Goal: Transaction & Acquisition: Purchase product/service

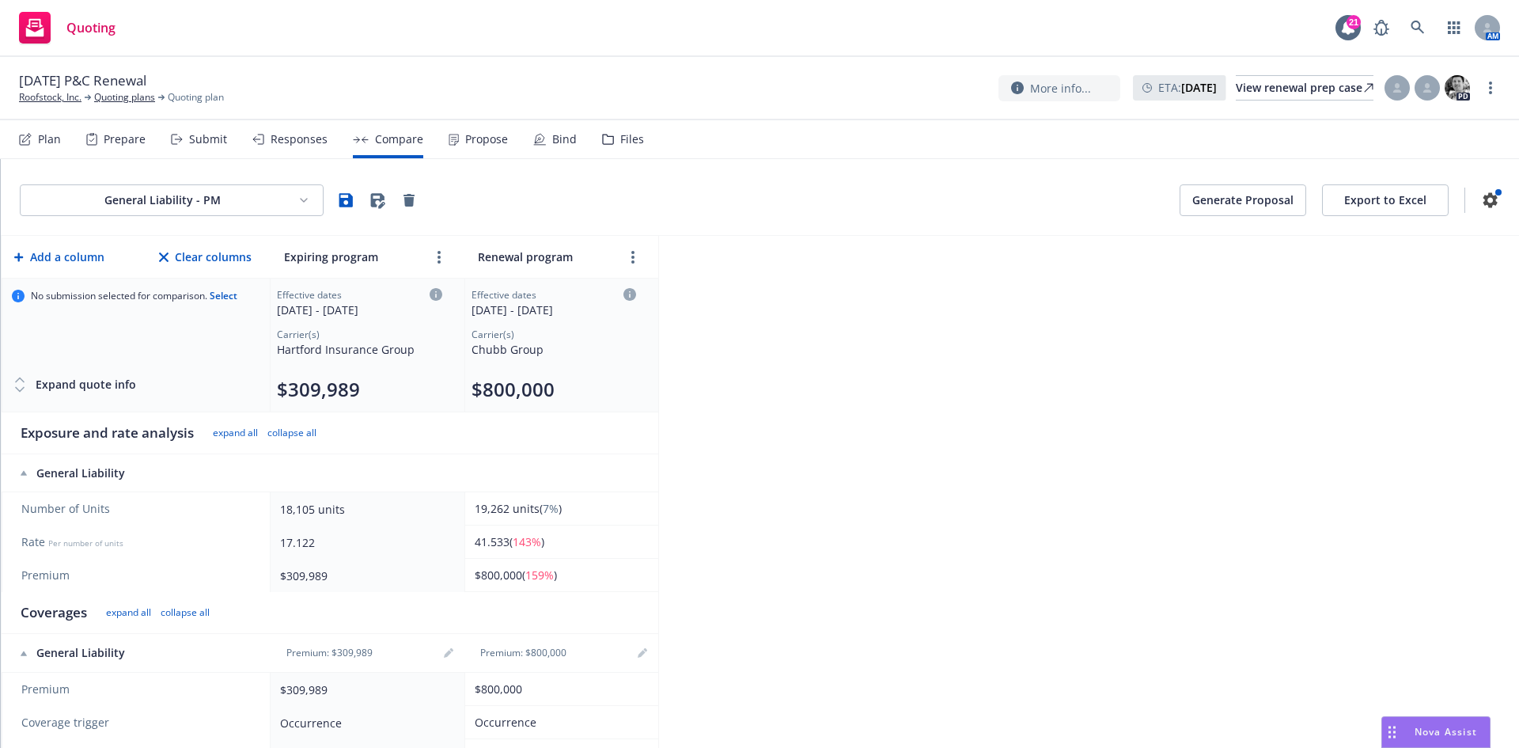
scroll to position [335, 0]
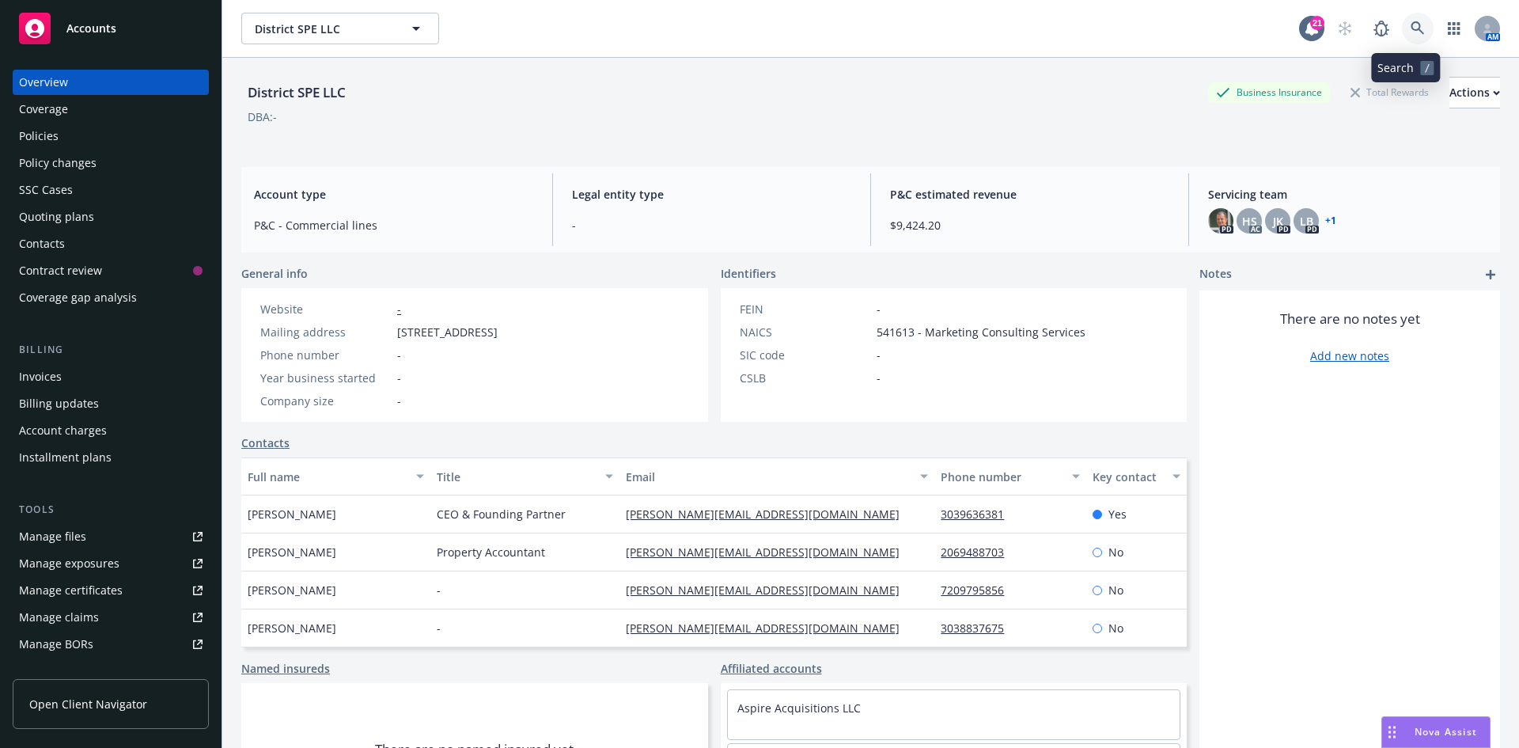
click at [1411, 25] on icon at bounding box center [1418, 28] width 14 height 14
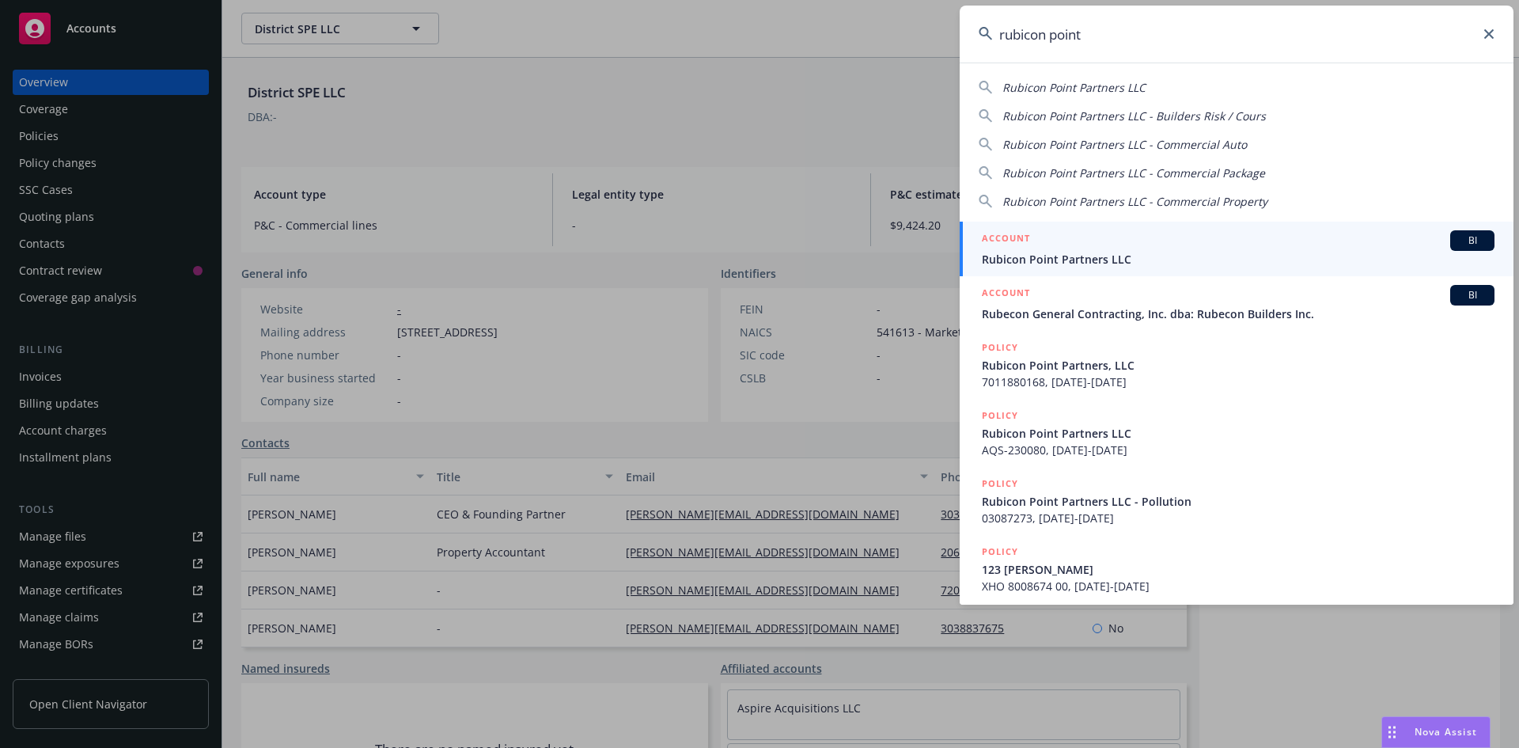
type input "rubicon point"
click at [1039, 252] on span "Rubicon Point Partners LLC" at bounding box center [1238, 259] width 513 height 17
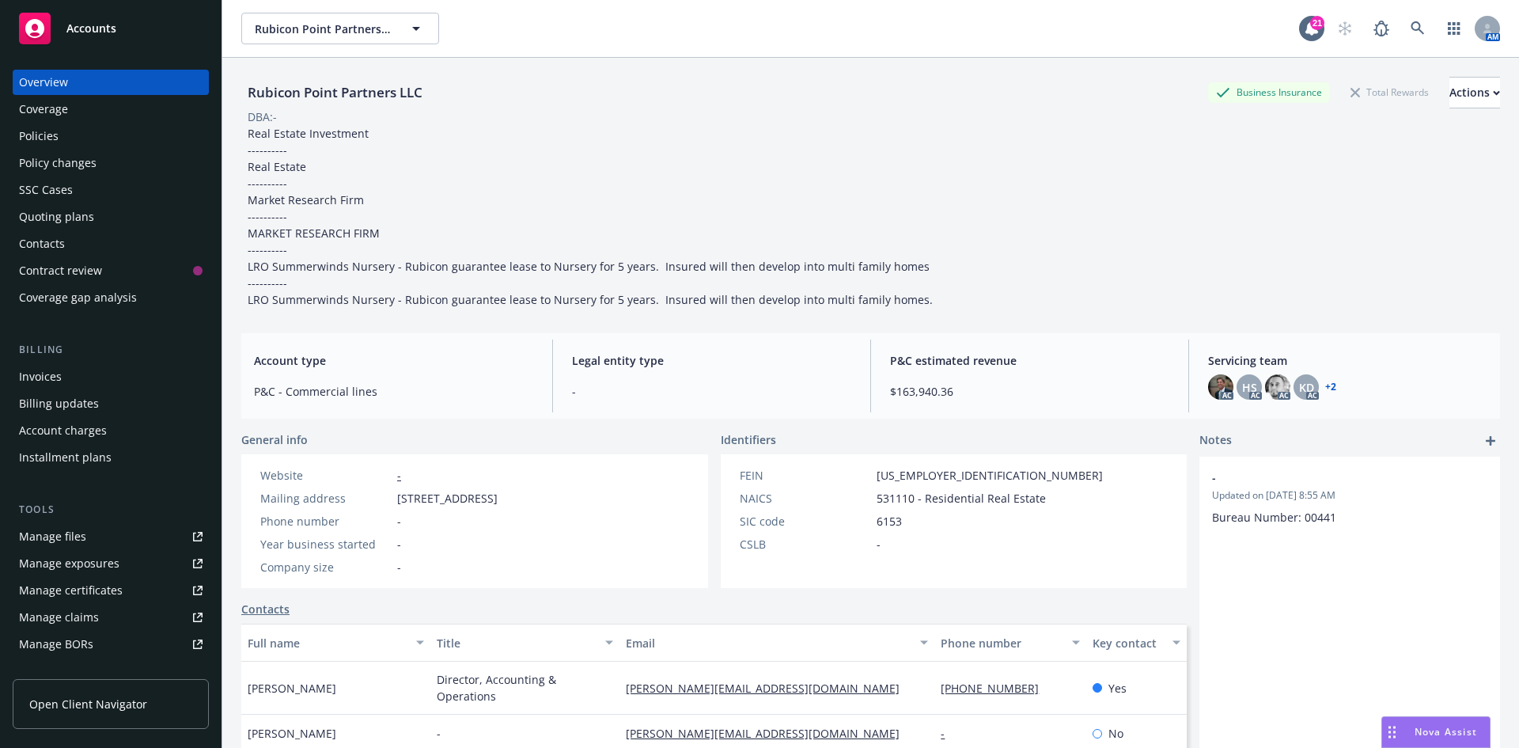
click at [66, 218] on div "Quoting plans" at bounding box center [56, 216] width 75 height 25
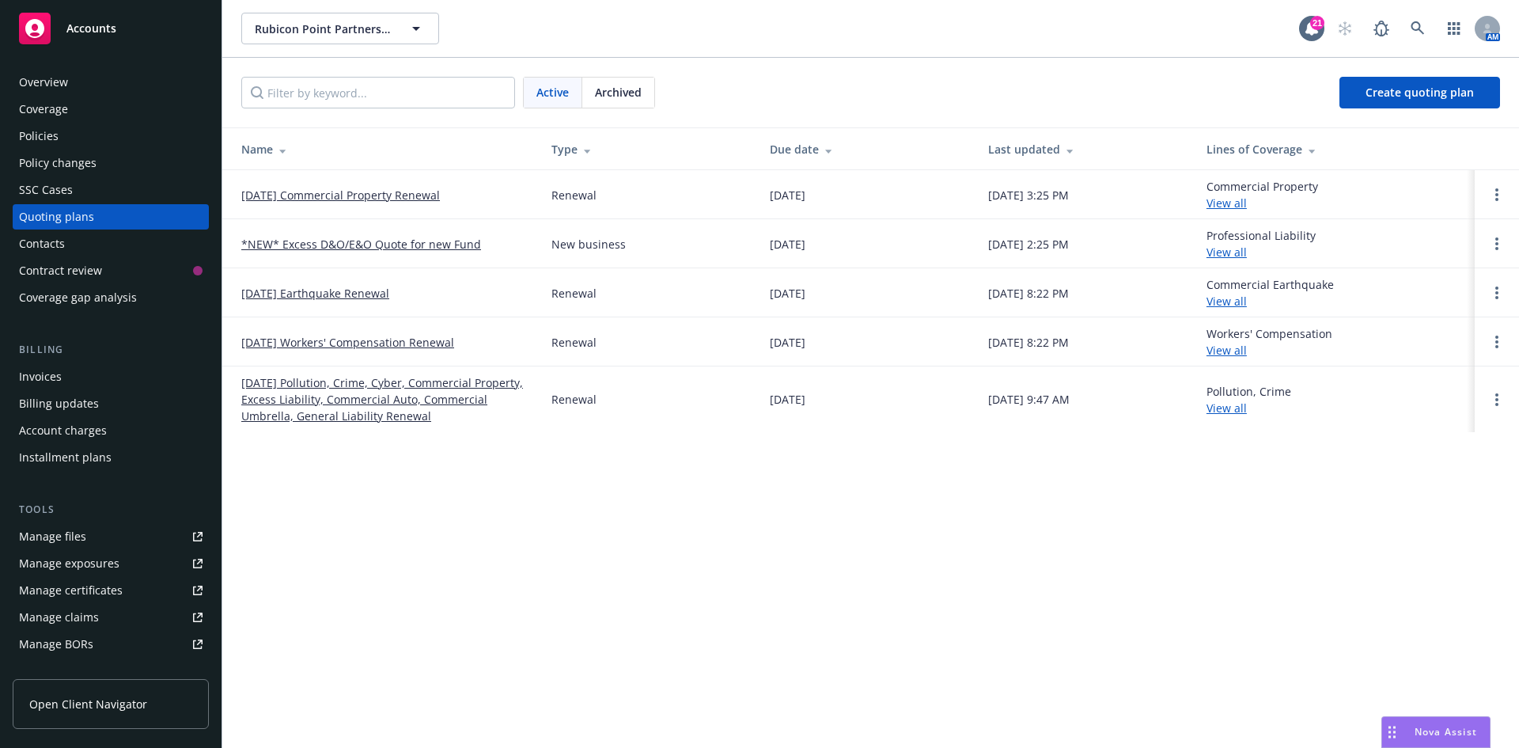
click at [405, 195] on link "08/31/25 Commercial Property Renewal" at bounding box center [340, 195] width 199 height 17
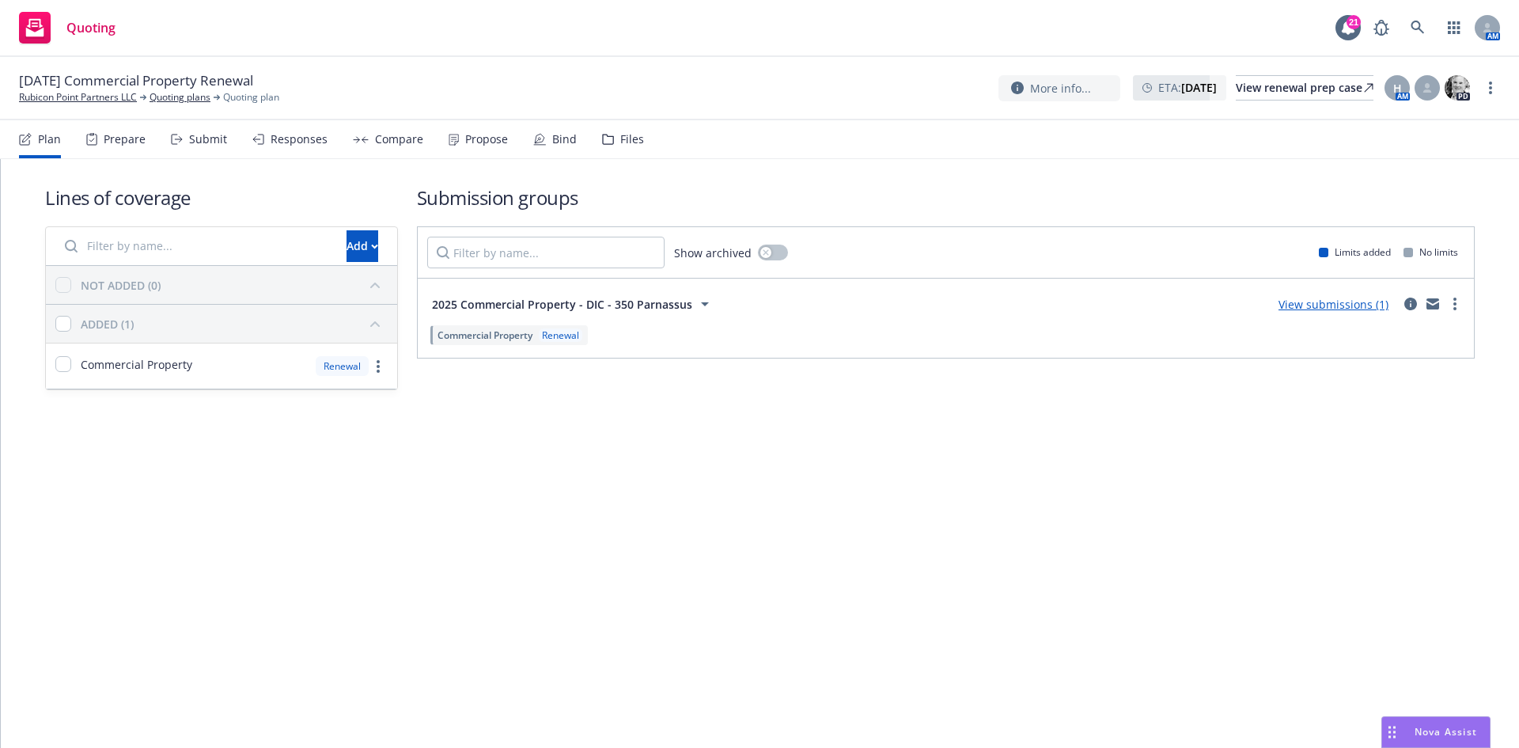
click at [1345, 305] on link "View submissions (1)" at bounding box center [1334, 304] width 110 height 15
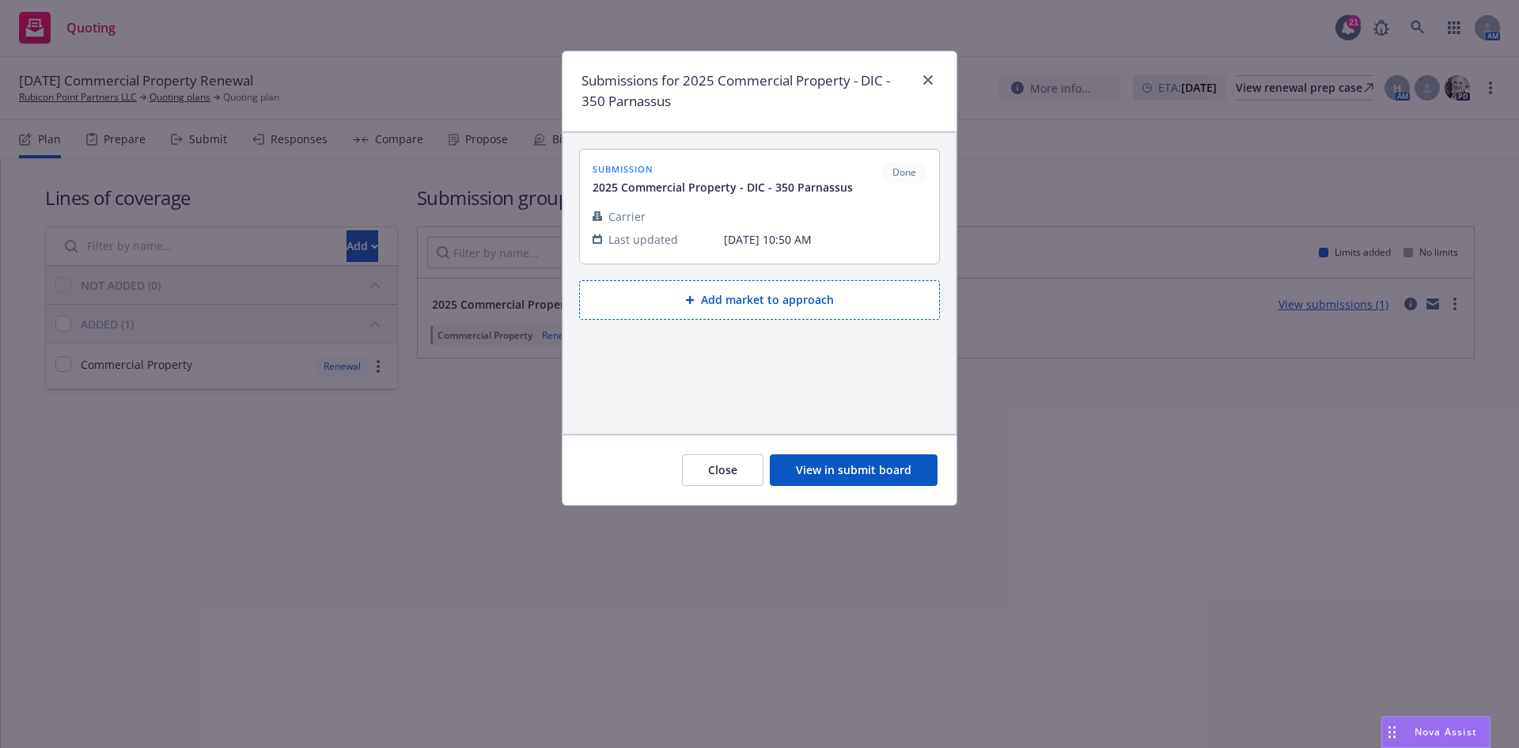
click at [866, 466] on button "View in submit board" at bounding box center [854, 470] width 168 height 32
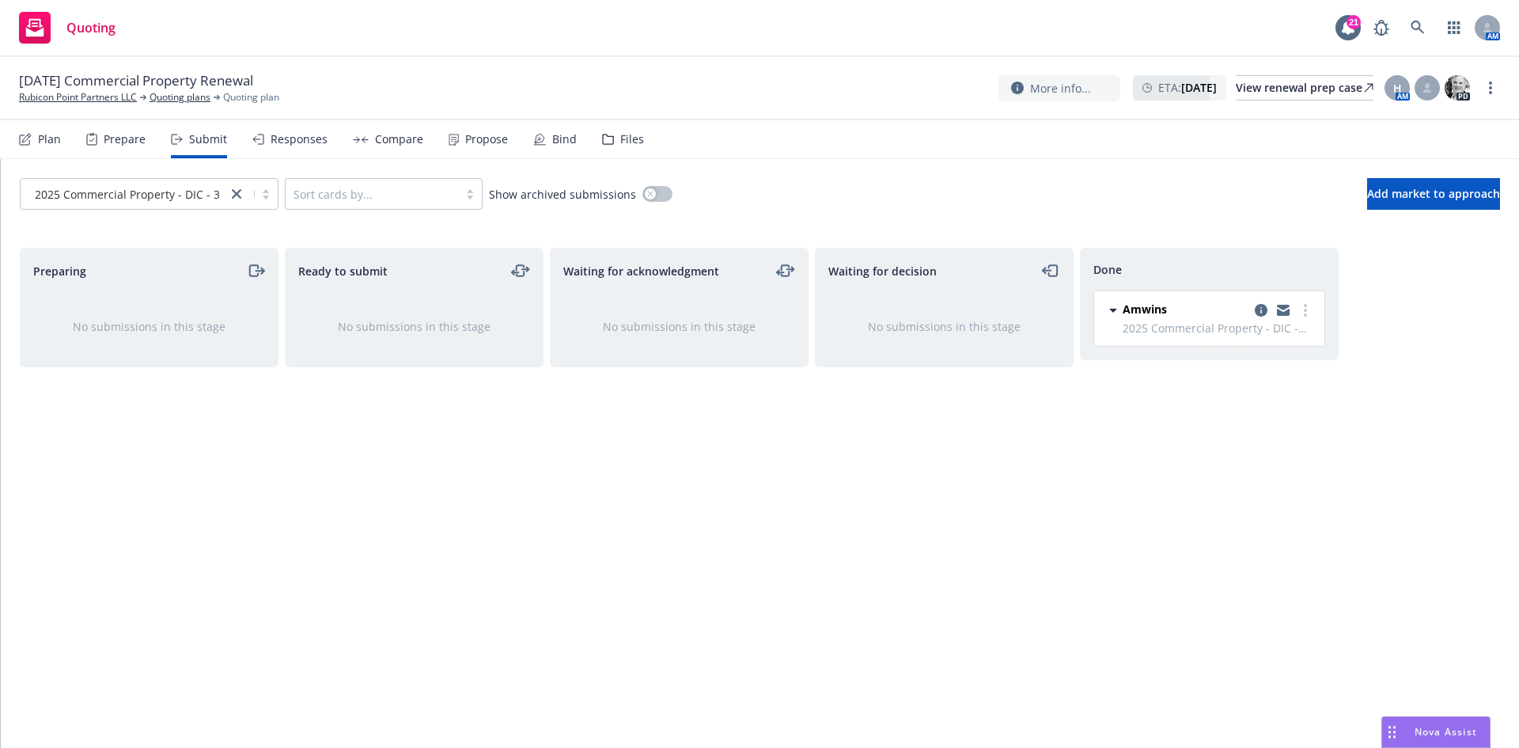
click at [465, 146] on div "Propose" at bounding box center [486, 139] width 43 height 13
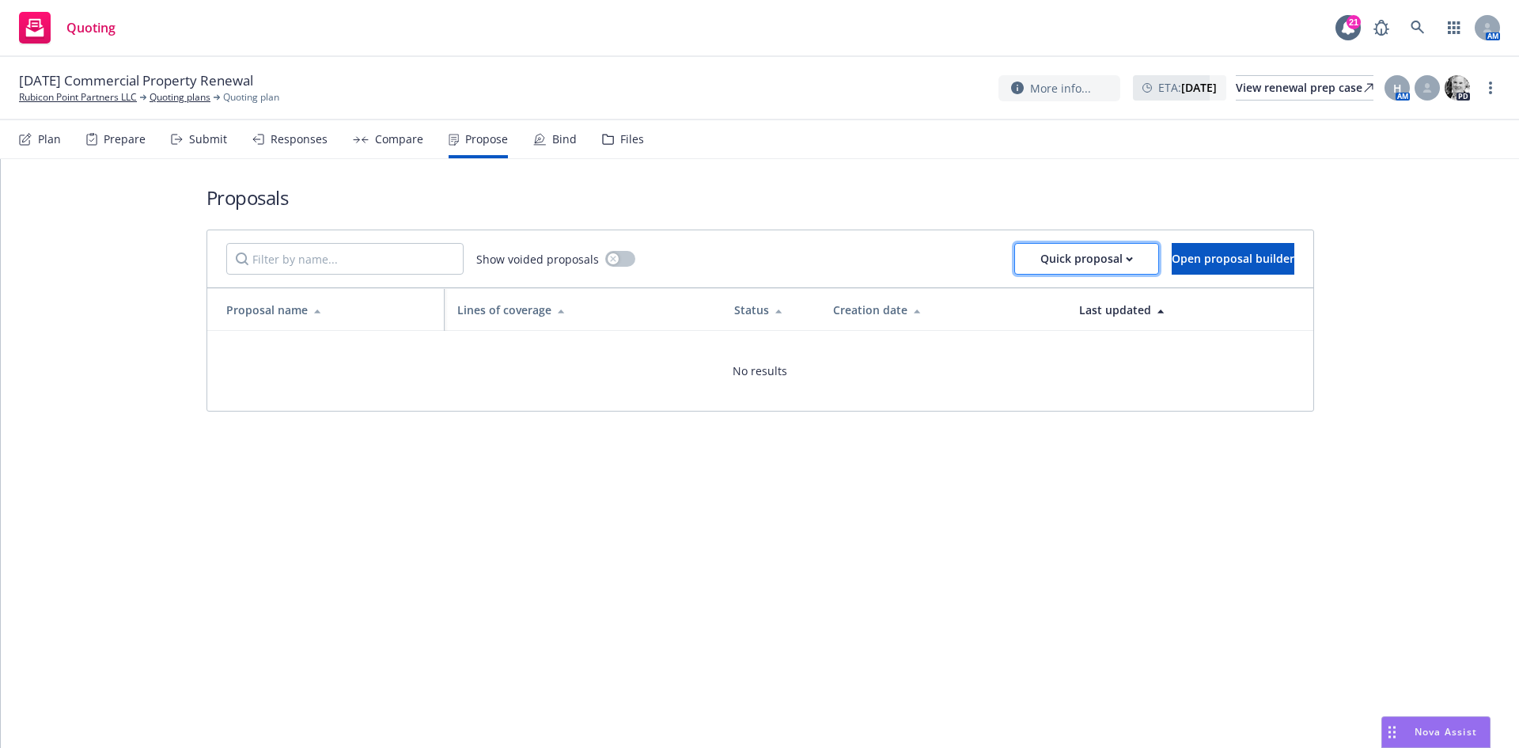
click at [1060, 260] on div "Quick proposal" at bounding box center [1087, 259] width 93 height 30
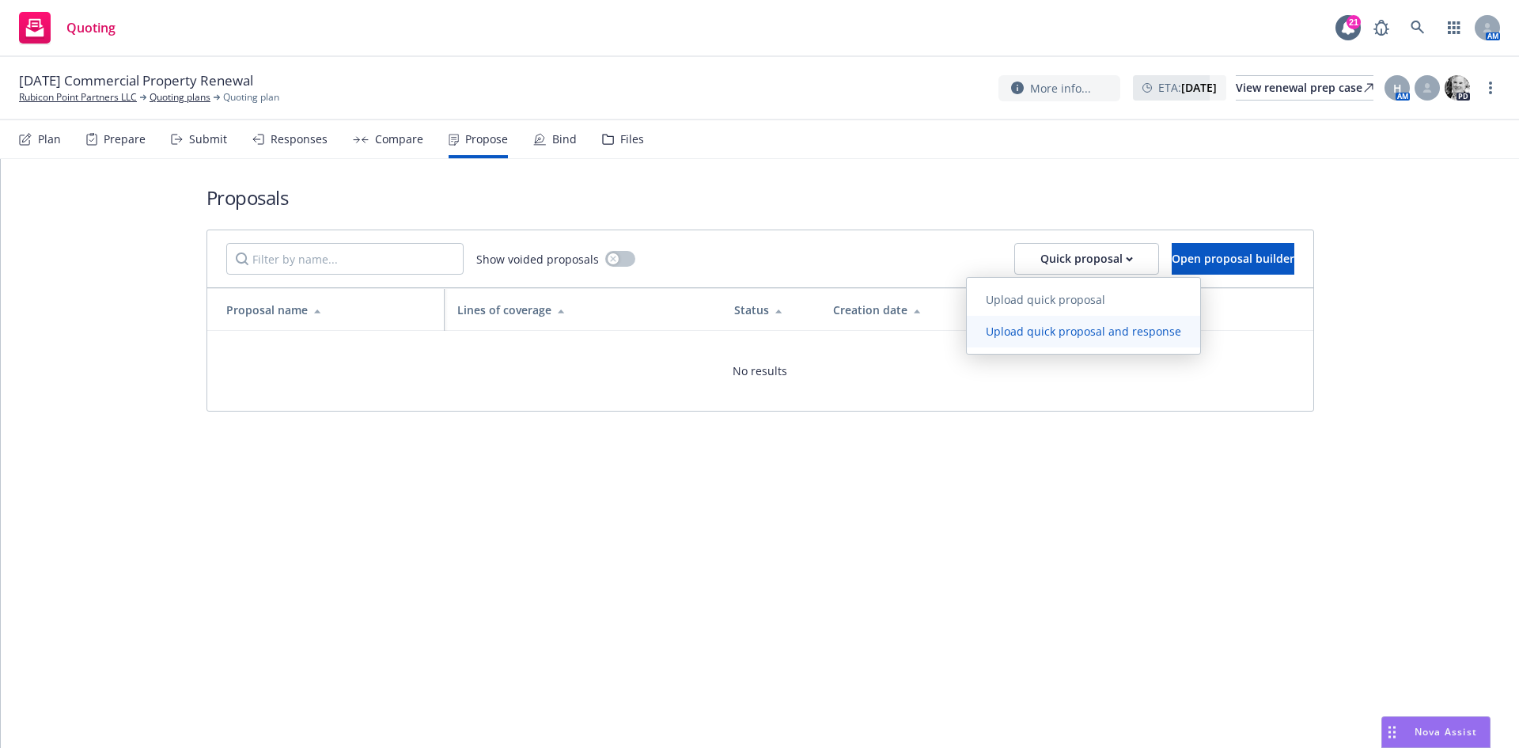
click at [1043, 329] on span "Upload quick proposal and response" at bounding box center [1083, 331] width 233 height 15
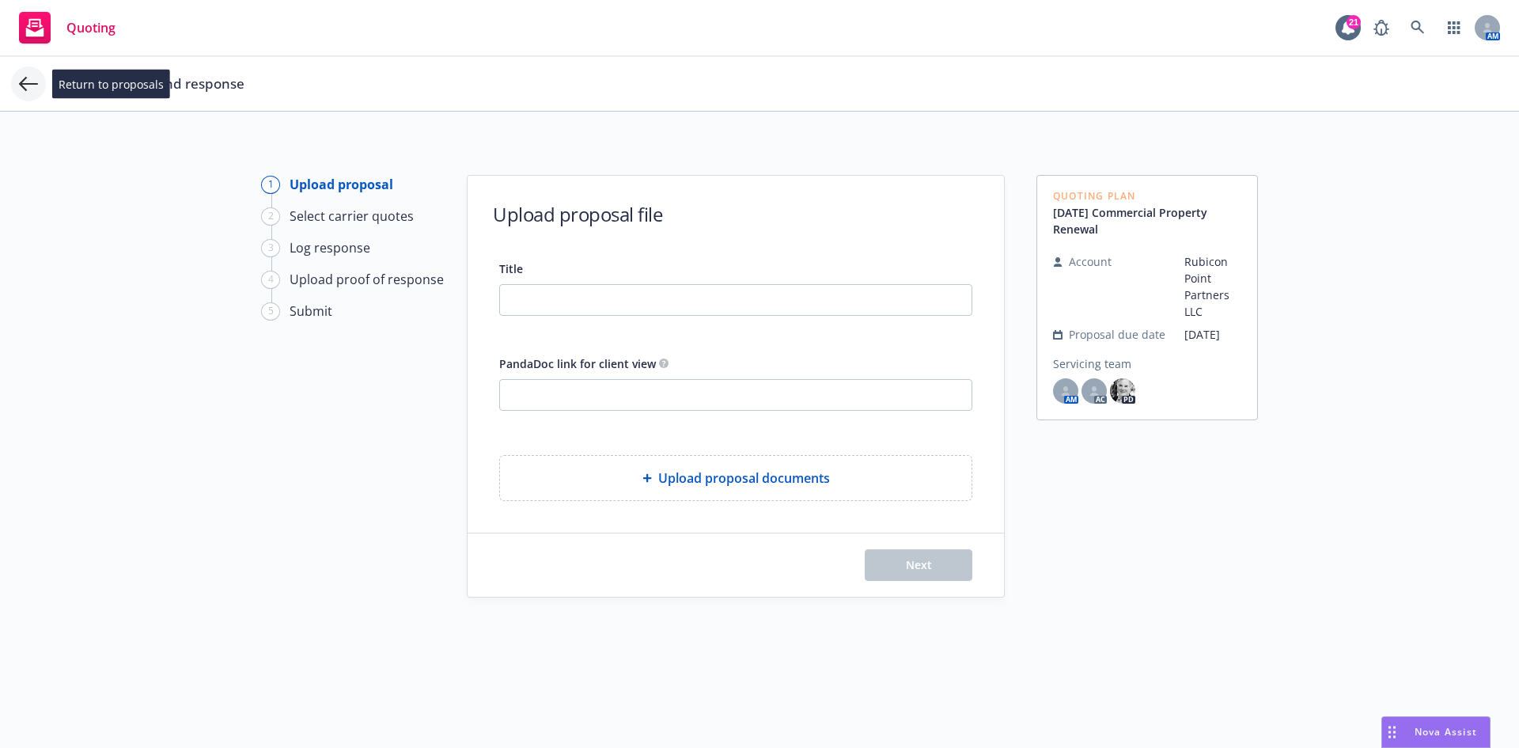
click at [29, 78] on icon at bounding box center [28, 83] width 19 height 19
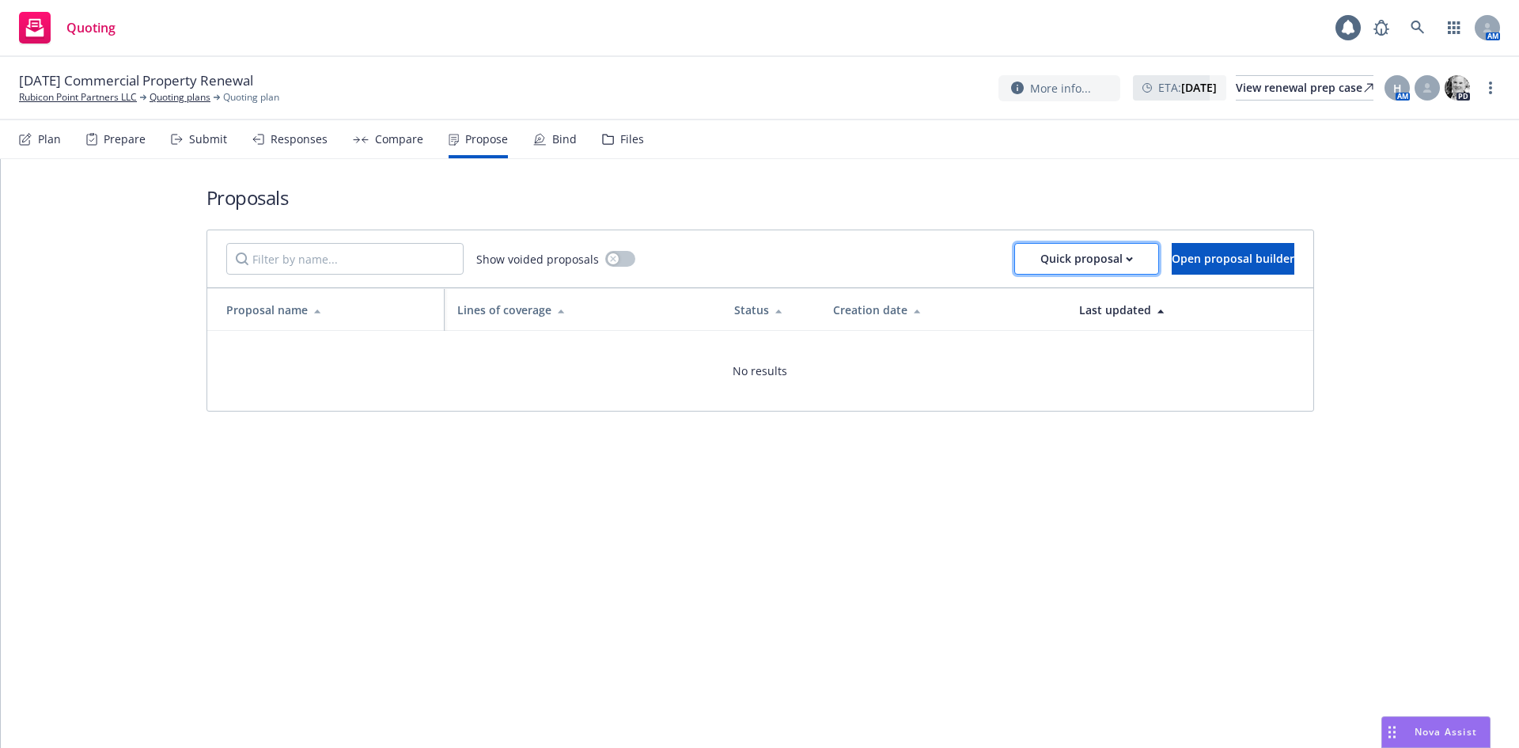
click at [1058, 253] on div "Quick proposal" at bounding box center [1087, 259] width 93 height 30
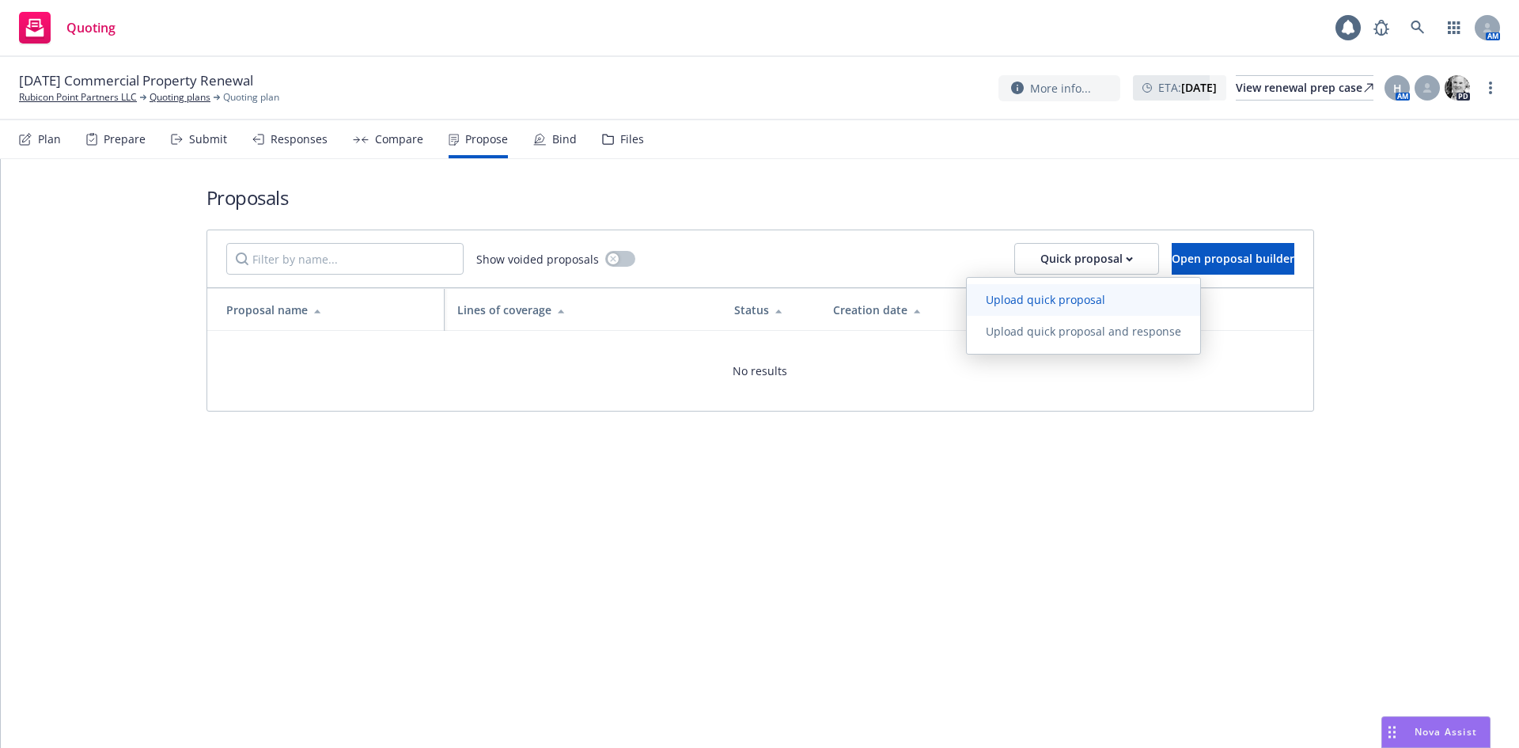
click at [1059, 296] on span "Upload quick proposal" at bounding box center [1045, 299] width 157 height 15
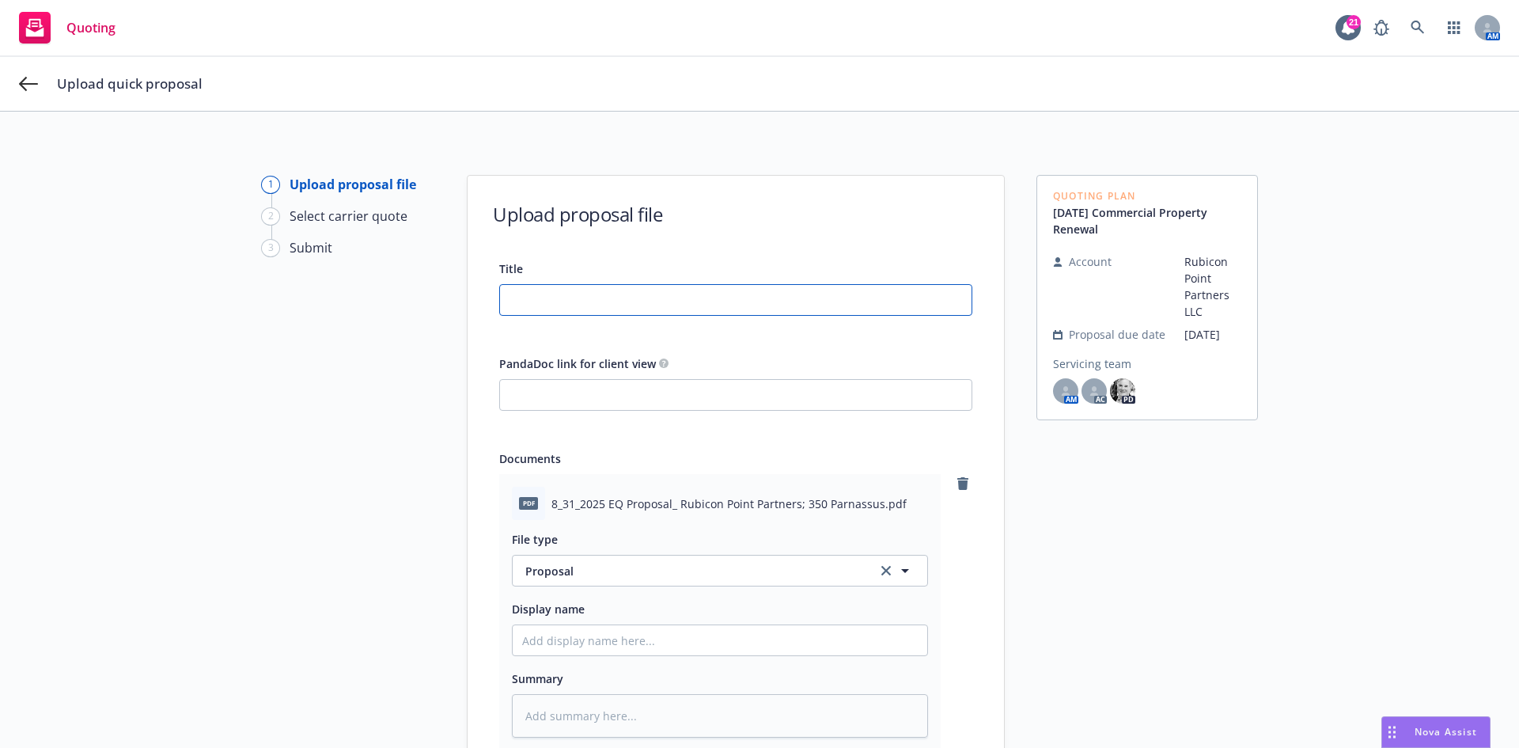
click at [612, 298] on input "Title" at bounding box center [736, 300] width 472 height 30
type input "8"
type textarea "x"
type input "8."
type textarea "x"
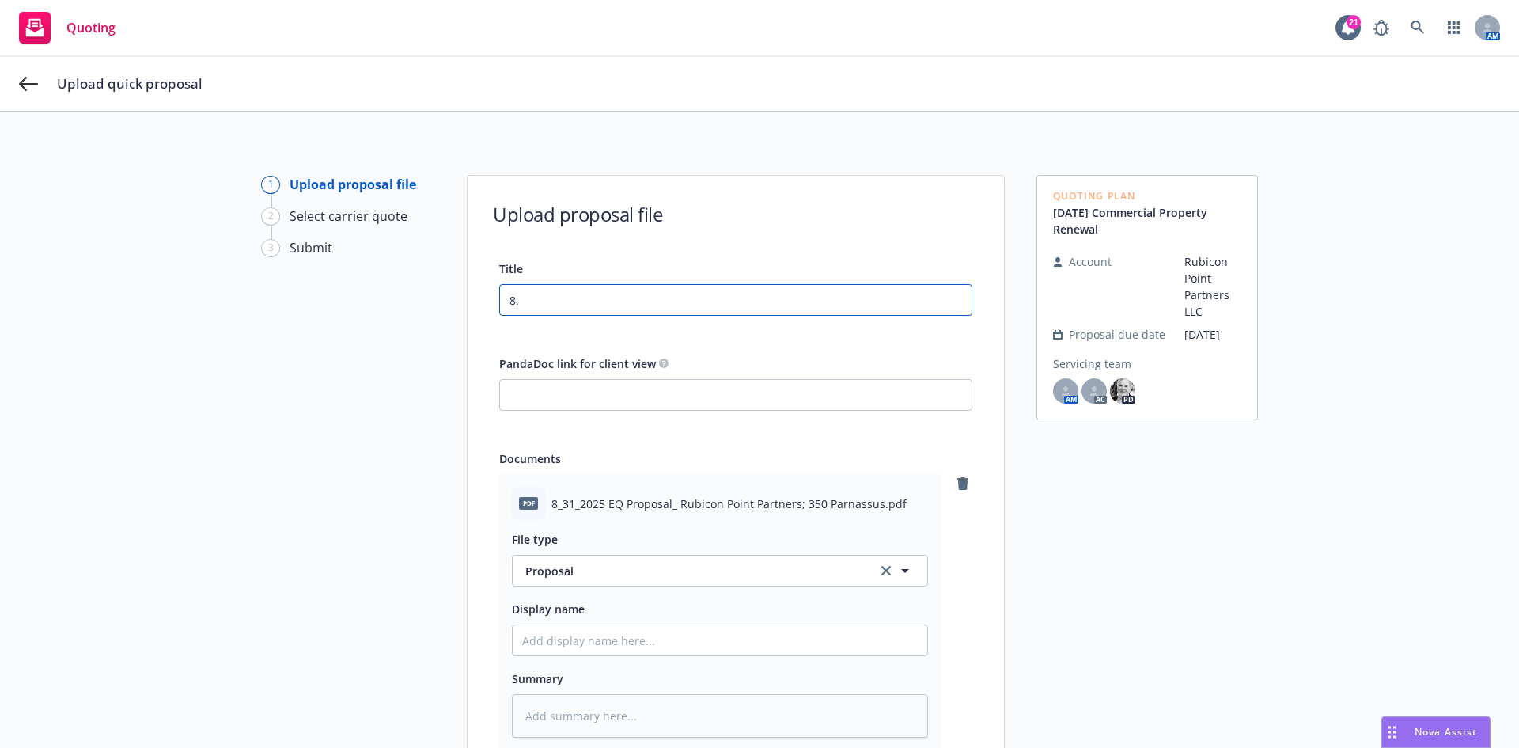
type input "8.2"
type textarea "x"
type input "8.21"
type textarea "x"
type input "8.2"
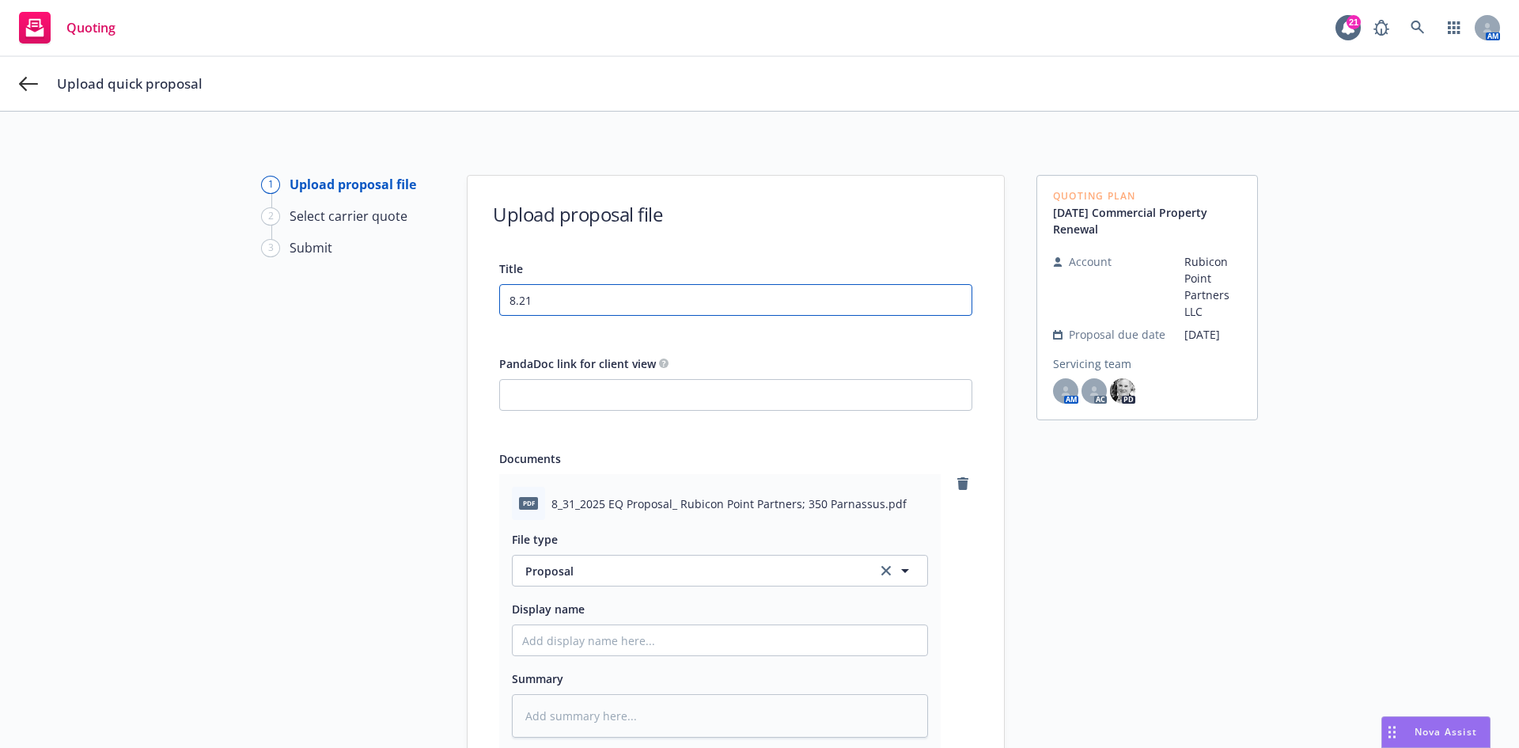
type textarea "x"
type input "8."
type textarea "x"
type input "8.3"
type textarea "x"
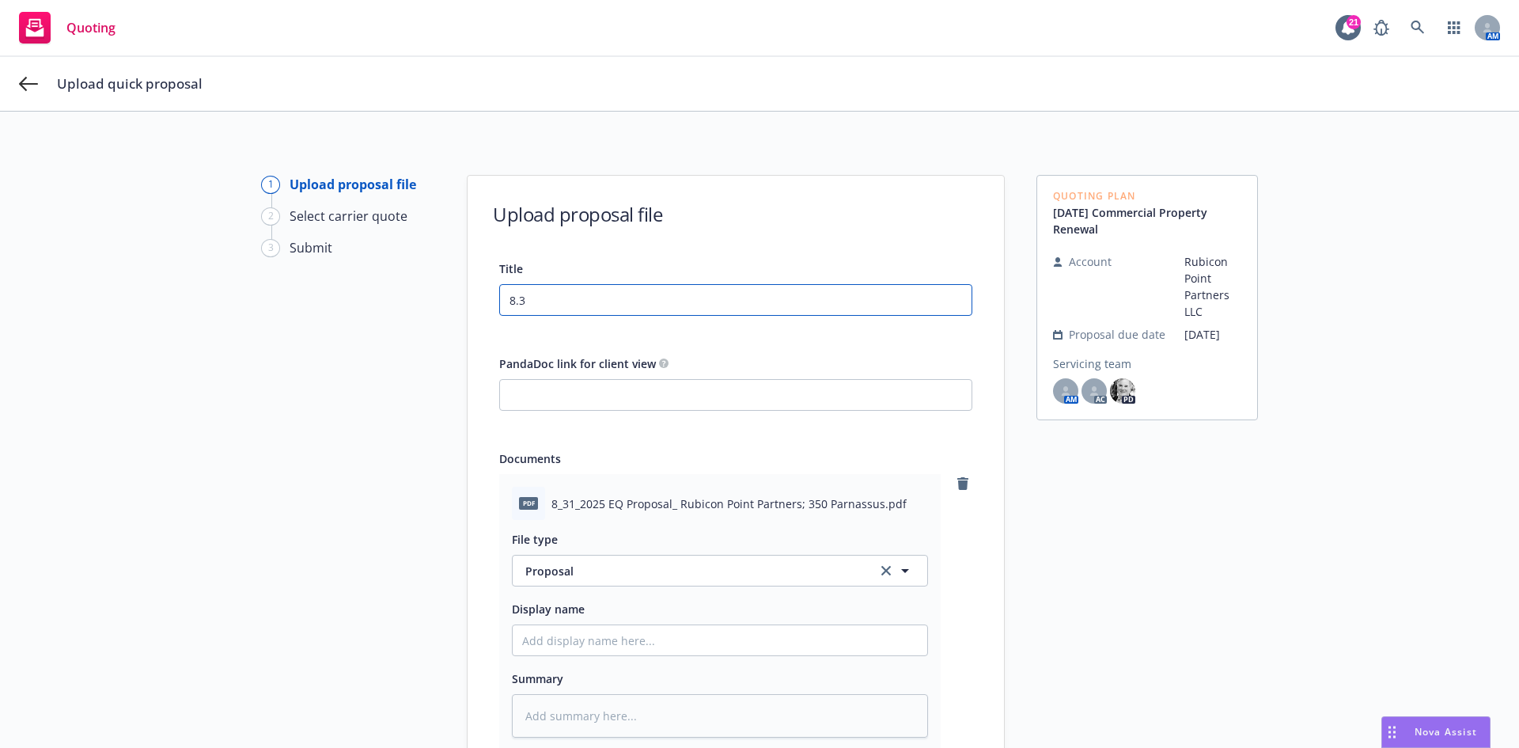
type input "8.31"
type textarea "x"
type input "8.31."
type textarea "x"
type input "8.31.2"
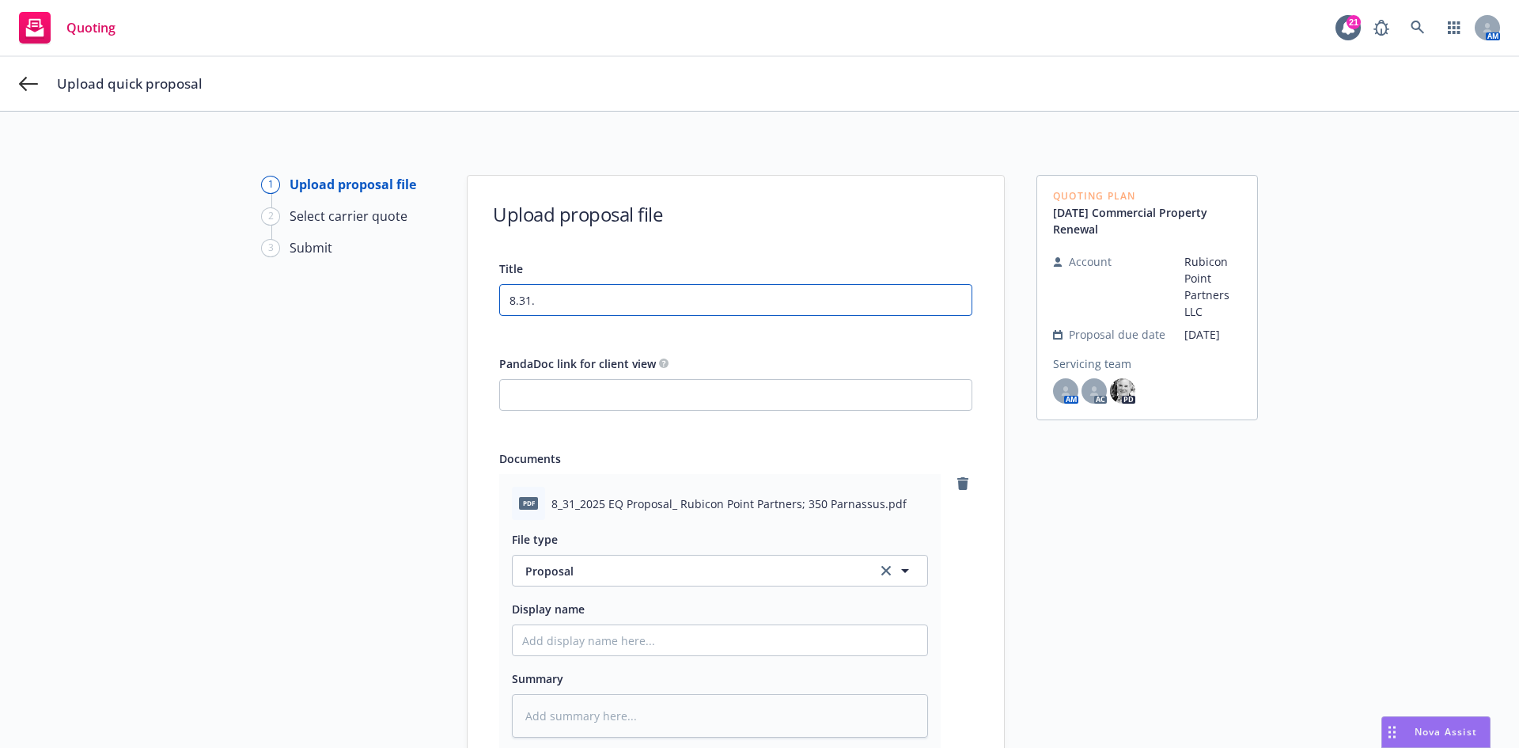
type textarea "x"
type input "8.31.225"
type textarea "x"
type input "8.31.22"
type textarea "x"
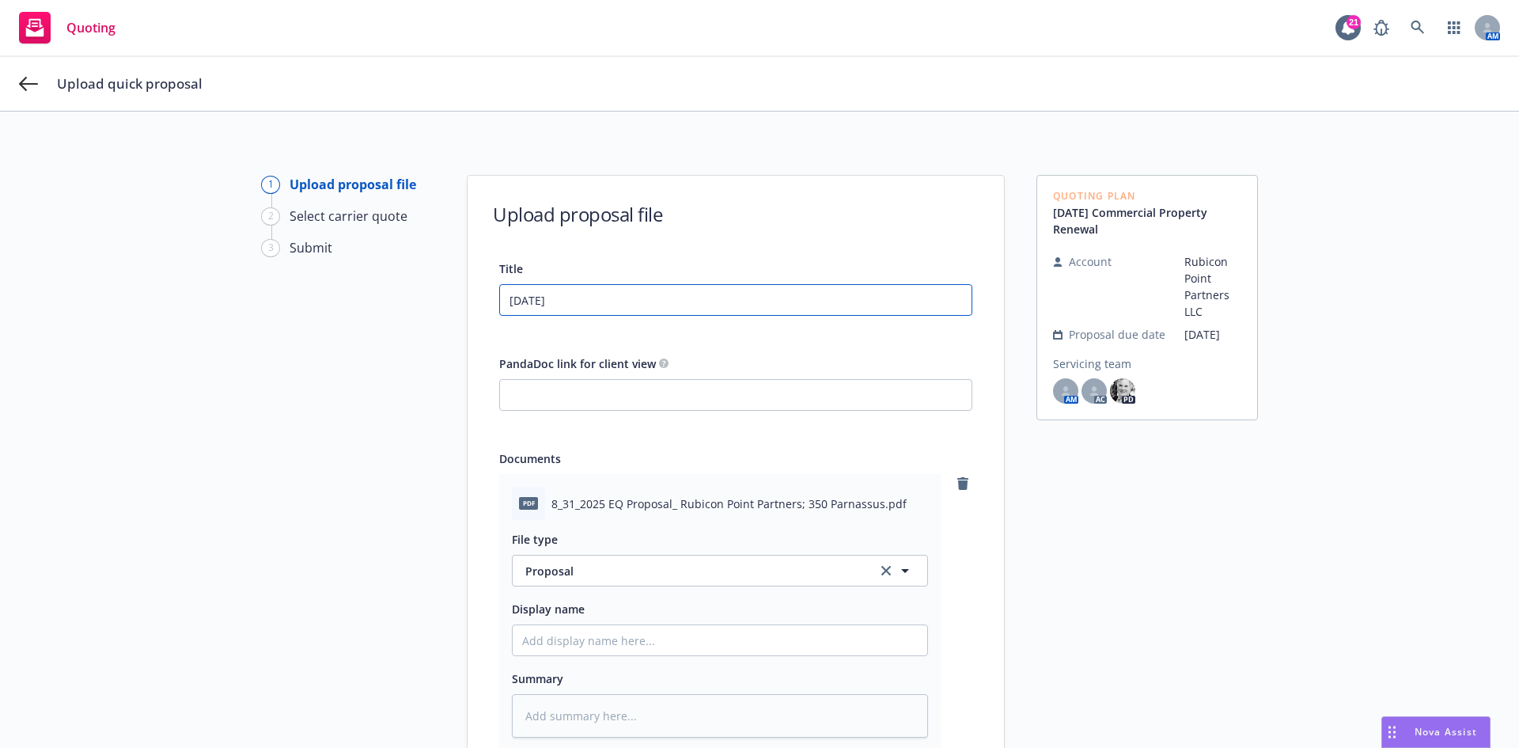
type input "8.31.2"
type textarea "x"
type input "8.31.25"
type textarea "x"
type input "8.31.25-"
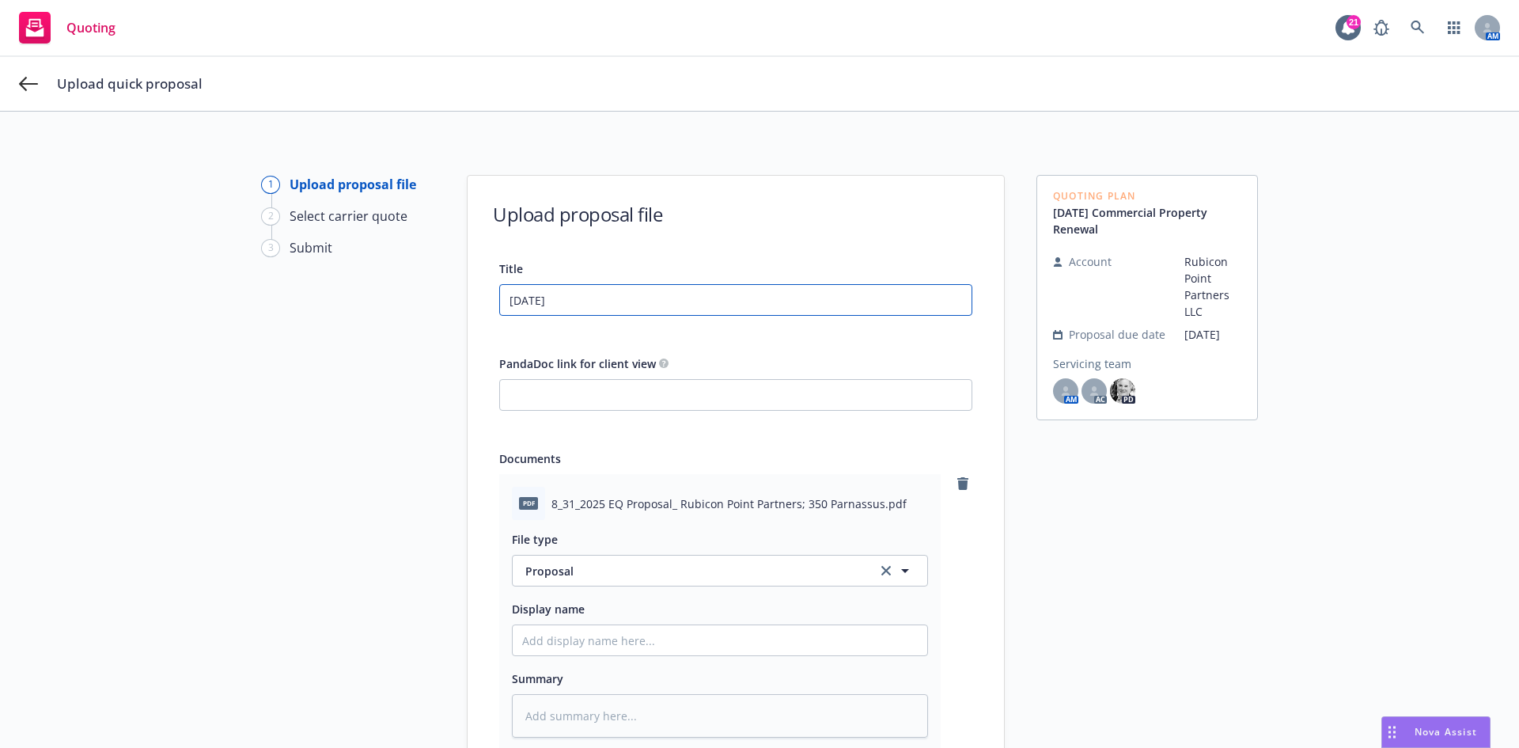
type textarea "x"
type input "8.31.25-2"
type textarea "x"
type input "8.31.25-26"
type textarea "x"
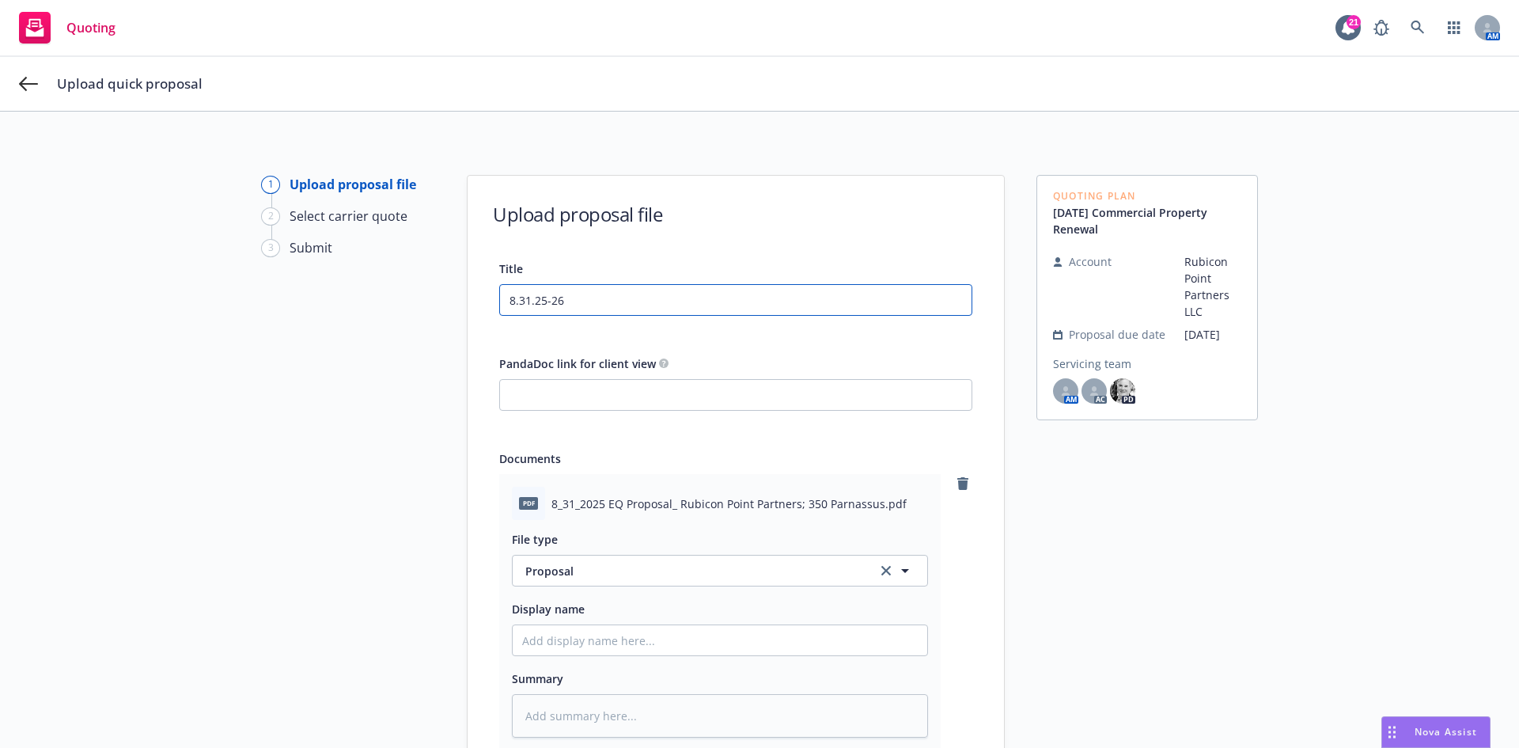
type input "8.31.25-26"
type textarea "x"
type input "8.31.25-26 E"
type textarea "x"
type input "8.31.25-26 EQ"
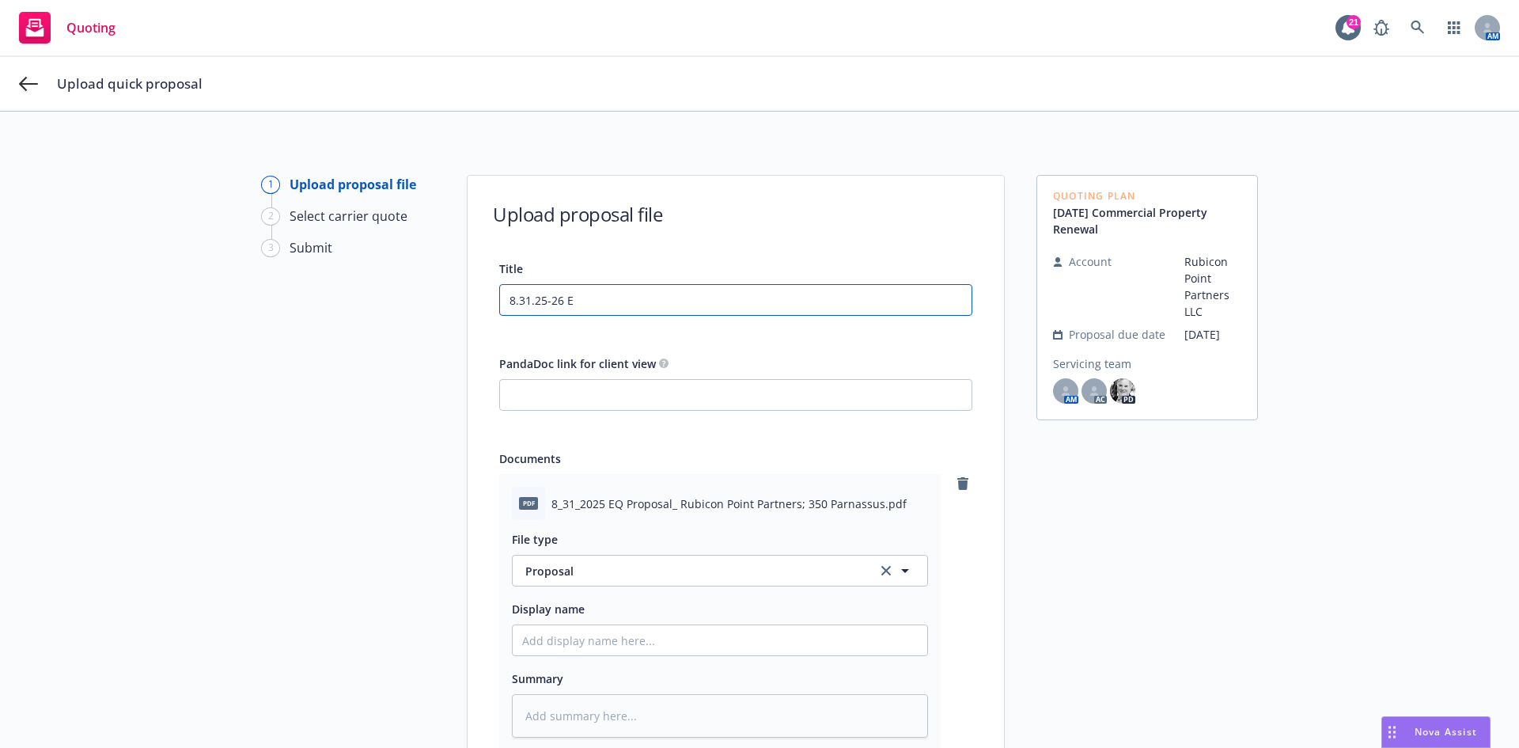
type textarea "x"
type input "8.31.25-26 EQ/"
type textarea "x"
type input "8.31.25-26 EQ/D"
type textarea "x"
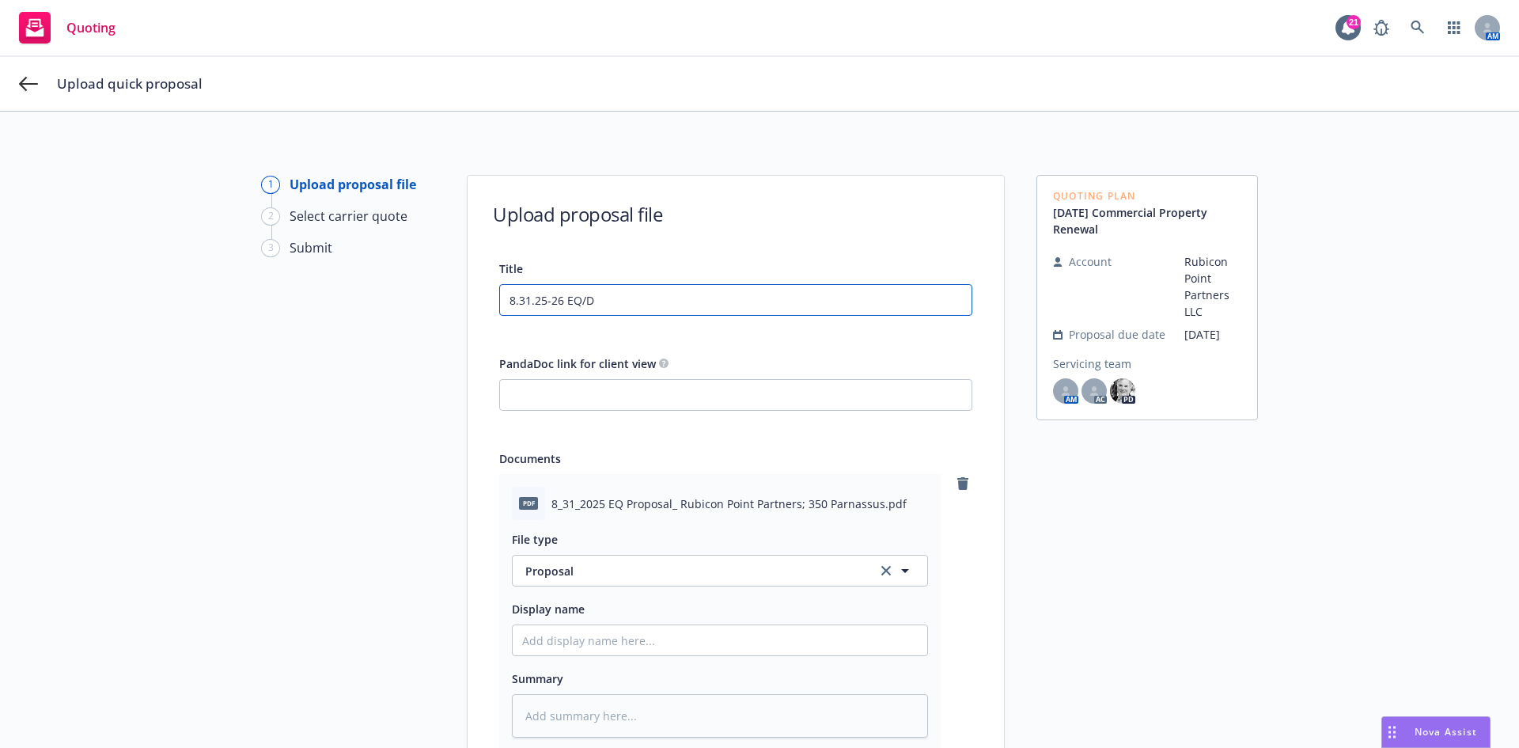
type input "8.31.25-26 EQ/DI"
type textarea "x"
type input "8.31.25-26 EQ/DIC"
type textarea "x"
type input "8.31.25-26 EQ/DIC"
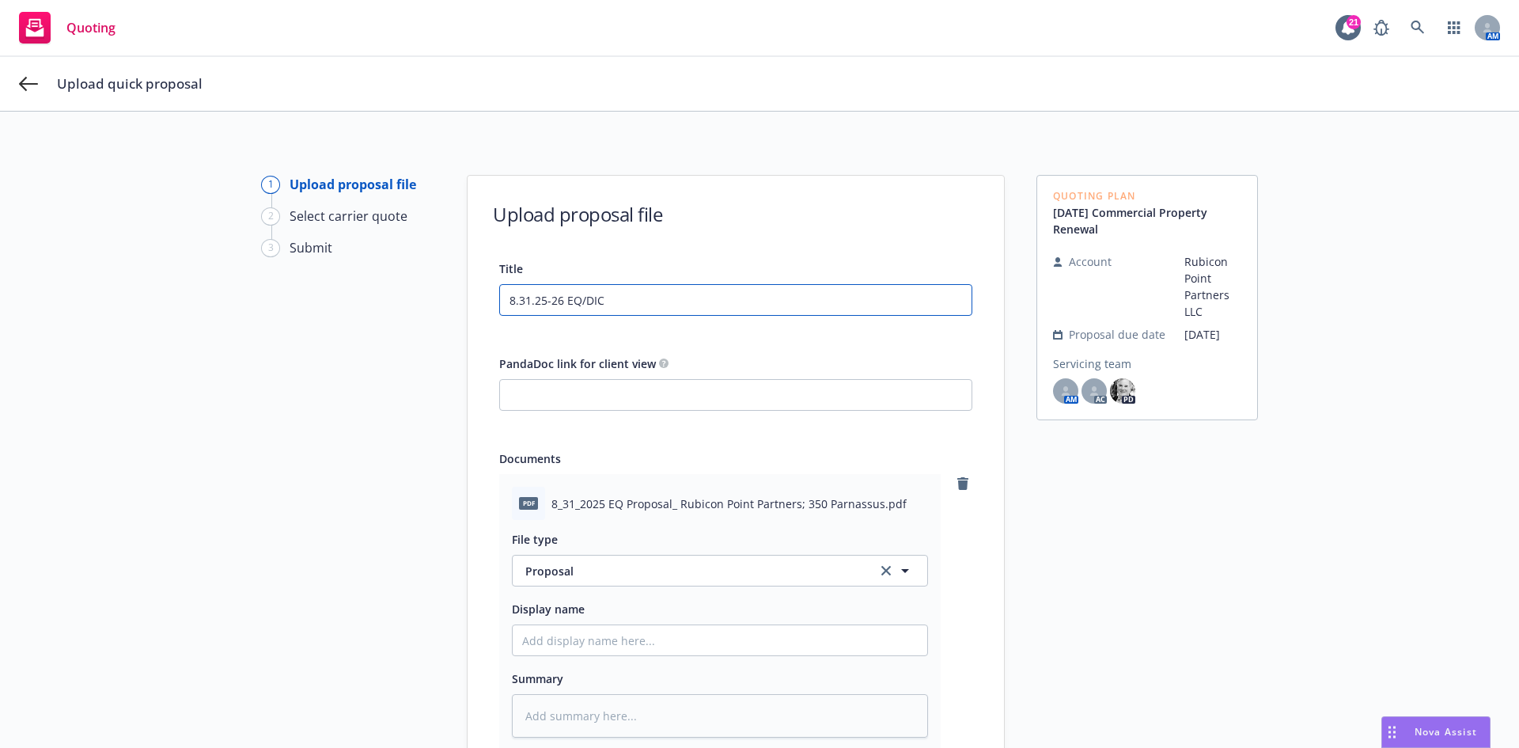
type textarea "x"
type input "8.31.25-26 EQ/DIC R"
type textarea "x"
type input "8.31.25-26 EQ/DIC Re"
type textarea "x"
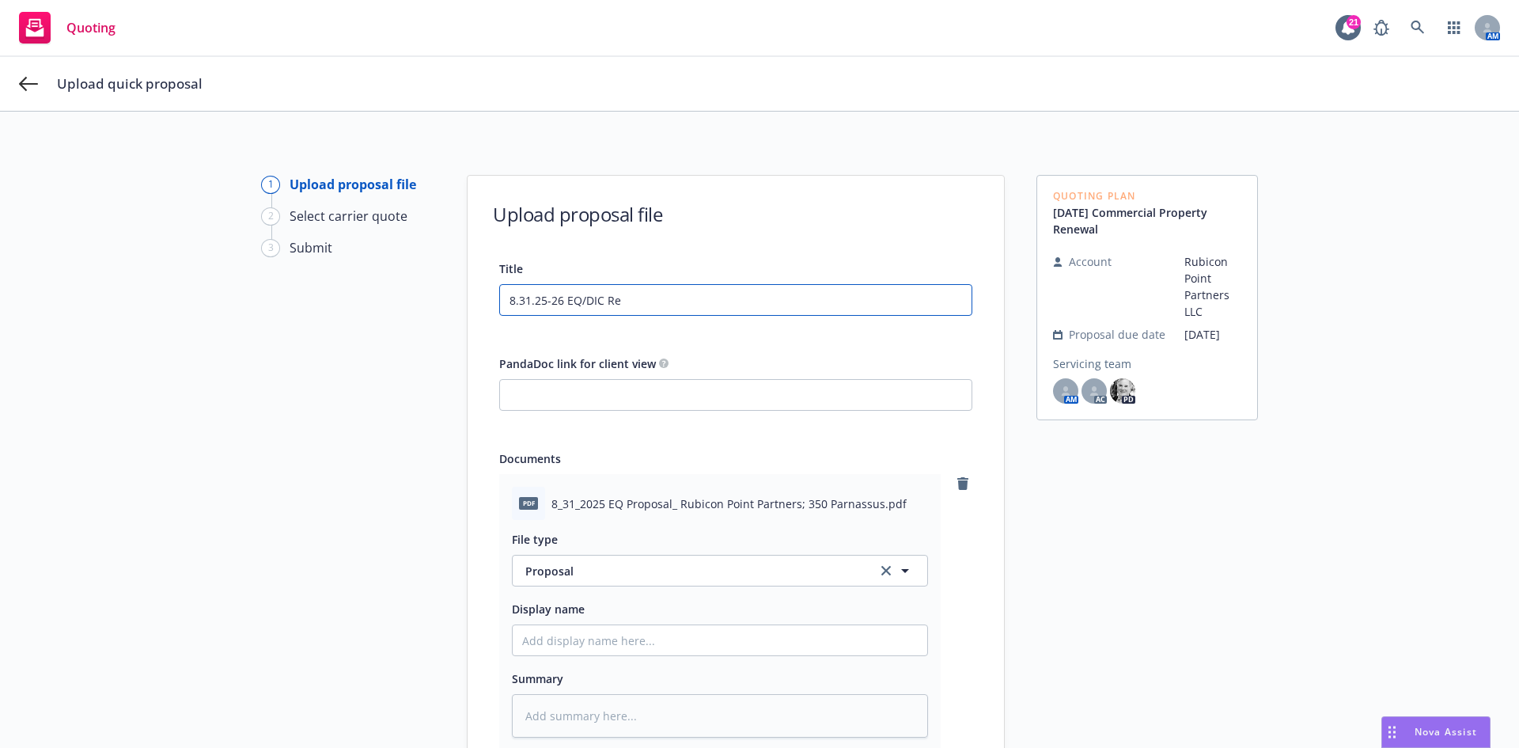
type input "8.31.25-26 EQ/DIC Ren"
type textarea "x"
type input "8.31.25-26 EQ/DIC Rene"
type textarea "x"
type input "8.31.25-26 EQ/DIC Renew"
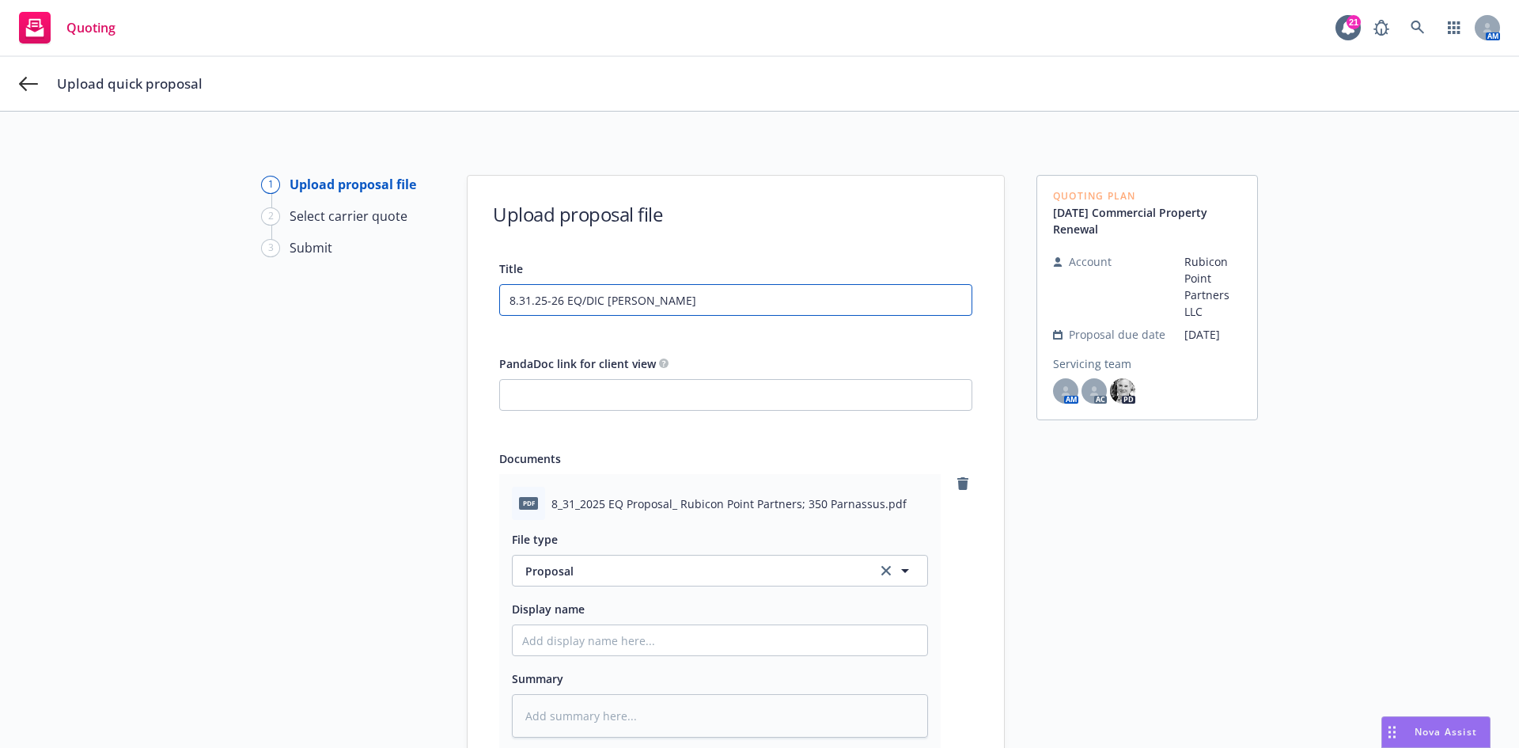
type textarea "x"
type input "8.31.25-26 EQ/DIC Renewa"
type textarea "x"
type input "8.31.25-26 EQ/DIC Renewal"
type textarea "x"
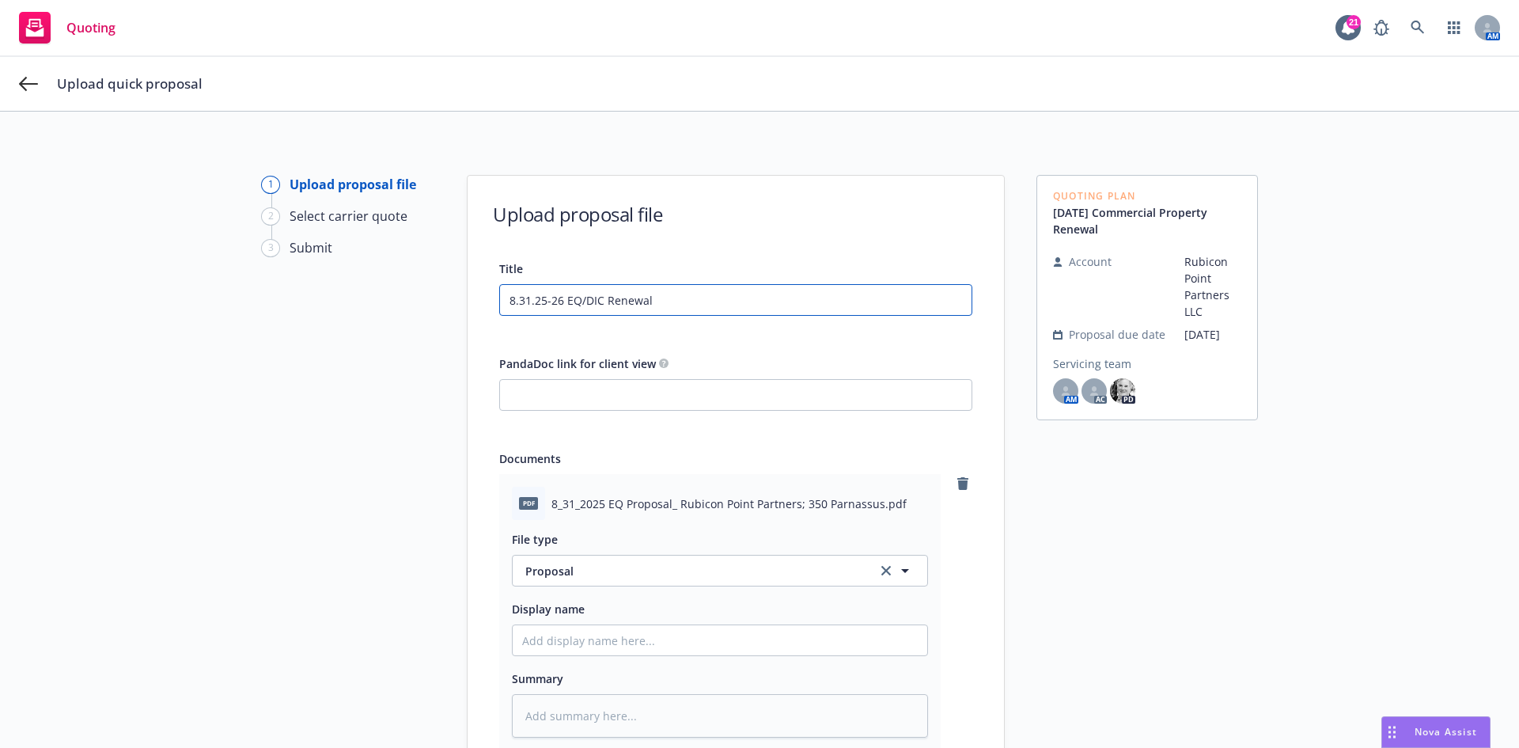
type input "8.31.25-26 EQ/DIC Renewal"
type textarea "x"
type input "8.31.25-26 EQ/DIC Renewal P"
type textarea "x"
type input "8.31.25-26 EQ/DIC Renewal Pr"
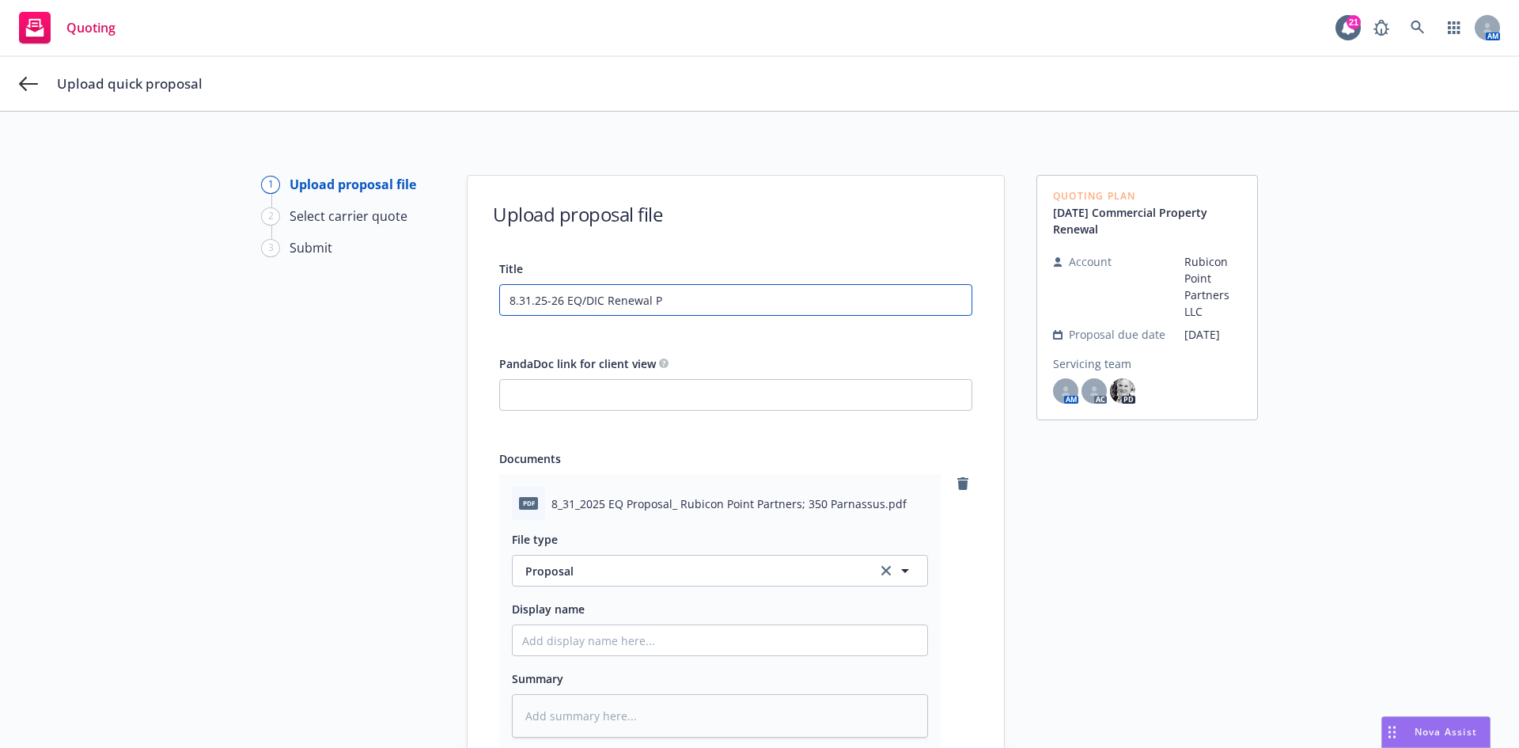
type textarea "x"
type input "8.31.25-26 EQ/DIC Renewal Pro"
type textarea "x"
type input "8.31.25-26 EQ/DIC Renewal Prop"
type textarea "x"
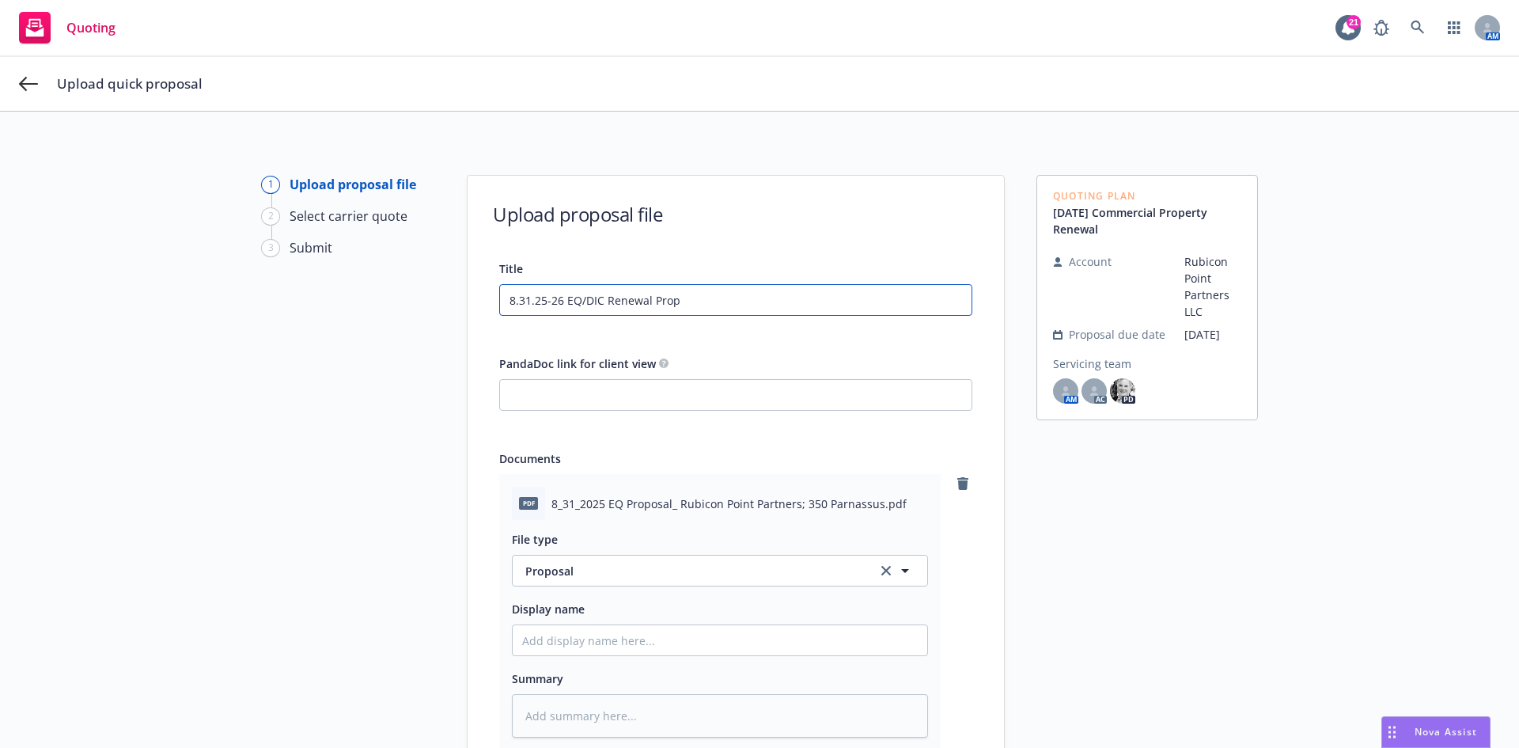
type input "8.31.25-26 EQ/DIC Renewal Propo"
type textarea "x"
type input "8.31.25-26 EQ/DIC Renewal Propos"
type textarea "x"
type input "8.31.25-26 EQ/DIC Renewal Proposa"
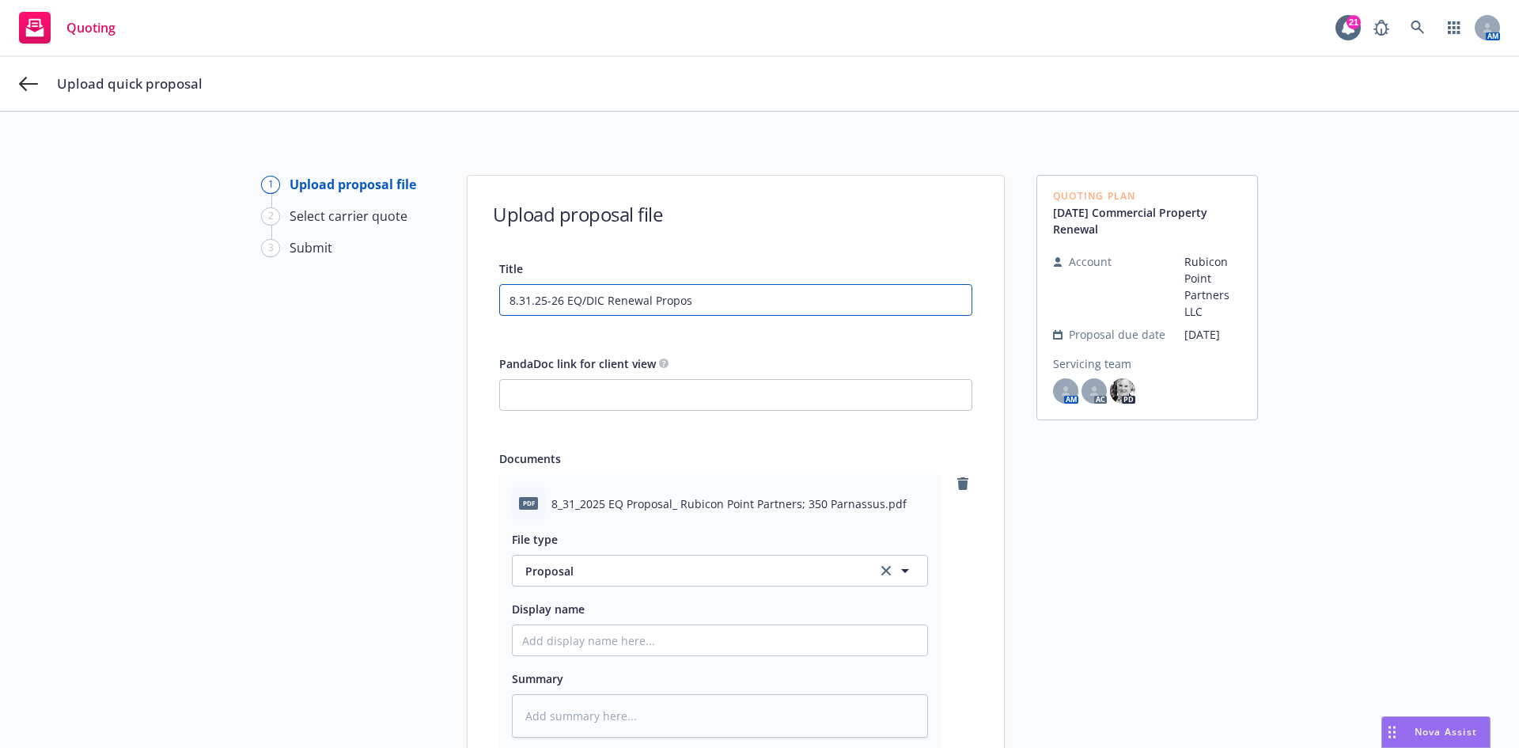
type textarea "x"
type input "8.31.25-26 EQ/DIC Renewal Proposal"
type textarea "x"
type input "8.31.25-26 EQ/DIC Renewal Proposal"
type textarea "x"
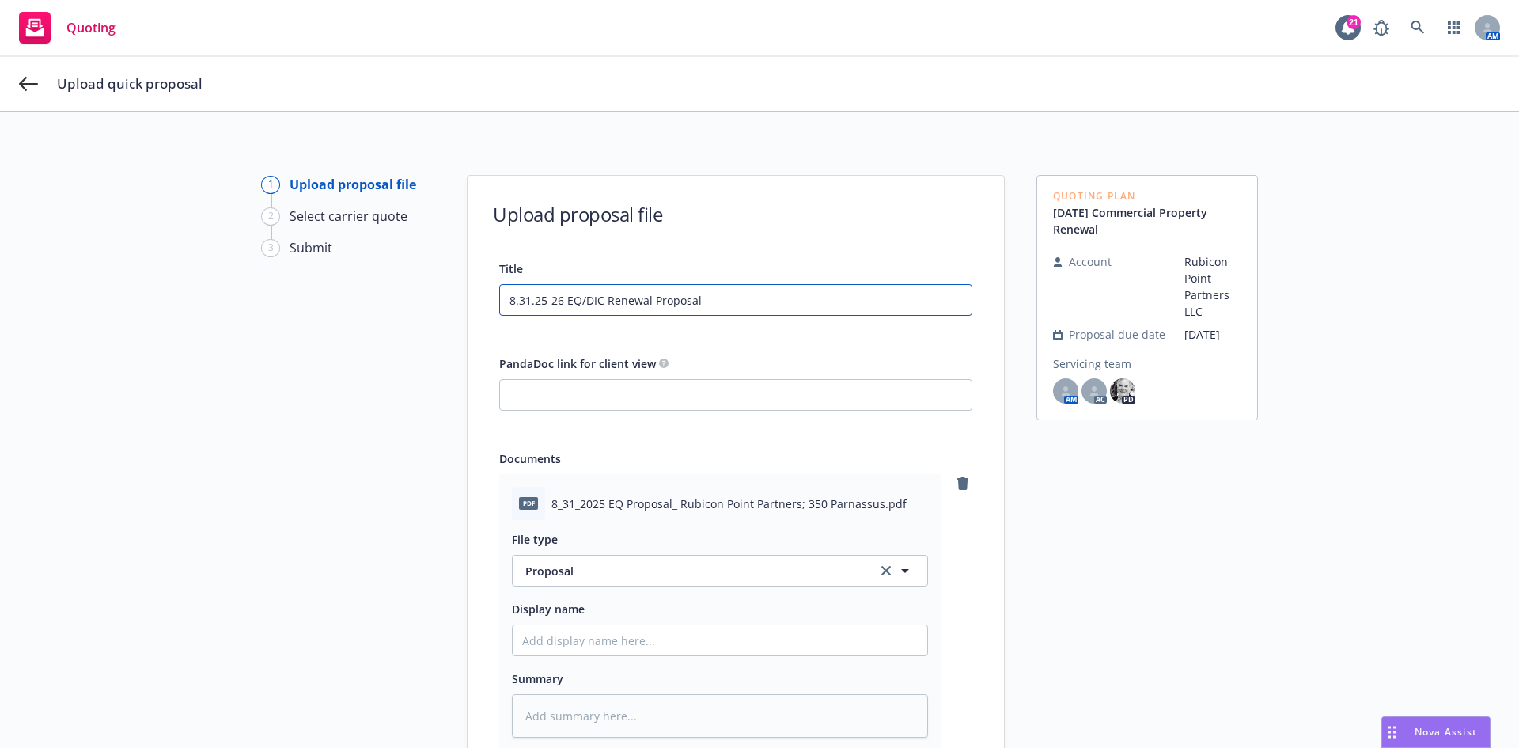
type input "8.31.25-26 EQ/DIC Renewal Proposal -"
type textarea "x"
type input "8.31.25-26 EQ/DIC Renewal Proposal -"
type textarea "x"
type input "8.31.25-26 EQ/DIC Renewal Proposal - 3"
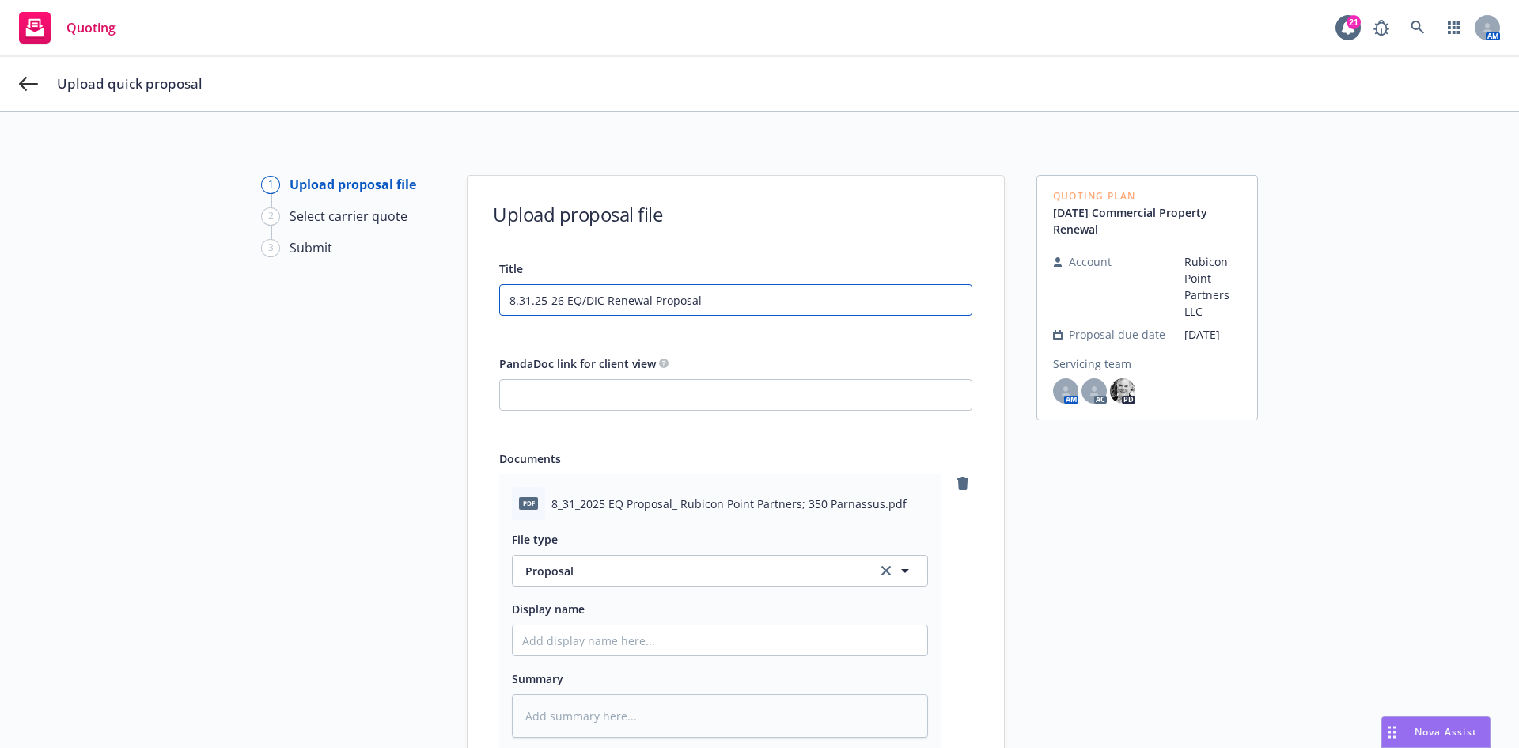
type textarea "x"
type input "8.31.25-26 EQ/DIC Renewal Proposal - 35"
type textarea "x"
type input "8.31.25-26 EQ/DIC Renewal Proposal - 350"
type textarea "x"
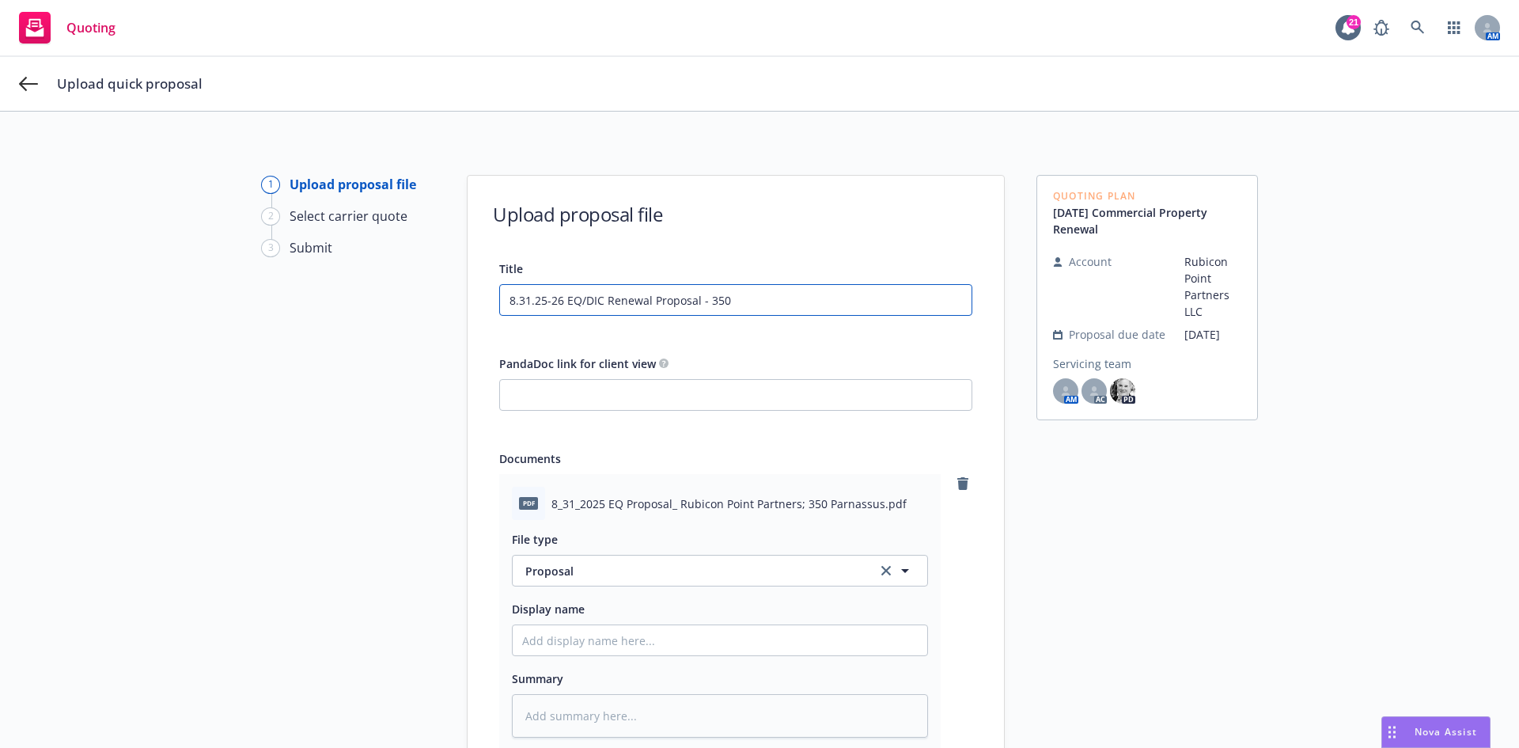
type input "8.31.25-26 EQ/DIC Renewal Proposal - 350"
type textarea "x"
type input "8.31.25-26 EQ/DIC Renewal Proposal - 350 P"
type textarea "x"
type input "8.31.25-26 EQ/DIC Renewal Proposal - 350 Pa"
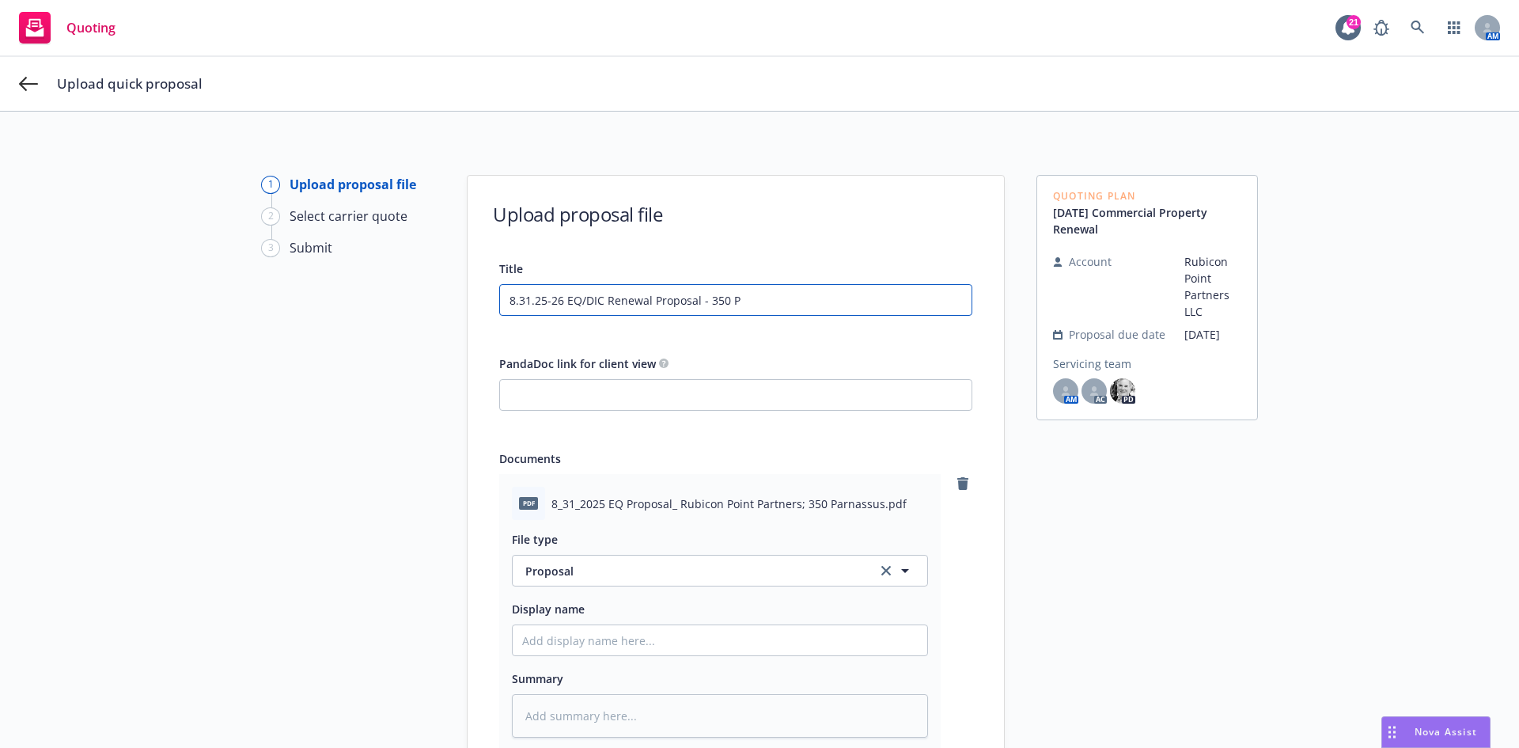
type textarea "x"
type input "8.31.25-26 EQ/DIC Renewal Proposal - 350 Par"
type textarea "x"
type input "8.31.25-26 EQ/DIC Renewal Proposal - 350 Parn"
type textarea "x"
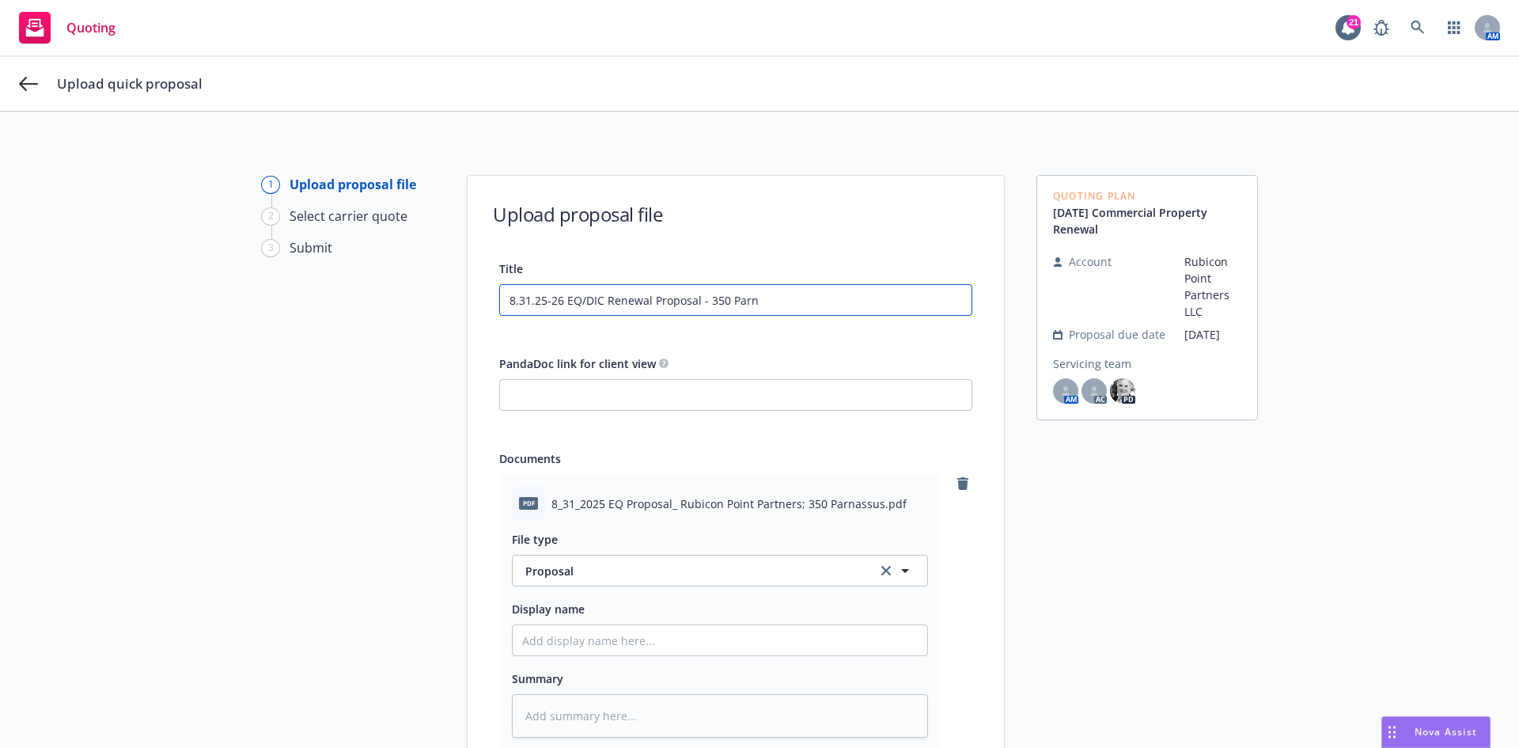
type input "8.31.25-26 EQ/DIC Renewal Proposal - 350 Parna"
type textarea "x"
type input "8.31.25-26 EQ/DIC Renewal Proposal - 350 Parnas"
type textarea "x"
type input "8.31.25-26 EQ/DIC Renewal Proposal - 350 Parnass"
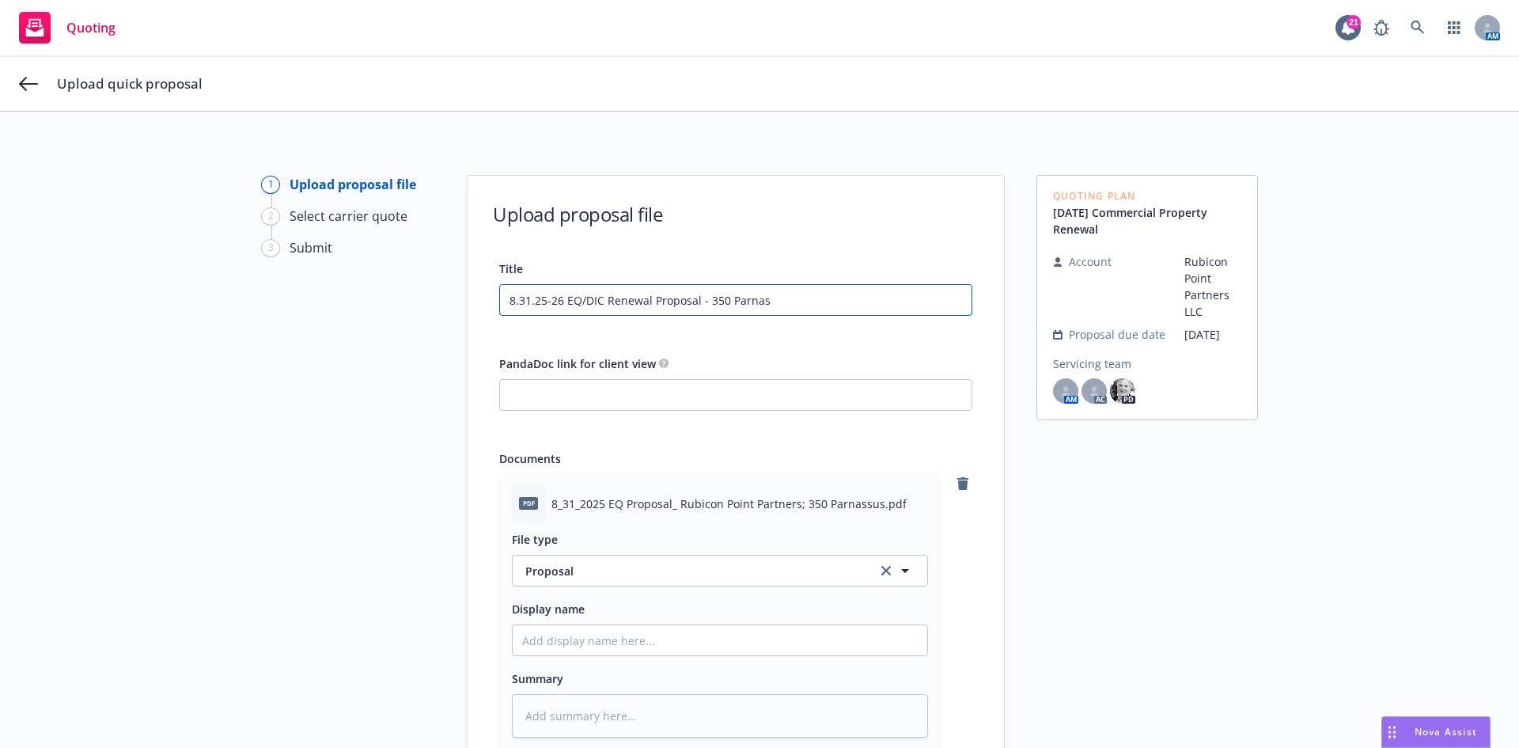
type textarea "x"
type input "8.31.25-26 EQ/DIC Renewal Proposal - 350 Parnassu"
type textarea "x"
type input "8.31.25-26 EQ/DIC Renewal Proposal - 350 Parnassus"
type textarea "x"
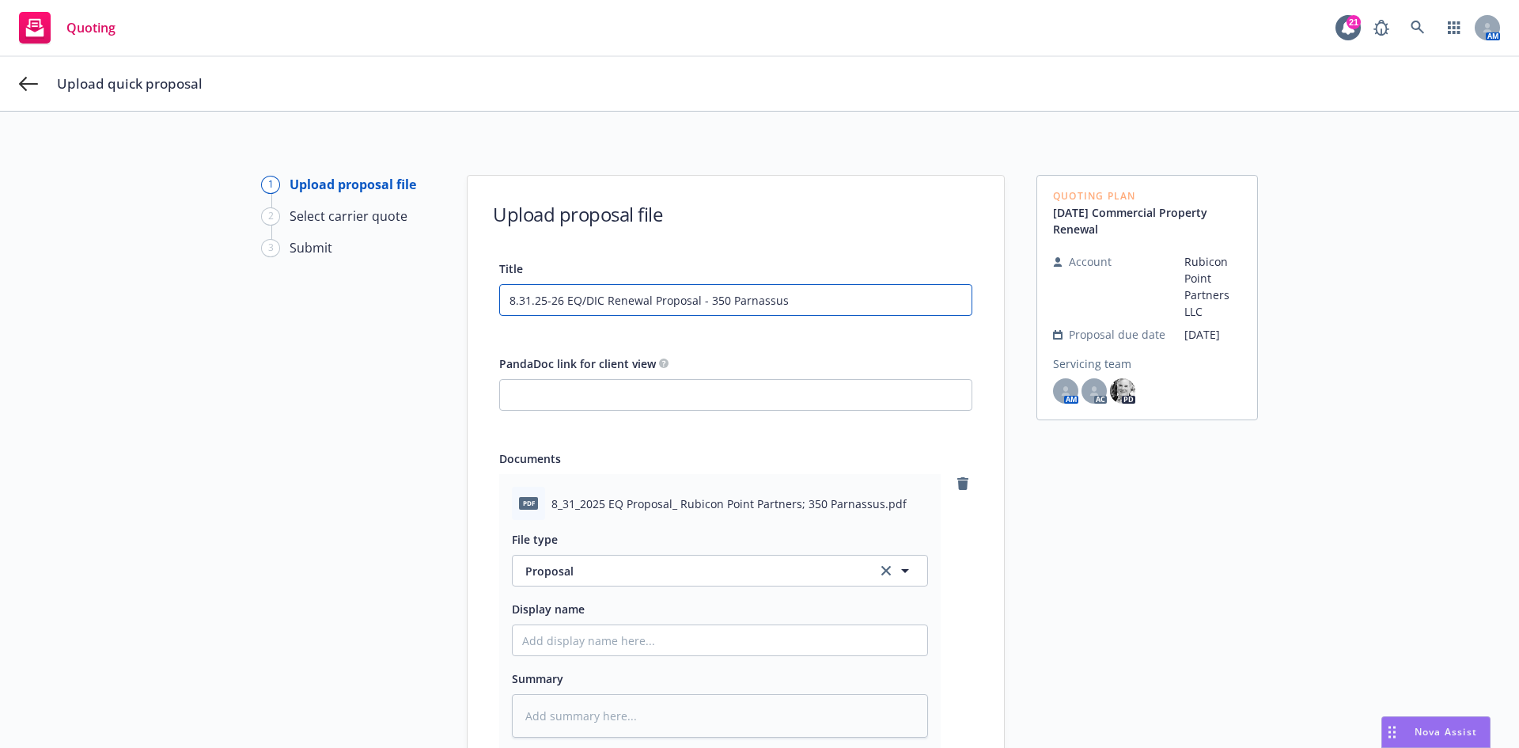
click at [835, 307] on input "8.31.25-26 EQ/DIC Renewal Proposal - 350 Parnassus" at bounding box center [736, 300] width 472 height 30
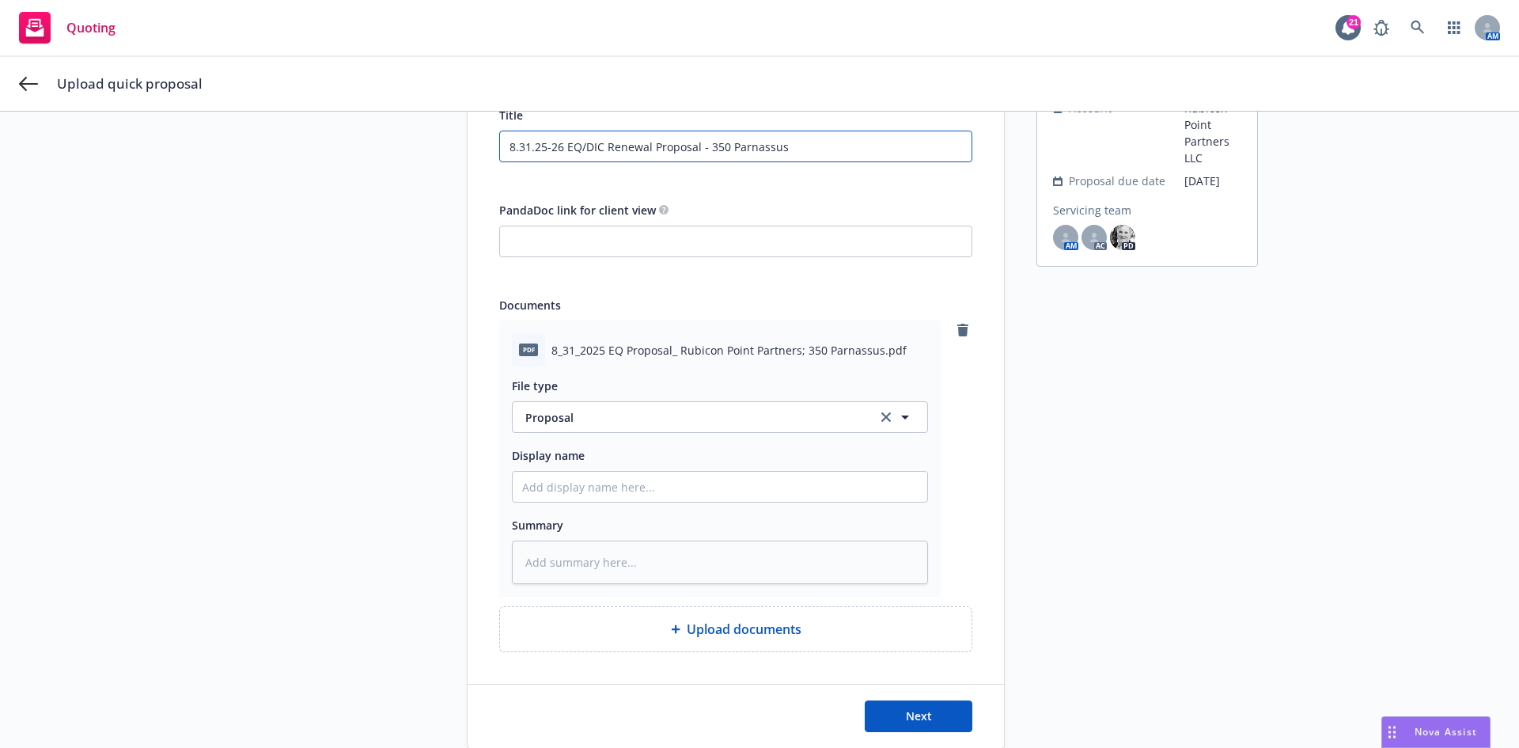
scroll to position [158, 0]
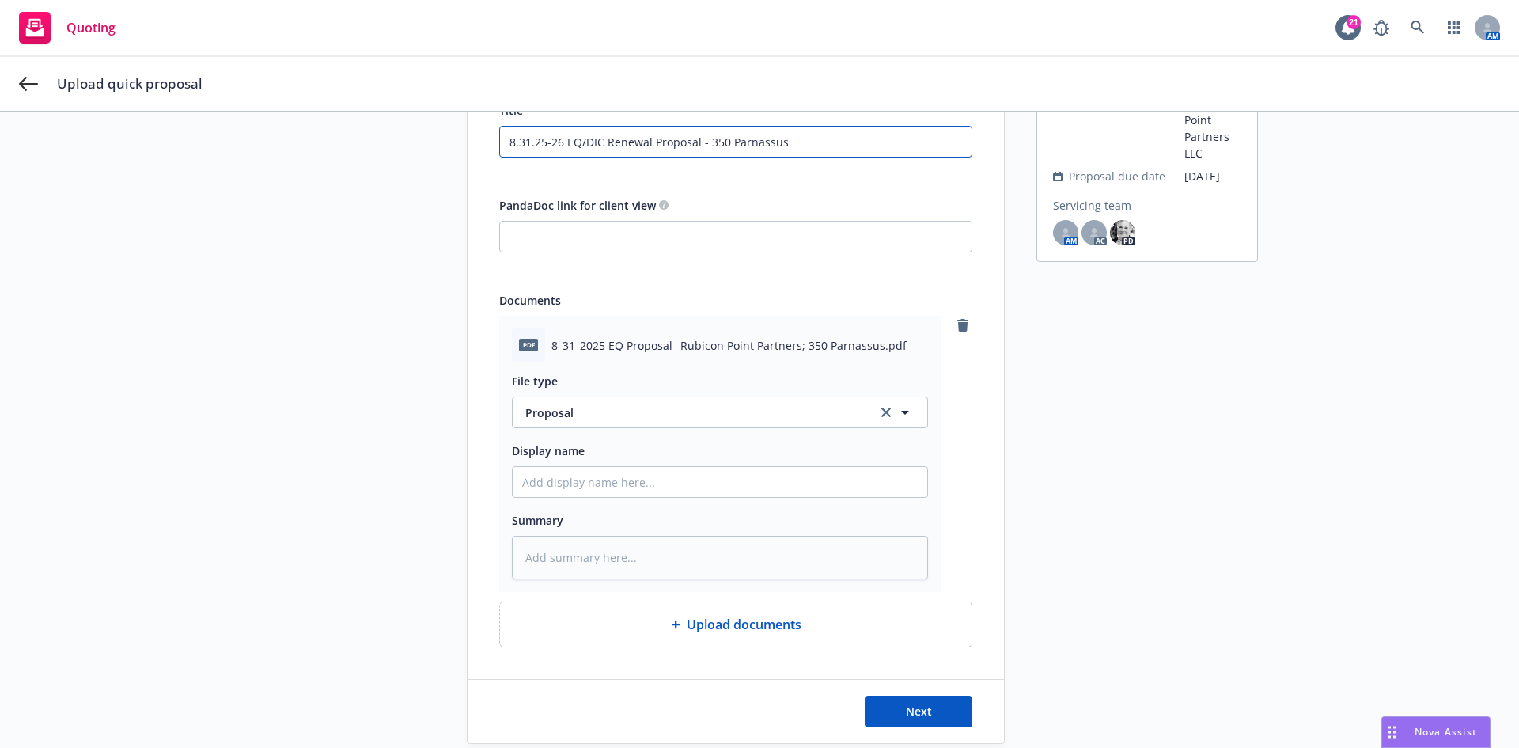
drag, startPoint x: 831, startPoint y: 144, endPoint x: 486, endPoint y: 143, distance: 345.0
click at [486, 143] on div "Title 8.31.25-26 EQ/DIC Renewal Proposal - 350 Parnassus PandaDoc link for clie…" at bounding box center [736, 373] width 536 height 547
type input "8.31.25-26 EQ/DIC Renewal Proposal - 350 Parnassus"
click at [668, 484] on input "Display name" at bounding box center [720, 482] width 415 height 30
paste input "8.31.25-26 EQ/DIC Renewal Proposal - 350 Parnassus"
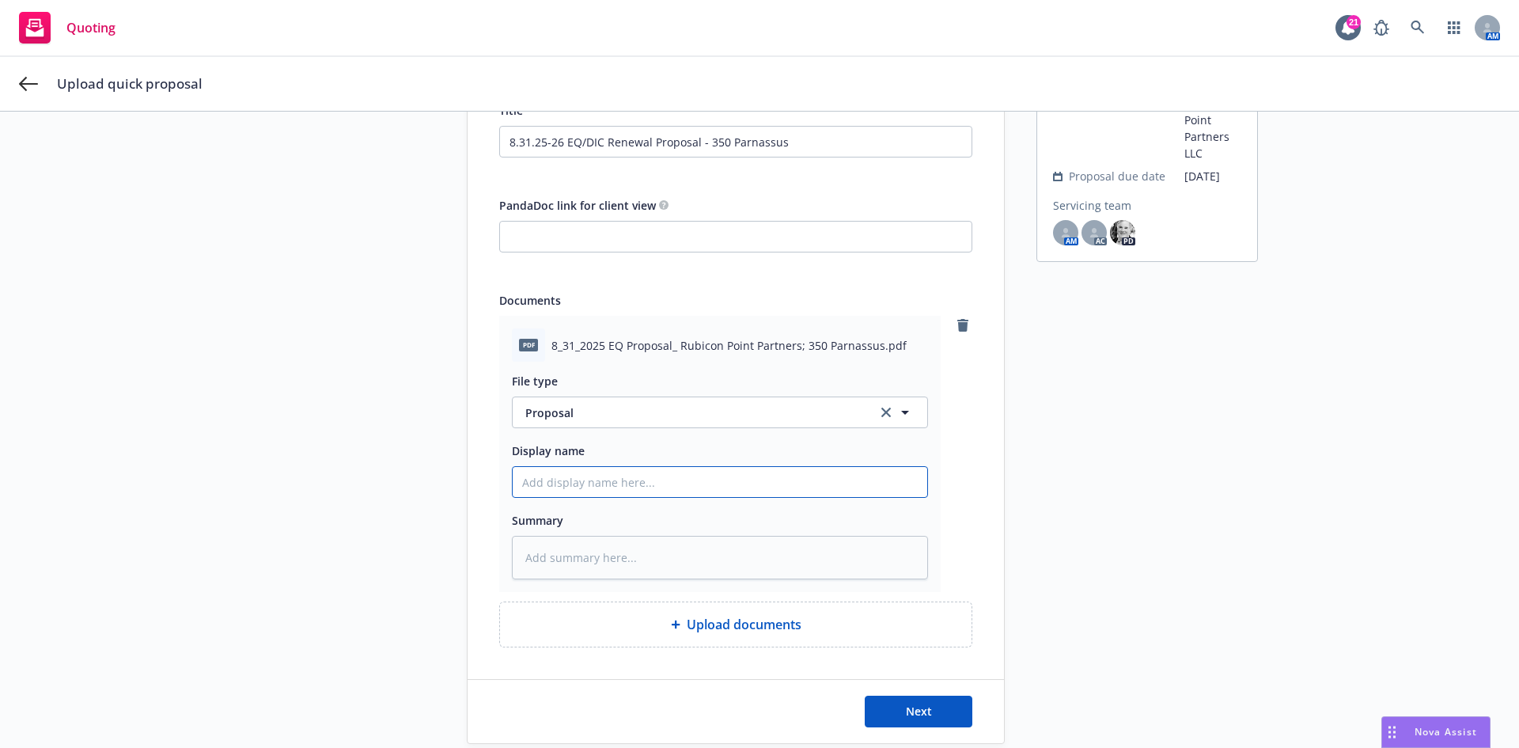
type textarea "x"
type input "8.31.25-26 EQ/DIC Renewal Proposal - 350 Parnassus"
click at [664, 552] on textarea at bounding box center [720, 558] width 416 height 44
paste textarea "8.31.25-26 EQ/DIC Renewal Proposal - 350 Parnassus"
type textarea "x"
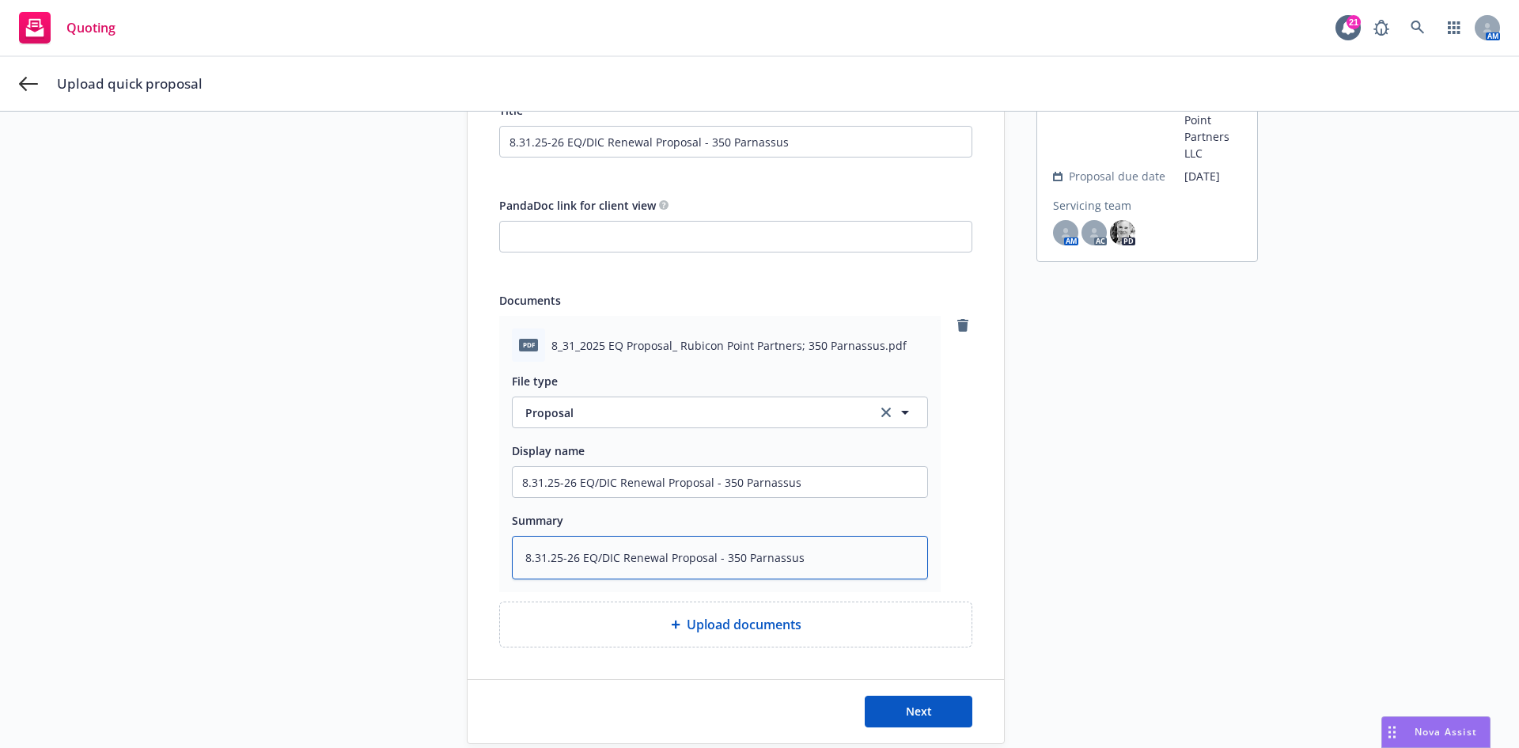
type textarea "8.31.25-26 EQ/DIC Renewal Proposal - 350 Parnassus"
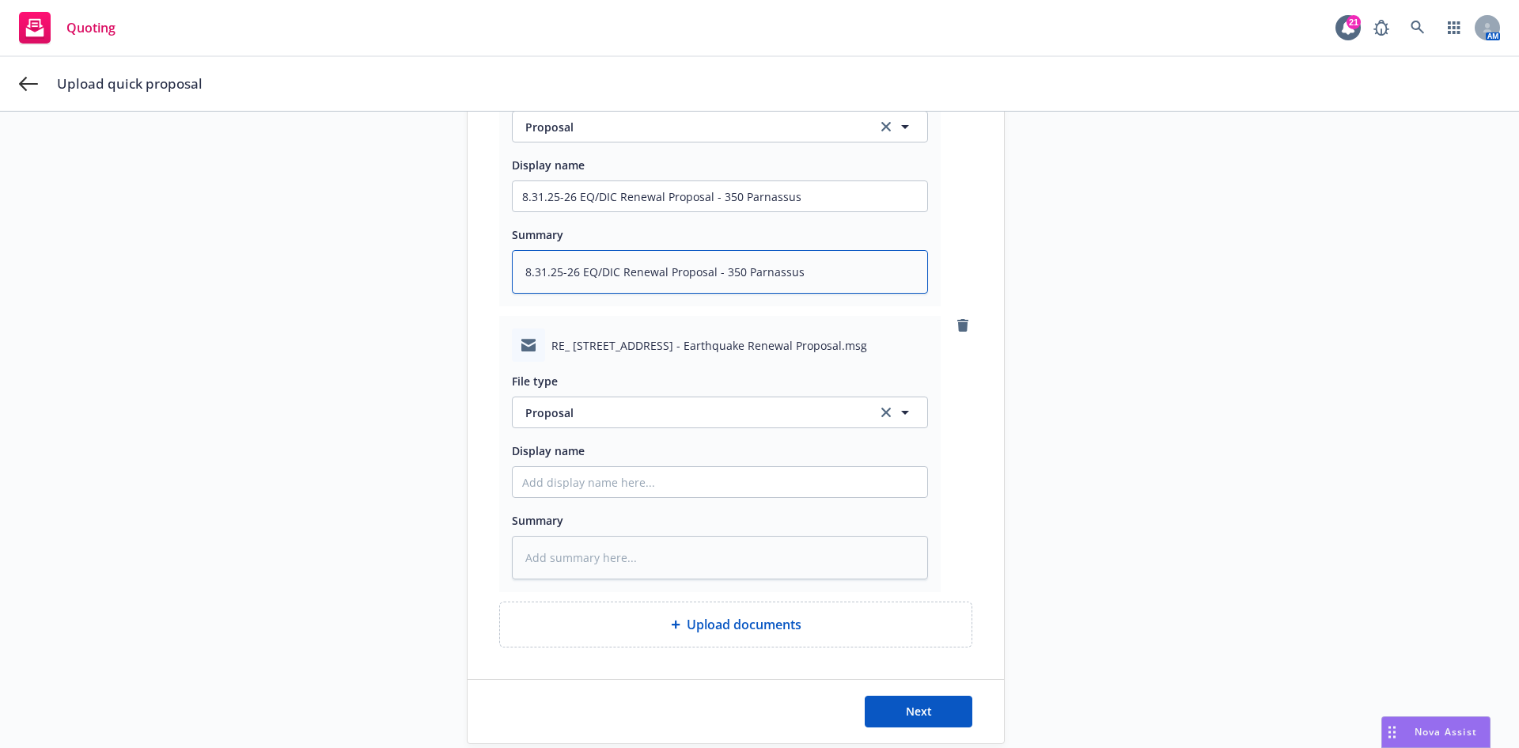
scroll to position [475, 0]
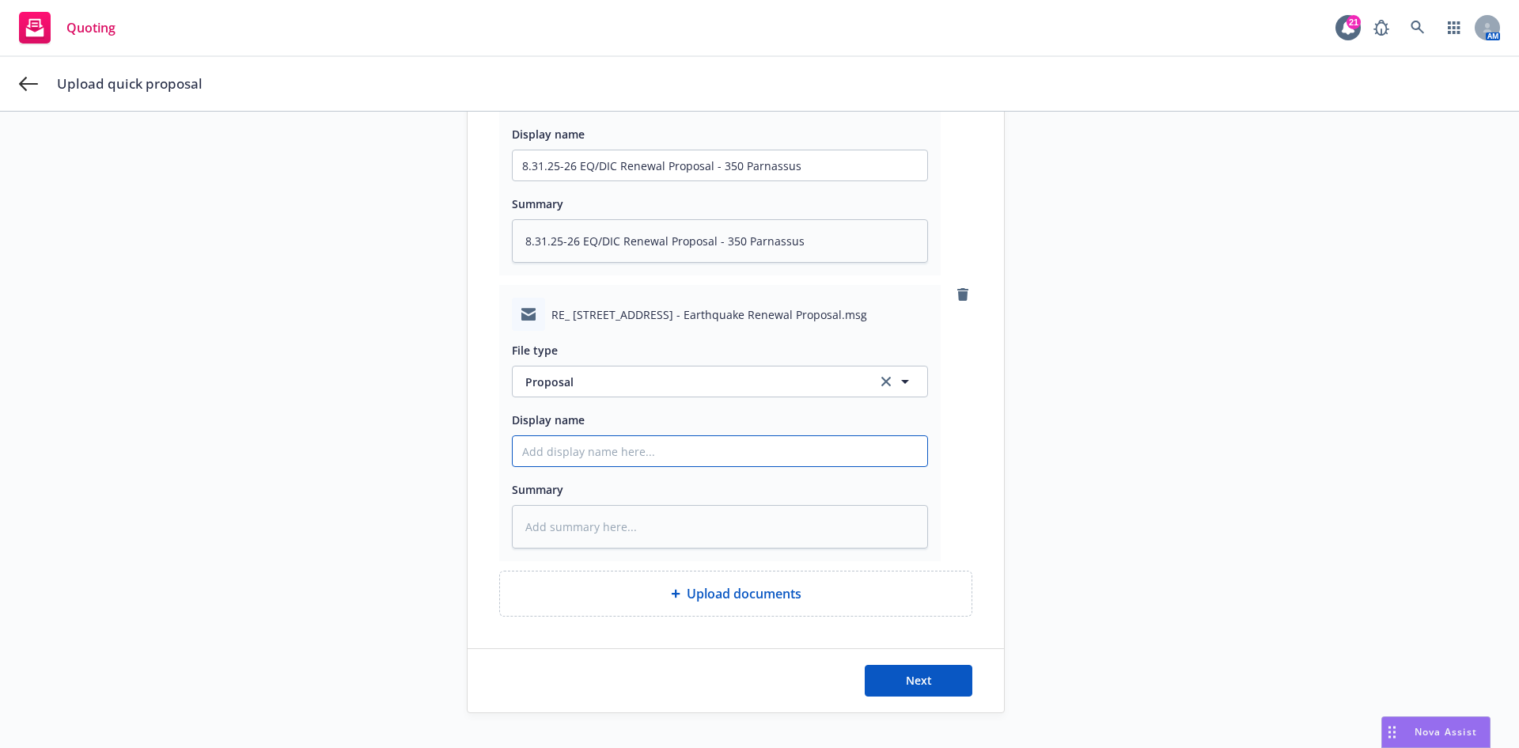
click at [662, 180] on input "Display name" at bounding box center [720, 165] width 415 height 30
type textarea "x"
type input "E"
type textarea "x"
type input "EM"
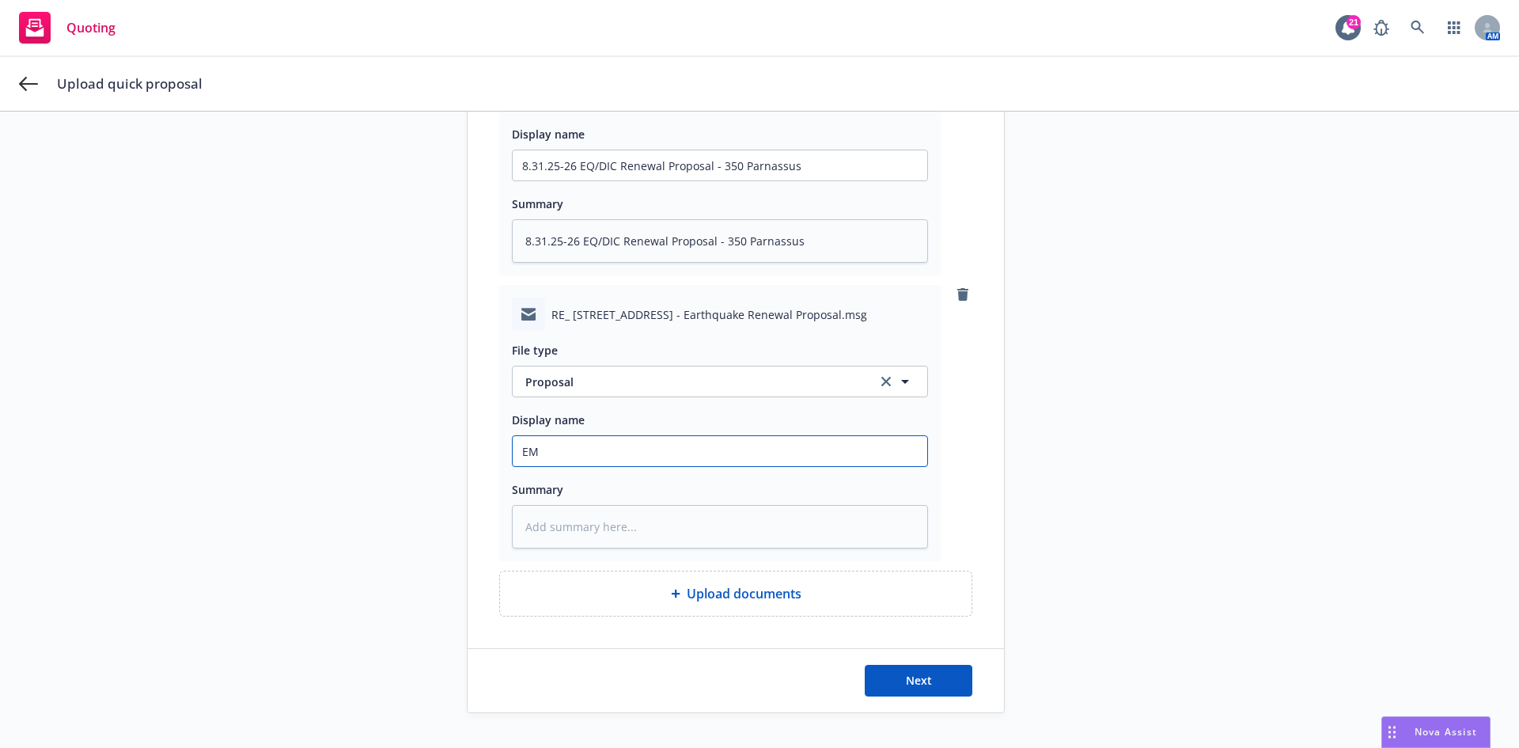
type textarea "x"
type input "EMT"
type textarea "x"
type input "EMT"
type textarea "x"
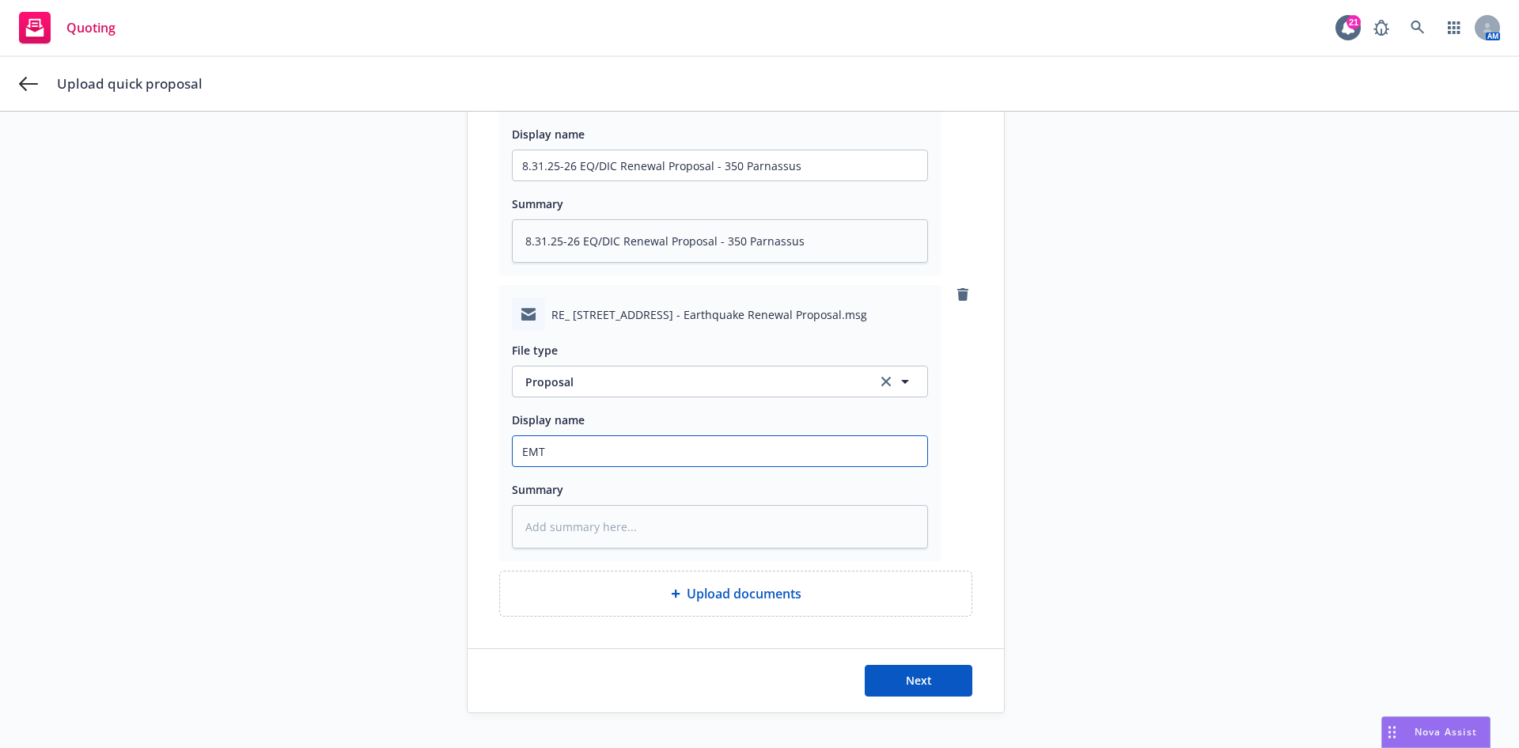
type input "EMT I"
type textarea "x"
type input "EMT In"
type textarea "x"
type input "EMT Ins"
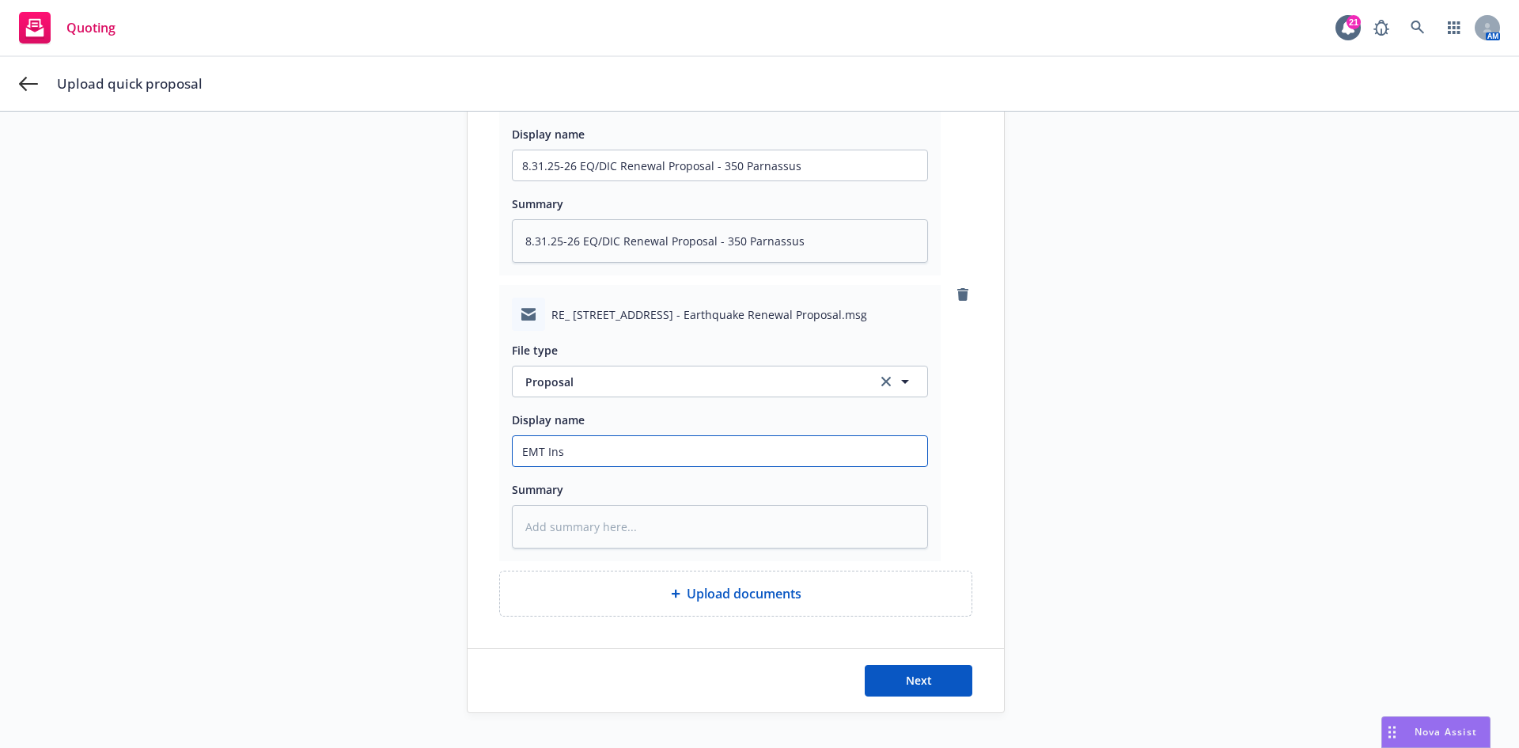
type textarea "x"
type input "EMT Insu"
type textarea "x"
type input "EMT Insur"
type textarea "x"
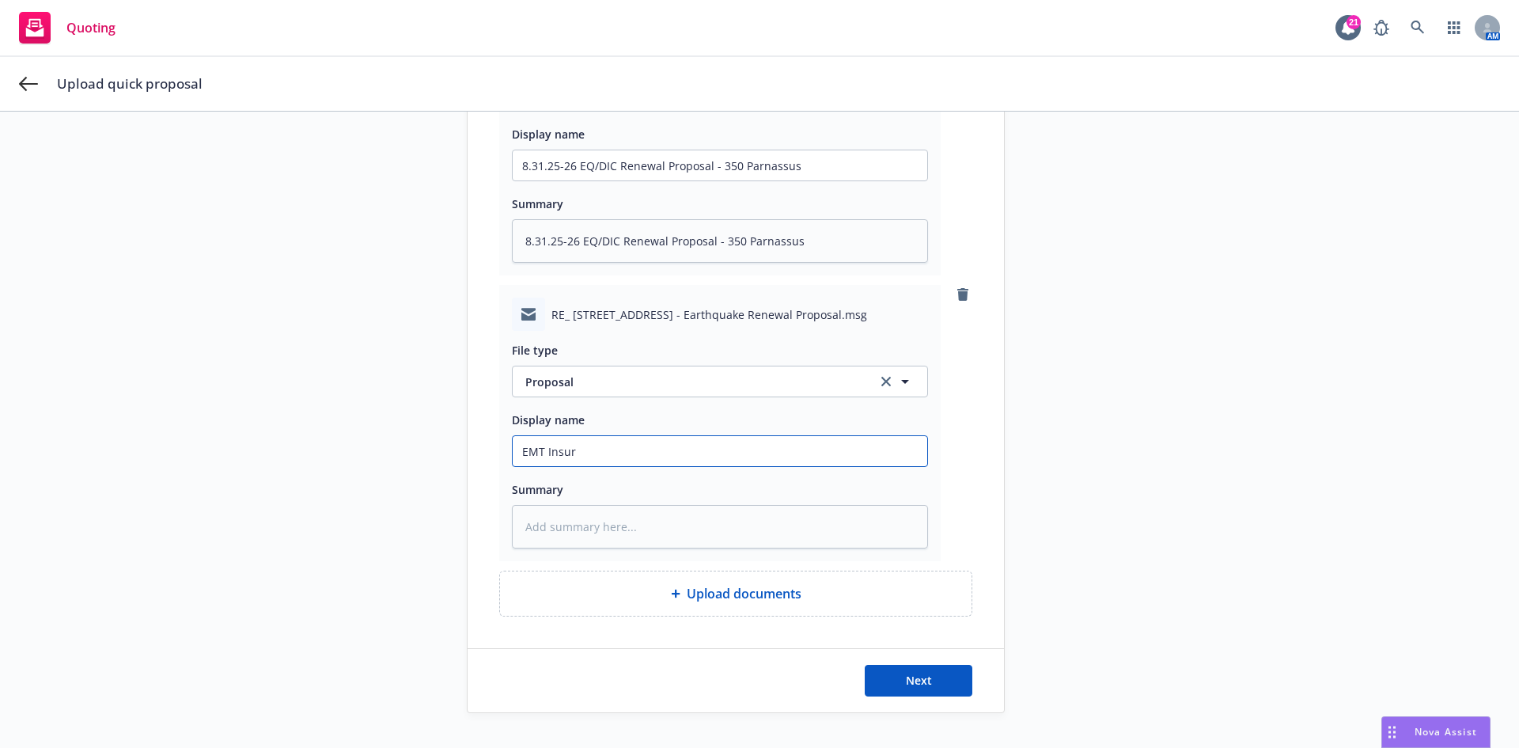
type input "EMT Insure"
type textarea "x"
type input "EMT Insured"
drag, startPoint x: 676, startPoint y: 396, endPoint x: 681, endPoint y: 385, distance: 12.1
click at [676, 395] on button "Proposal" at bounding box center [720, 382] width 416 height 32
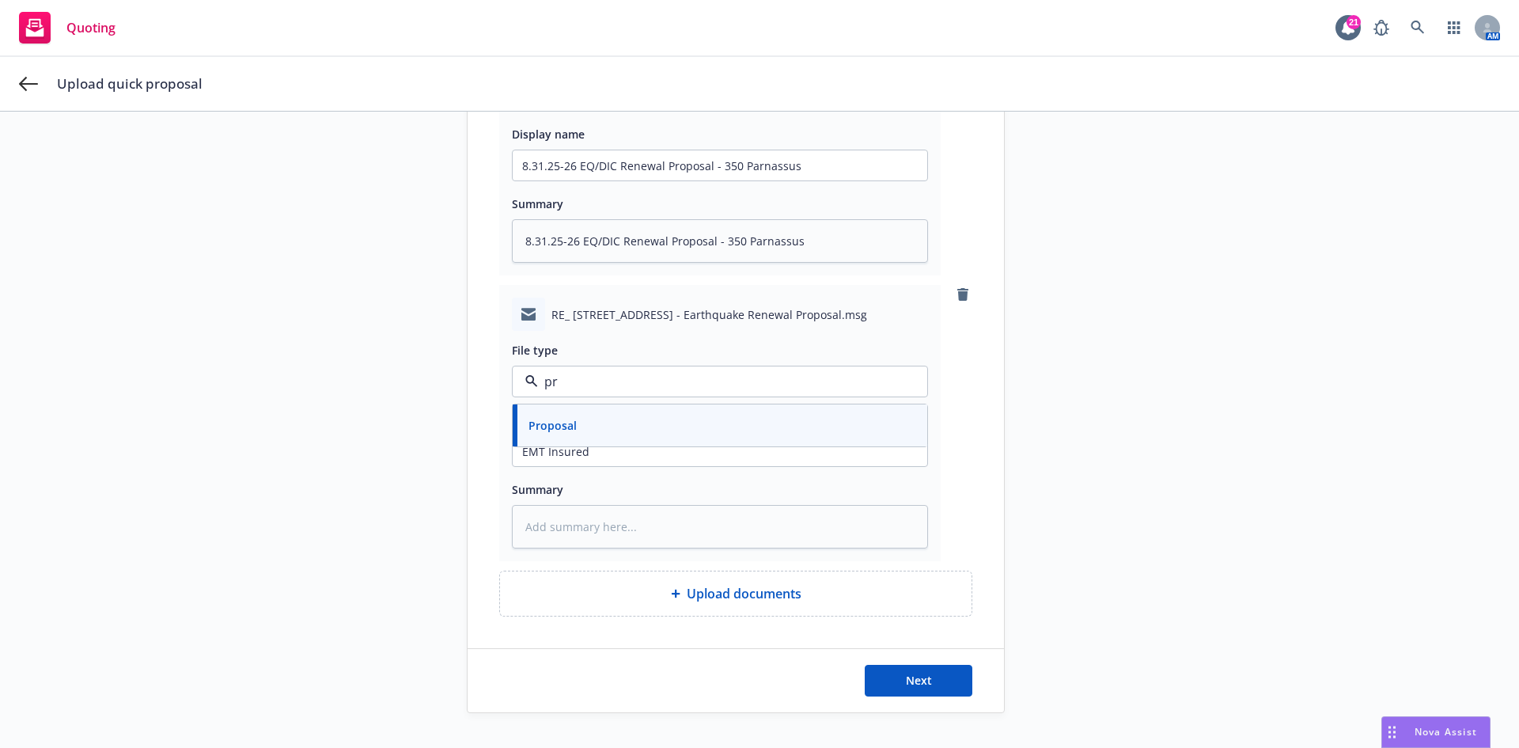
type input "p"
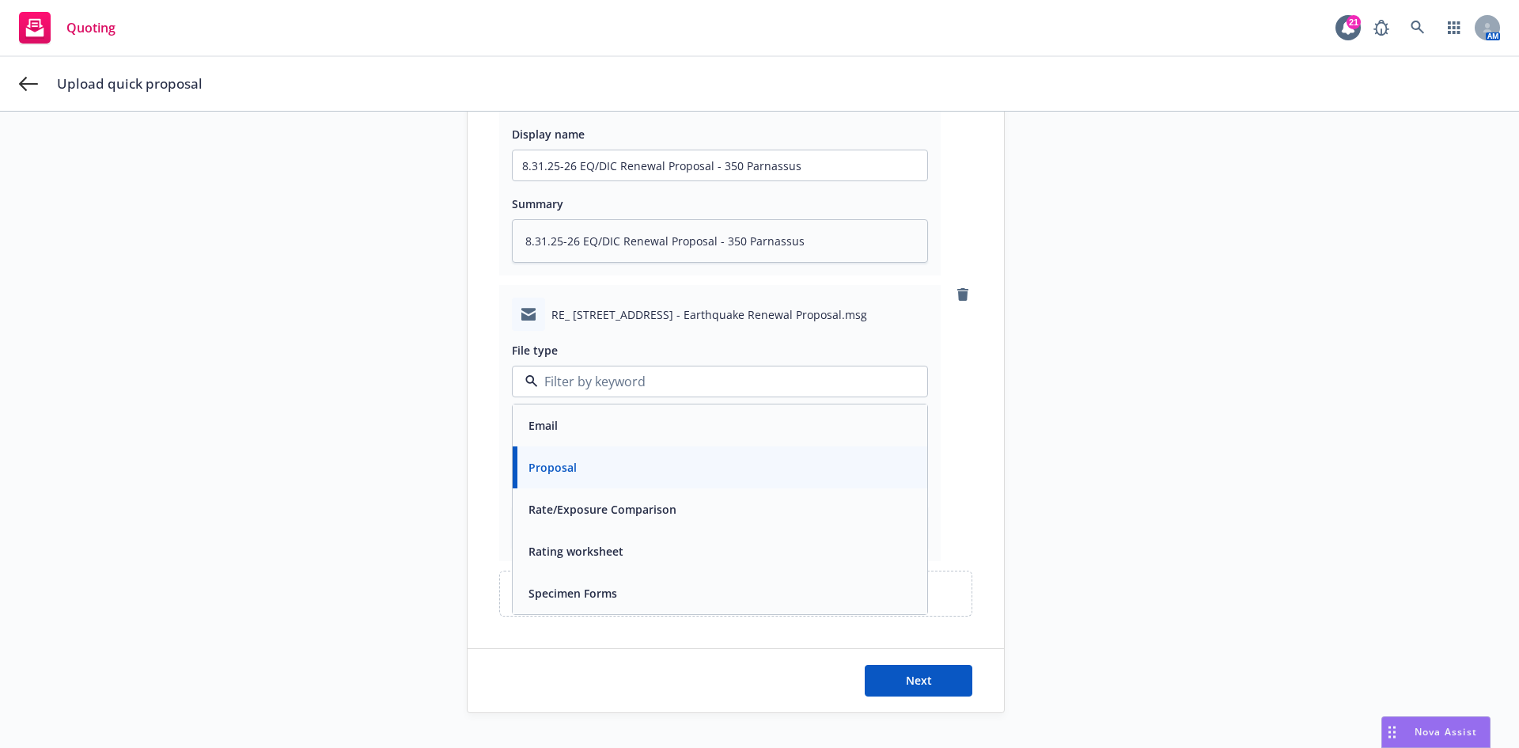
type input "w"
type input "ema"
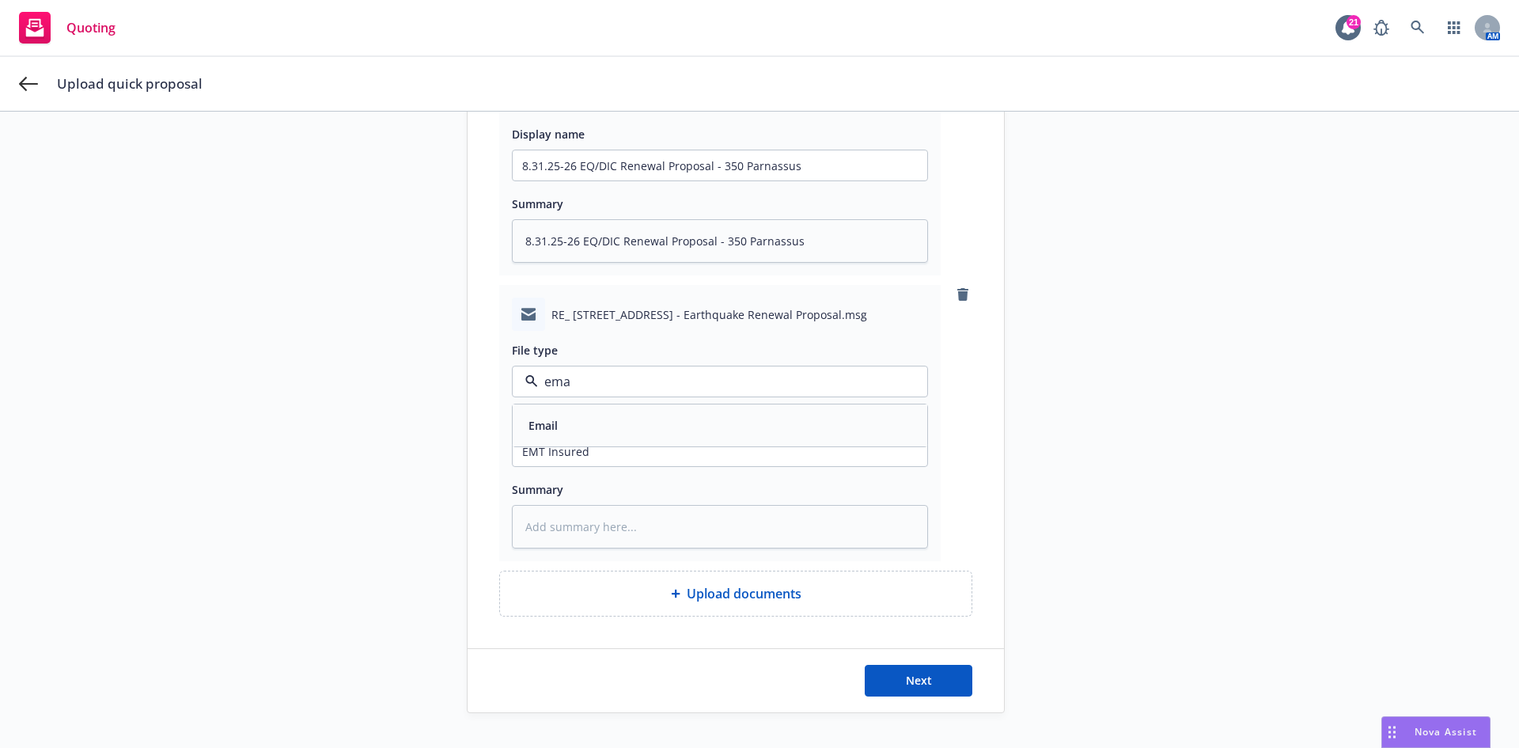
click at [616, 417] on div "Email" at bounding box center [720, 425] width 396 height 23
click at [650, 180] on input "EMT Insured" at bounding box center [720, 165] width 415 height 30
type textarea "x"
type input "EMT Insured"
type textarea "x"
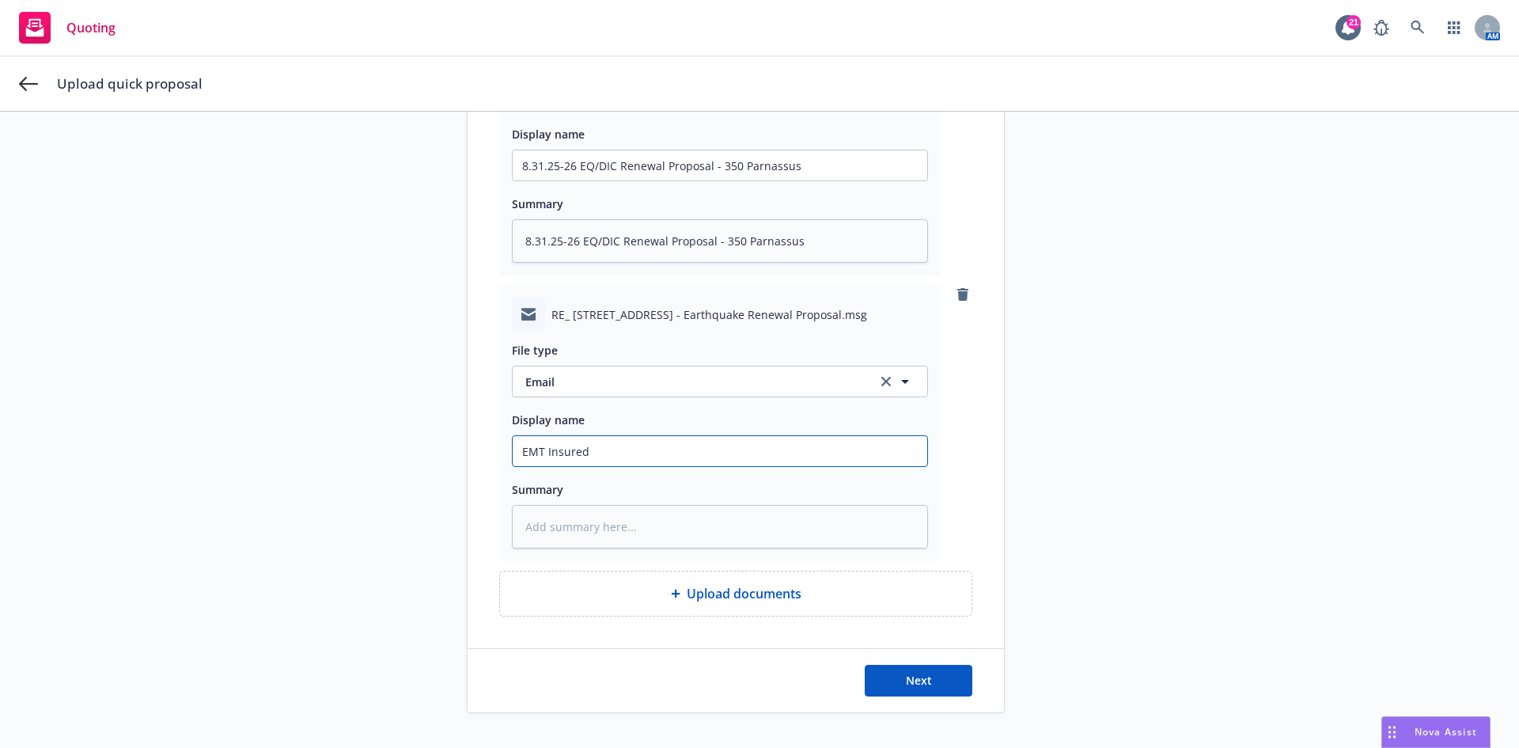
type input "EMT Insured -"
type textarea "x"
type input "EMT Insured -"
type textarea "x"
type input "EMT Insured - 8"
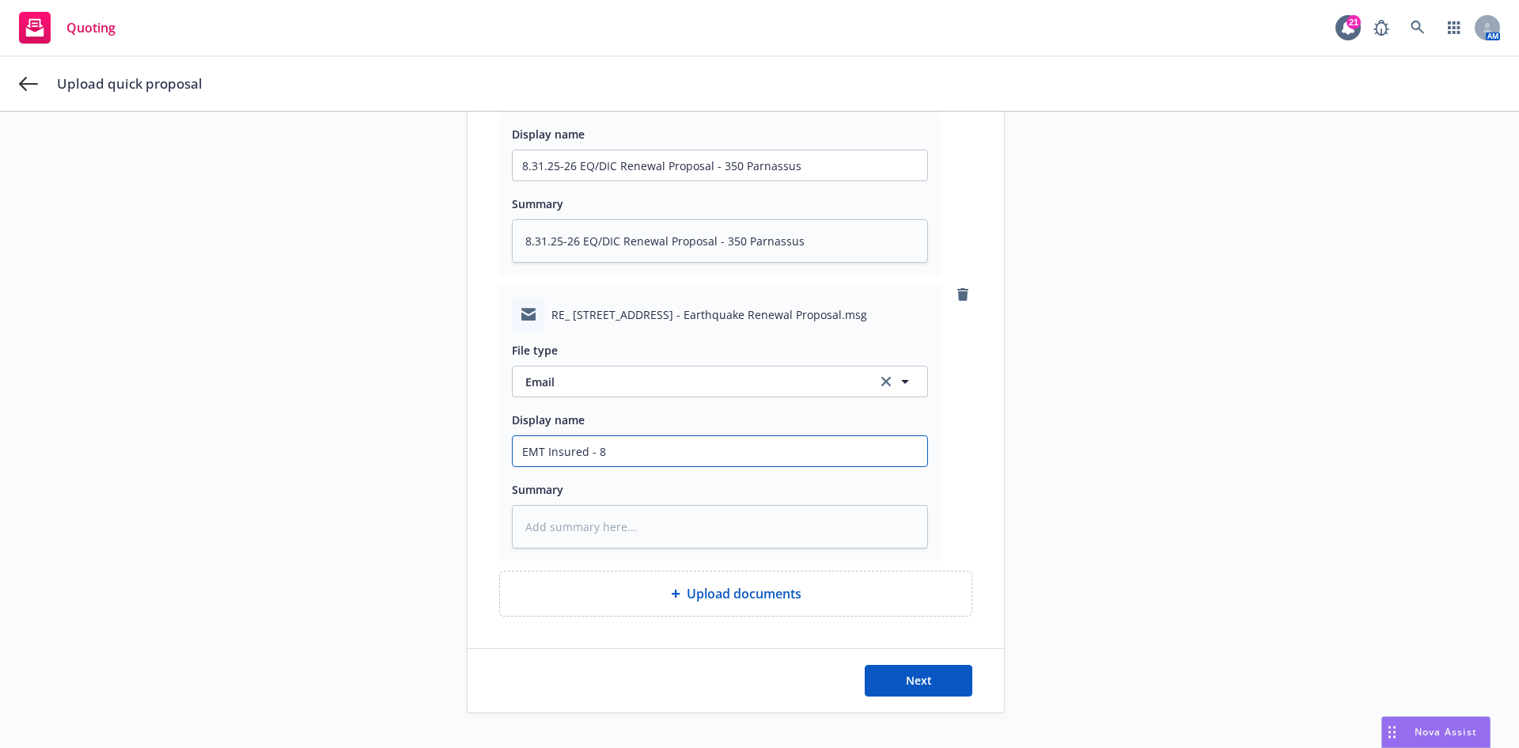
type textarea "x"
type input "EMT Insured - 8/"
type textarea "x"
type input "EMT Insured - 8/3"
type textarea "x"
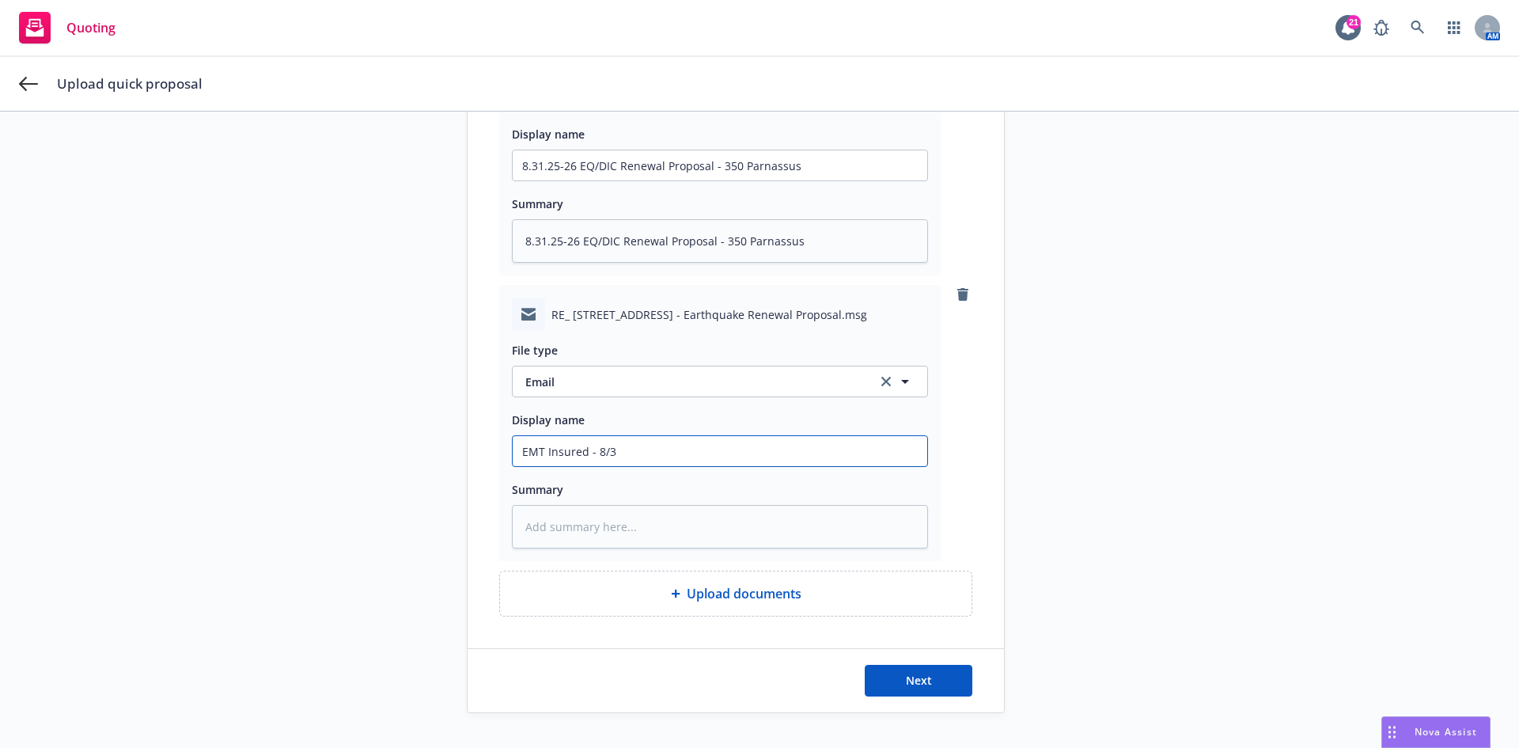
type input "EMT Insured - 8/31"
type textarea "x"
type input "EMT Insured - 8/31/"
type textarea "x"
type input "EMT Insured - 8/31/2"
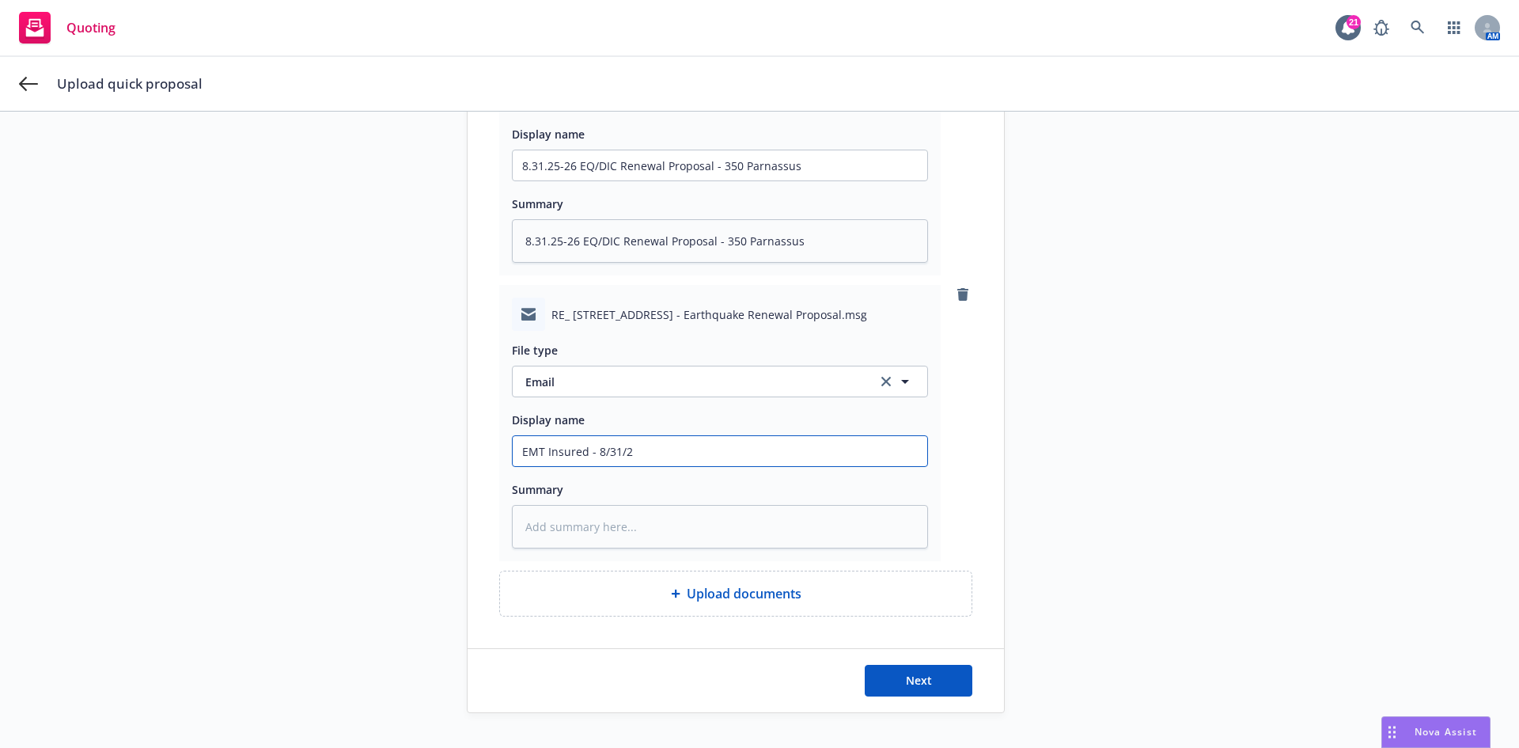
type textarea "x"
type input "EMT Insured - 8/31/20"
type textarea "x"
type input "EMT Insured - 8/31/202"
type textarea "x"
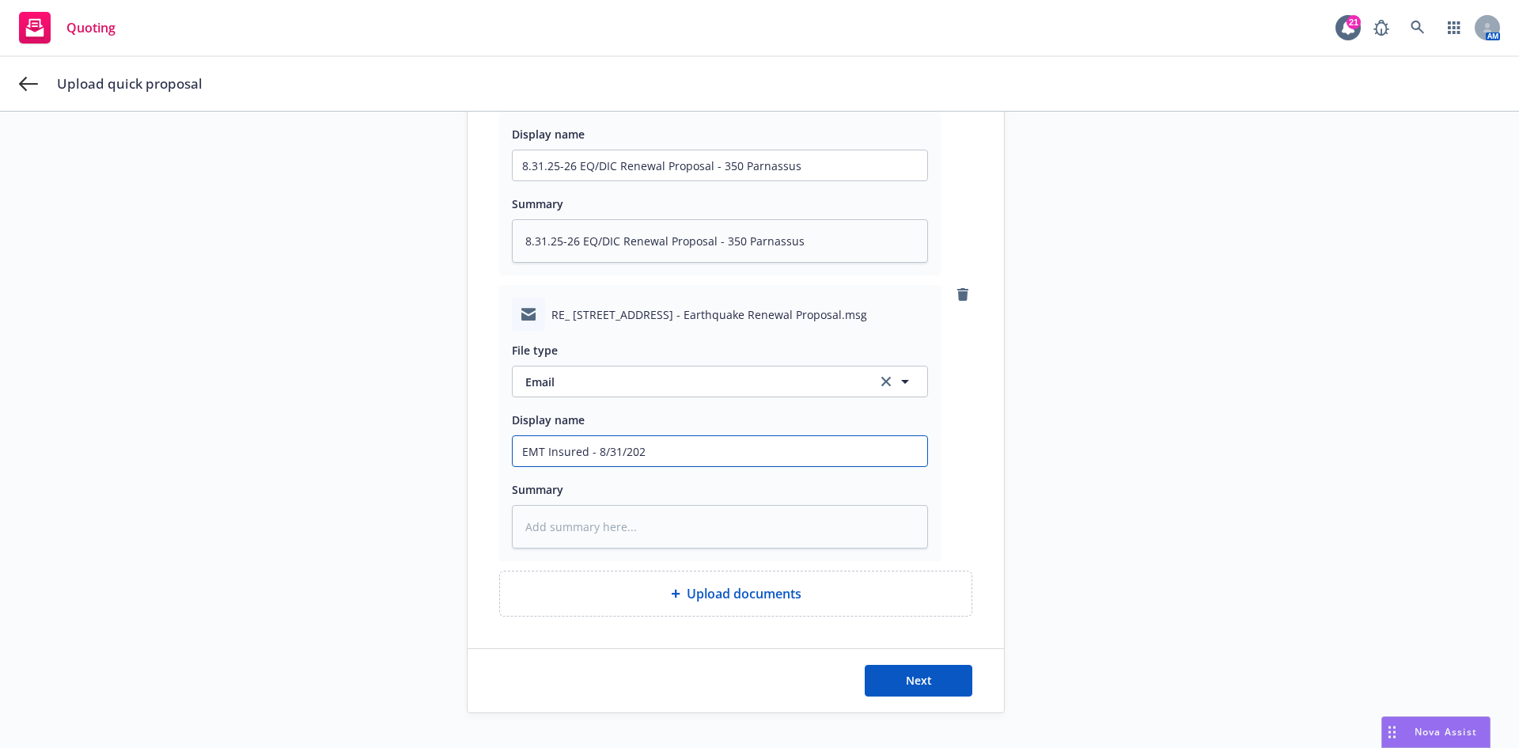
type input "EMT Insured - 8/31/2025"
type textarea "x"
type input "EMT Insured - 8/31/2025"
type textarea "x"
type input "EMT Insured - 8/31/2025 -"
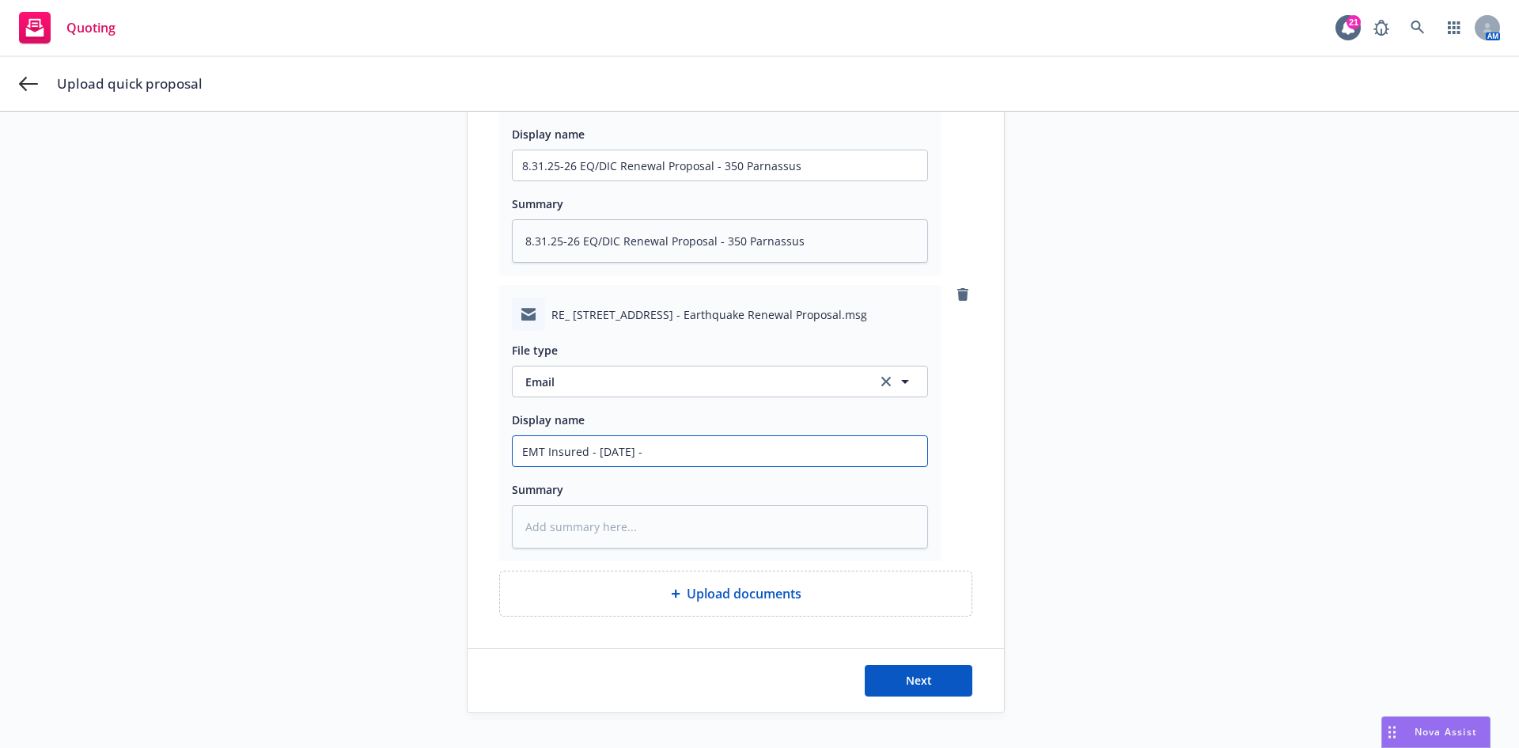
type textarea "x"
type input "EMT Insured - 8/31/2025 -"
type textarea "x"
type input "EMT Insured - 8/31/2025 - 3"
type textarea "x"
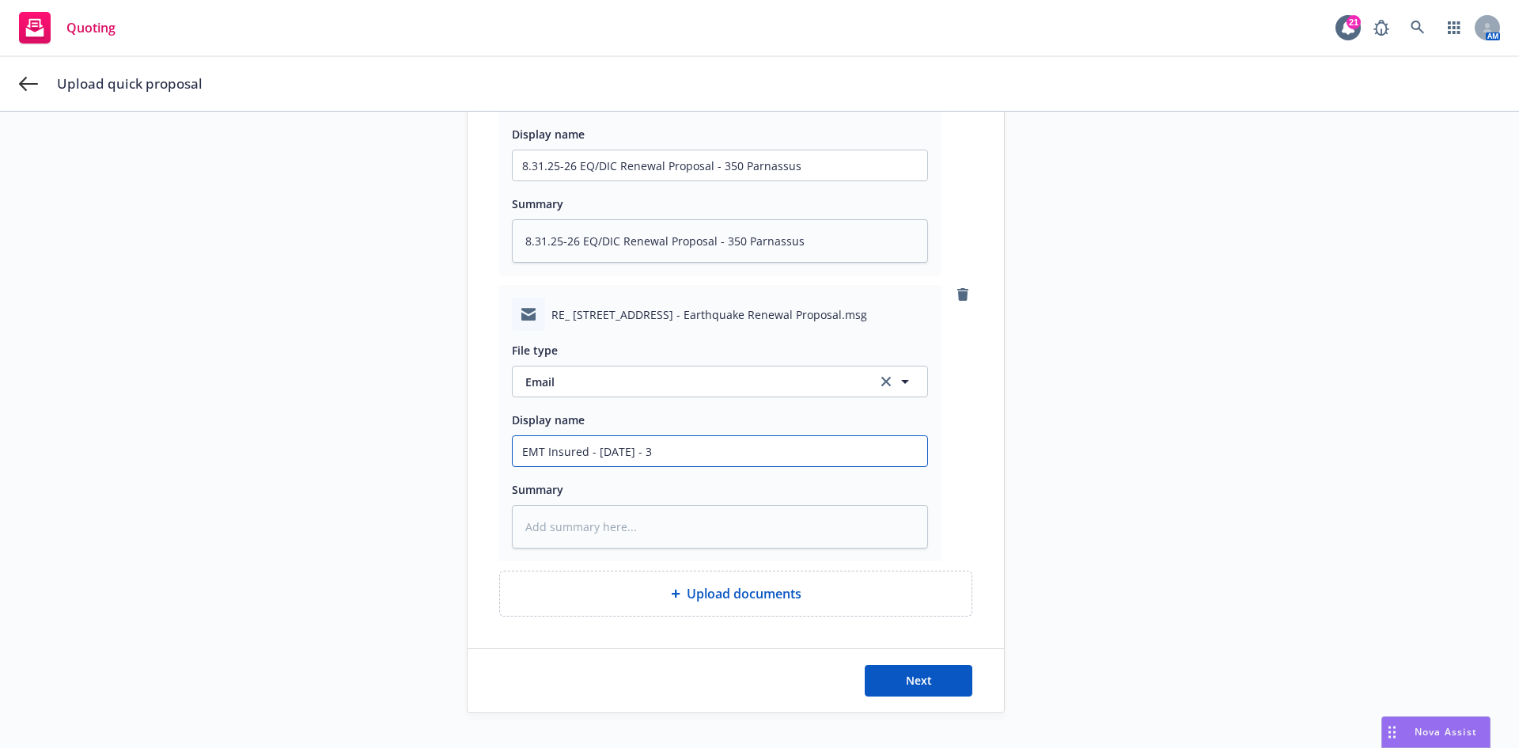
type input "EMT Insured - 8/31/2025 -"
type textarea "x"
type input "EMT Insured - 8/31/2025 - 2"
type textarea "x"
type input "EMT Insured - 8/31/2025 - 20"
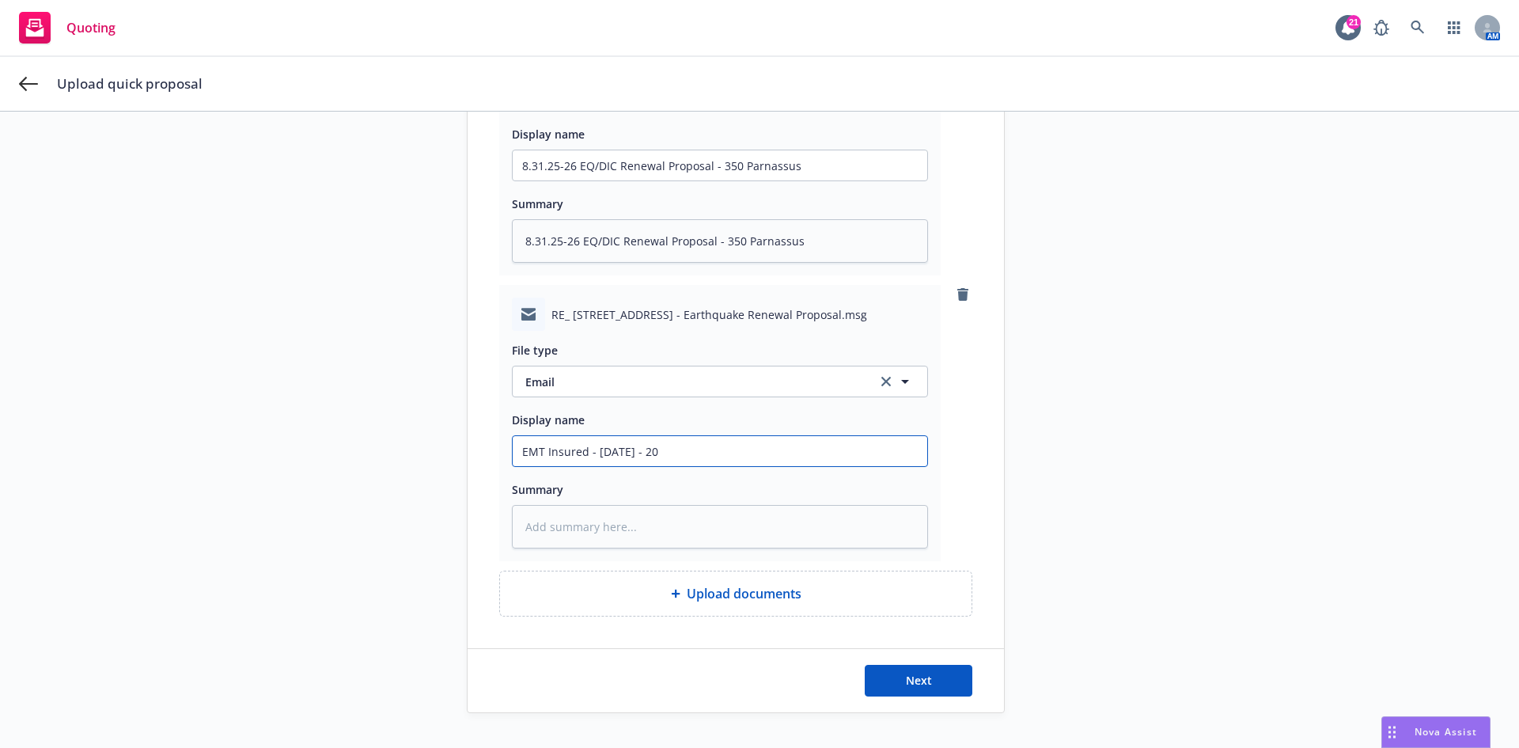
type textarea "x"
type input "EMT Insured - 8/31/2025 - 202"
type textarea "x"
type input "EMT Insured - 8/31/2025 - 2026"
type textarea "x"
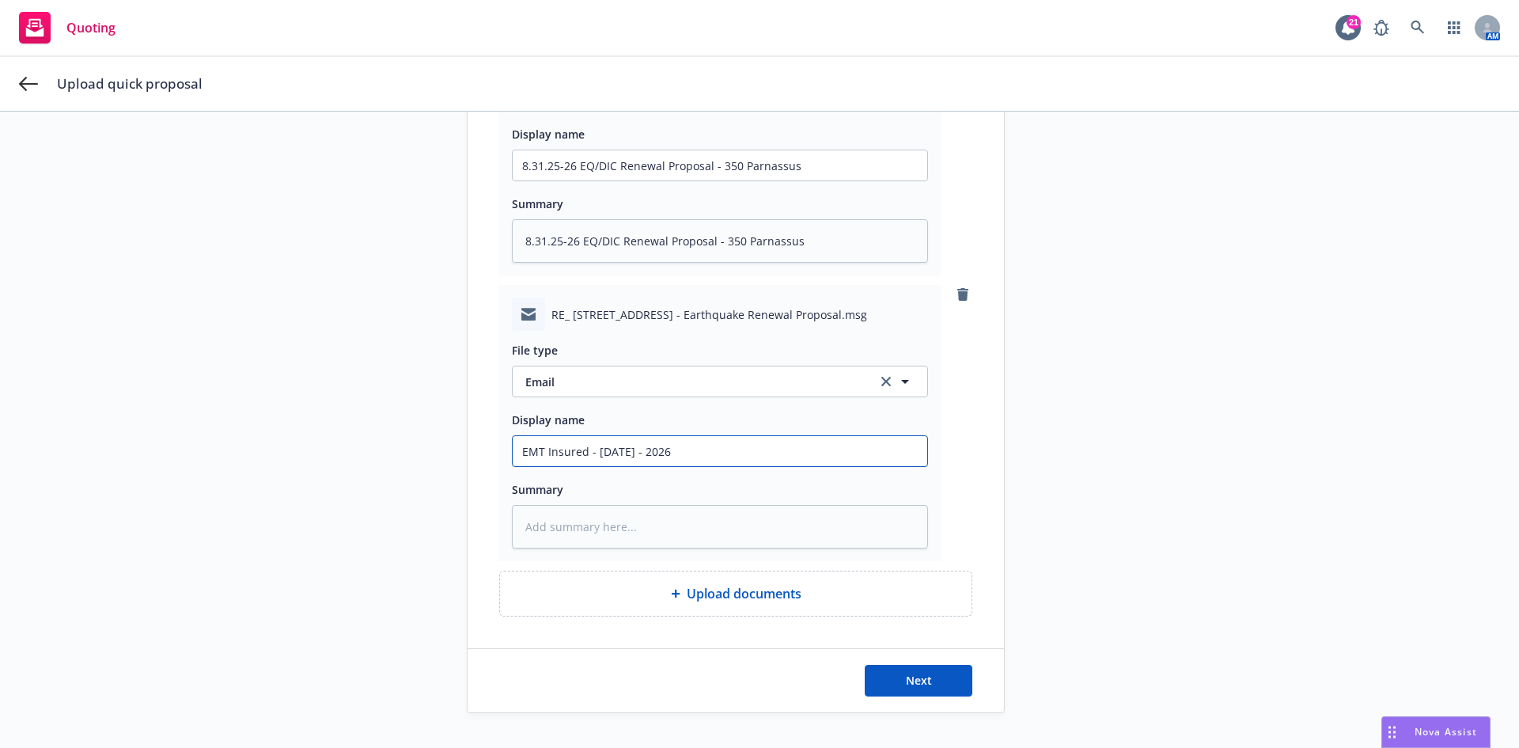
type input "EMT Insured - 8/31/2025 - 2026"
type textarea "x"
type input "EMT Insured - 8/31/2025 - 2026 E"
type textarea "x"
type input "EMT Insured - 8/31/2025 - 2026 EQ"
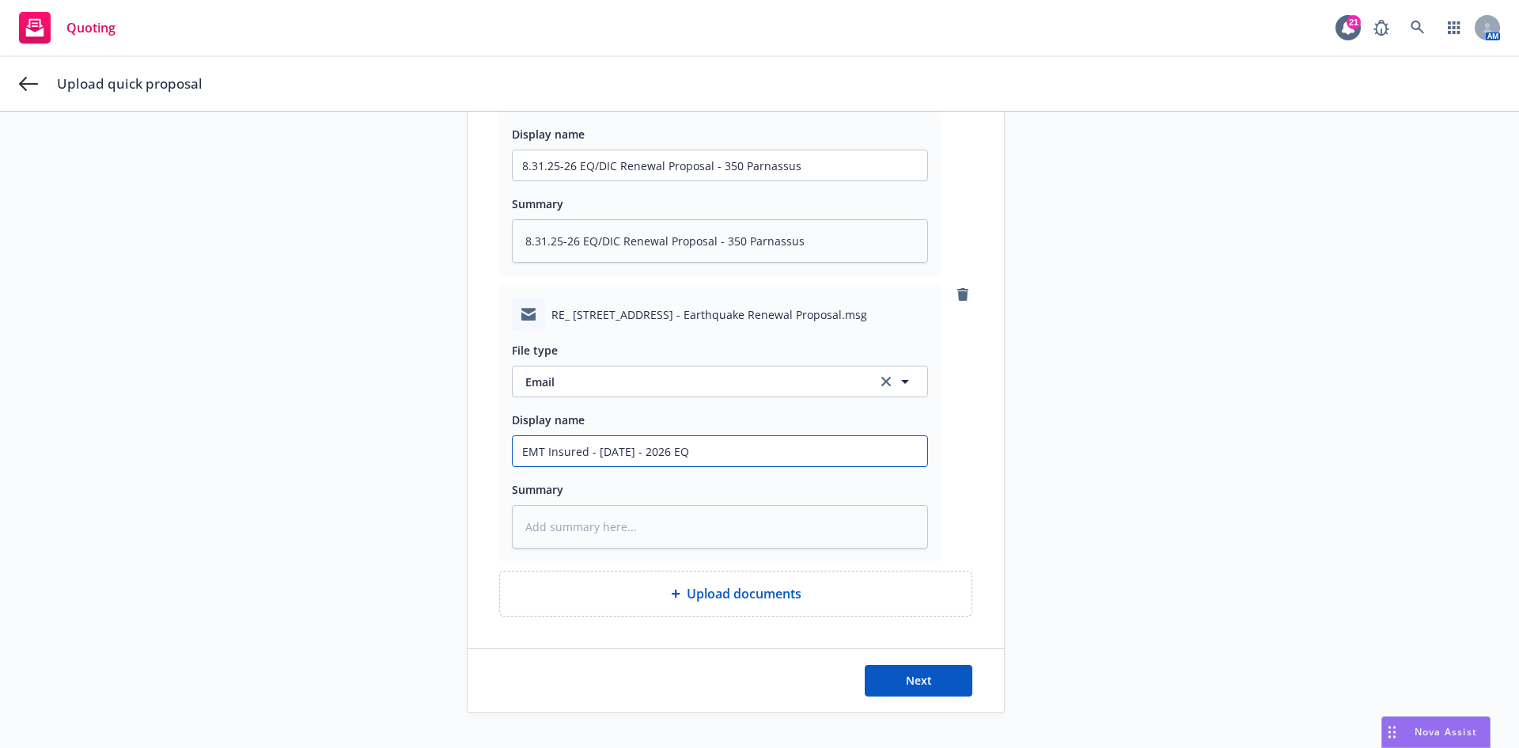
type textarea "x"
type input "EMT Insured - 8/31/2025 - 2026 EQ/"
type textarea "x"
type input "EMT Insured - 8/31/2025 - 2026 EQ/D"
type textarea "x"
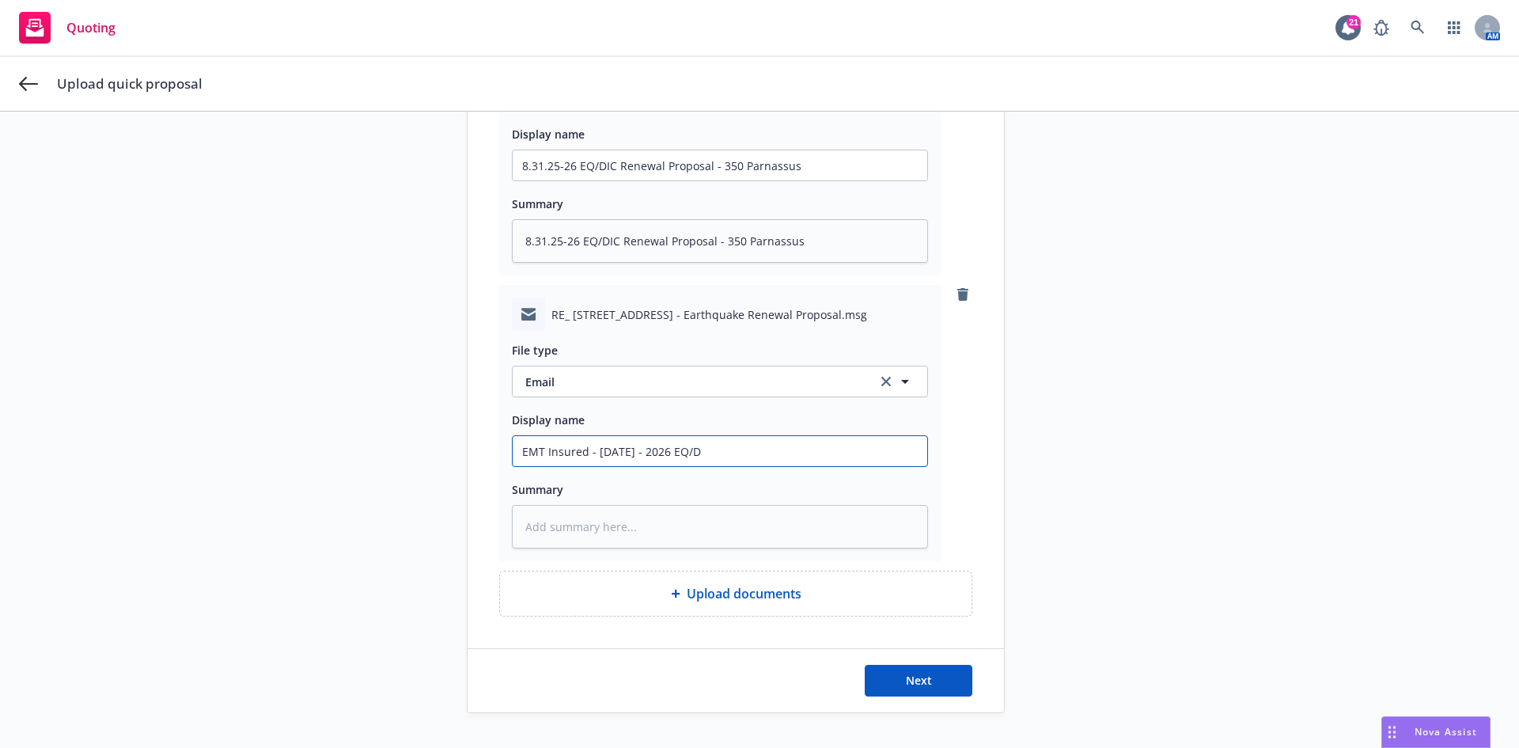
type input "EMT Insured - 8/31/2025 - 2026 EQ/DI"
type textarea "x"
type input "EMT Insured - 8/31/2025 - 2026 EQ/DIC"
drag, startPoint x: 900, startPoint y: 449, endPoint x: 461, endPoint y: 465, distance: 439.5
click at [468, 465] on div "Title 8.31.25-26 EQ/DIC Renewal Proposal - 350 Parnassus PandaDoc link for clie…" at bounding box center [736, 200] width 536 height 832
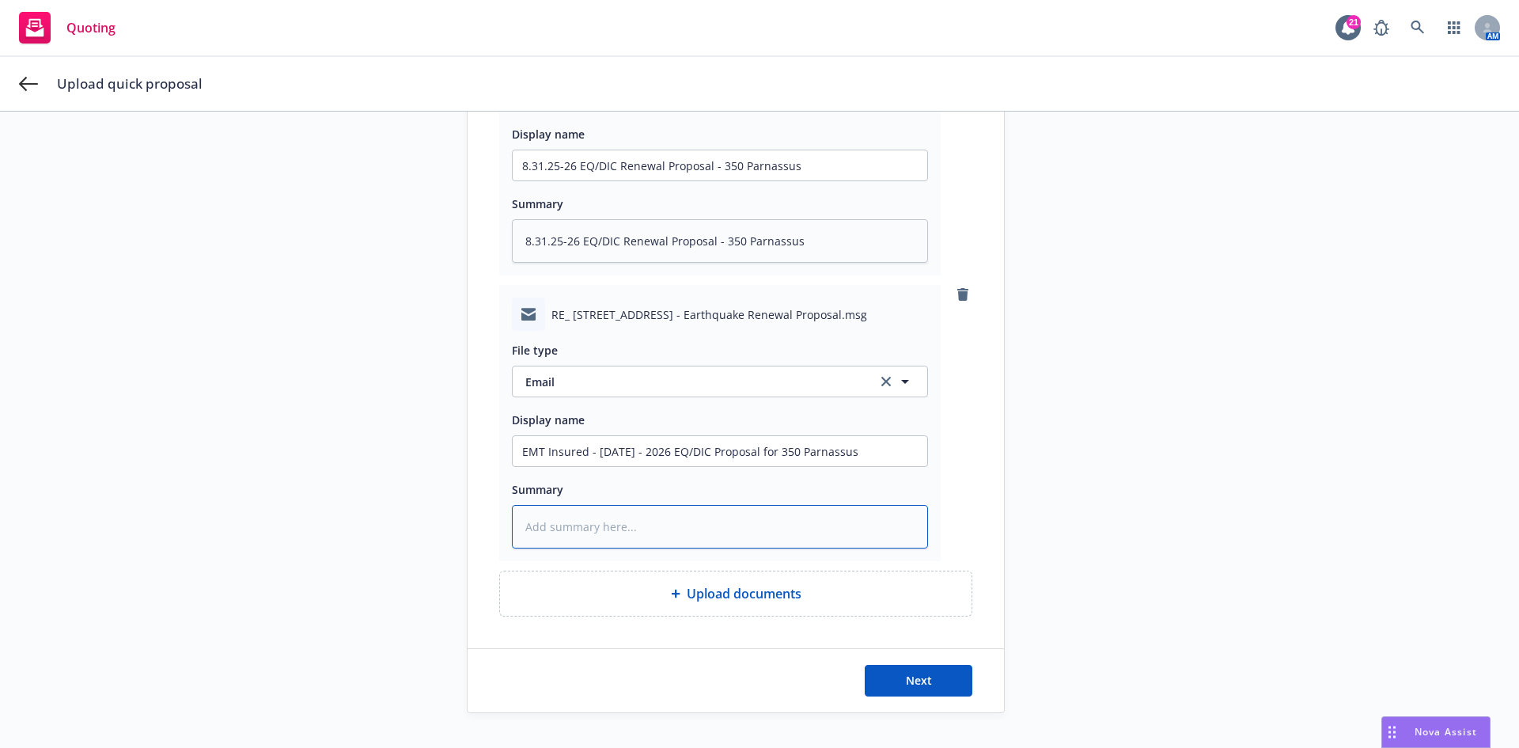
click at [610, 531] on textarea at bounding box center [720, 527] width 416 height 44
paste textarea "EMT Insured - 8/31/2025 - 2026 EQ/DIC Proposal for 350 Parnassus"
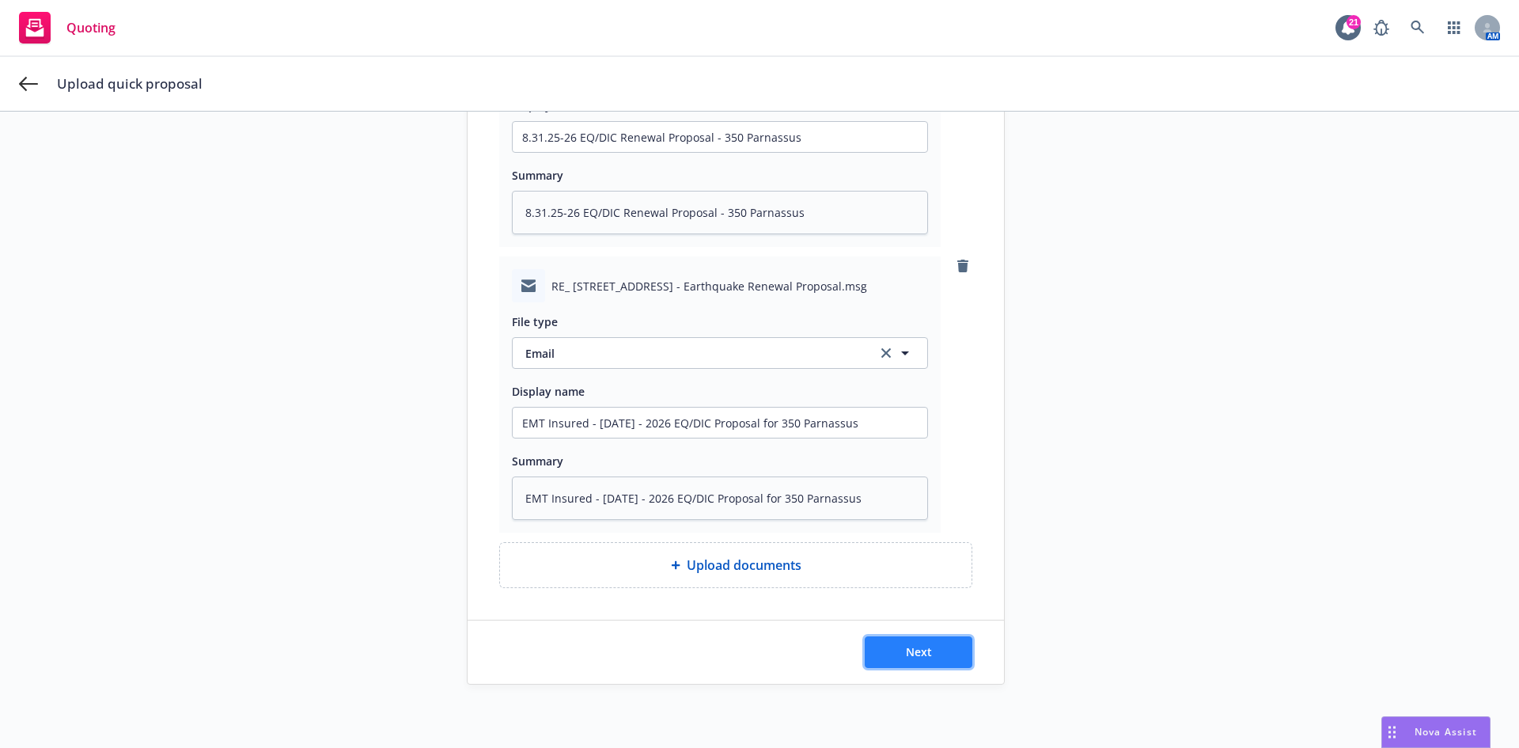
click at [927, 652] on button "Next" at bounding box center [919, 652] width 108 height 32
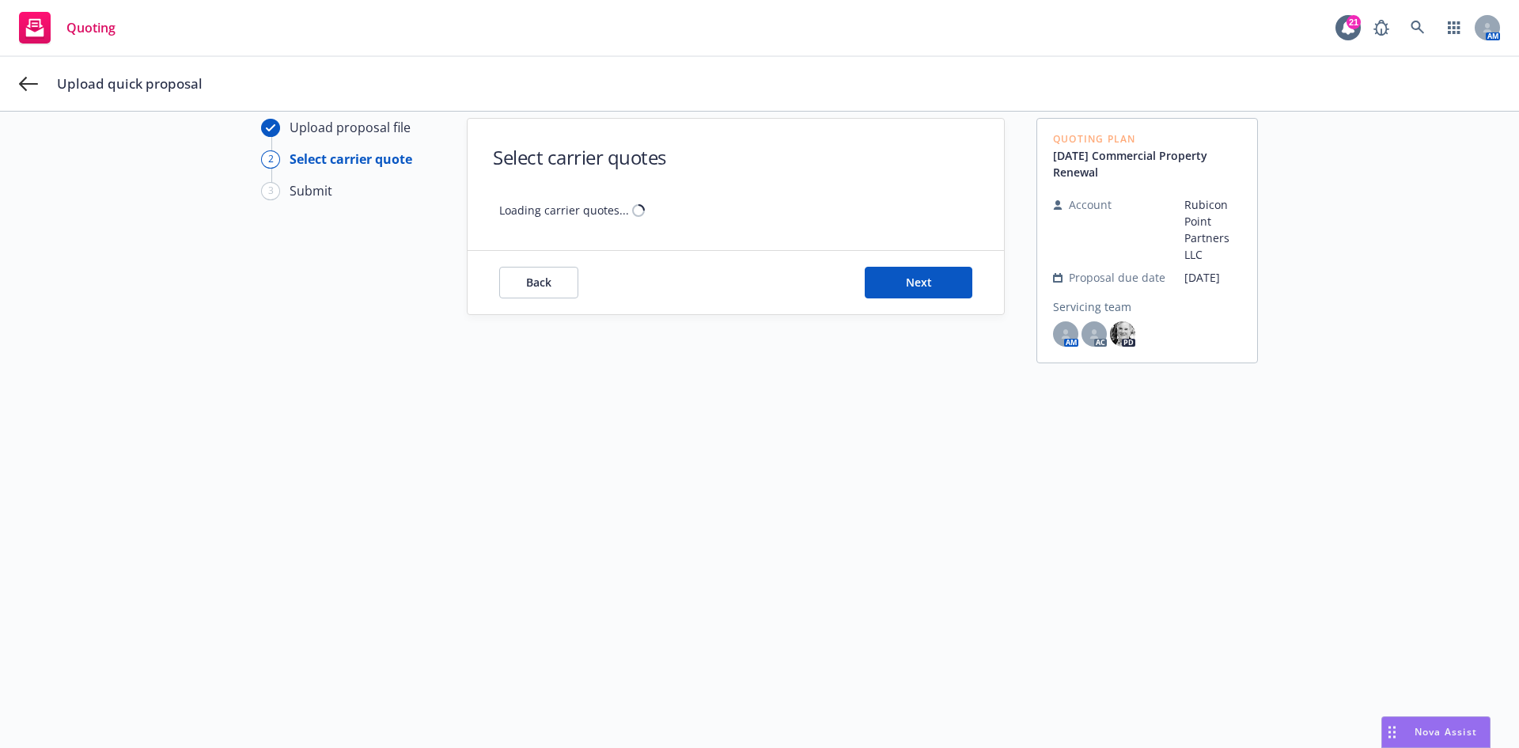
scroll to position [57, 0]
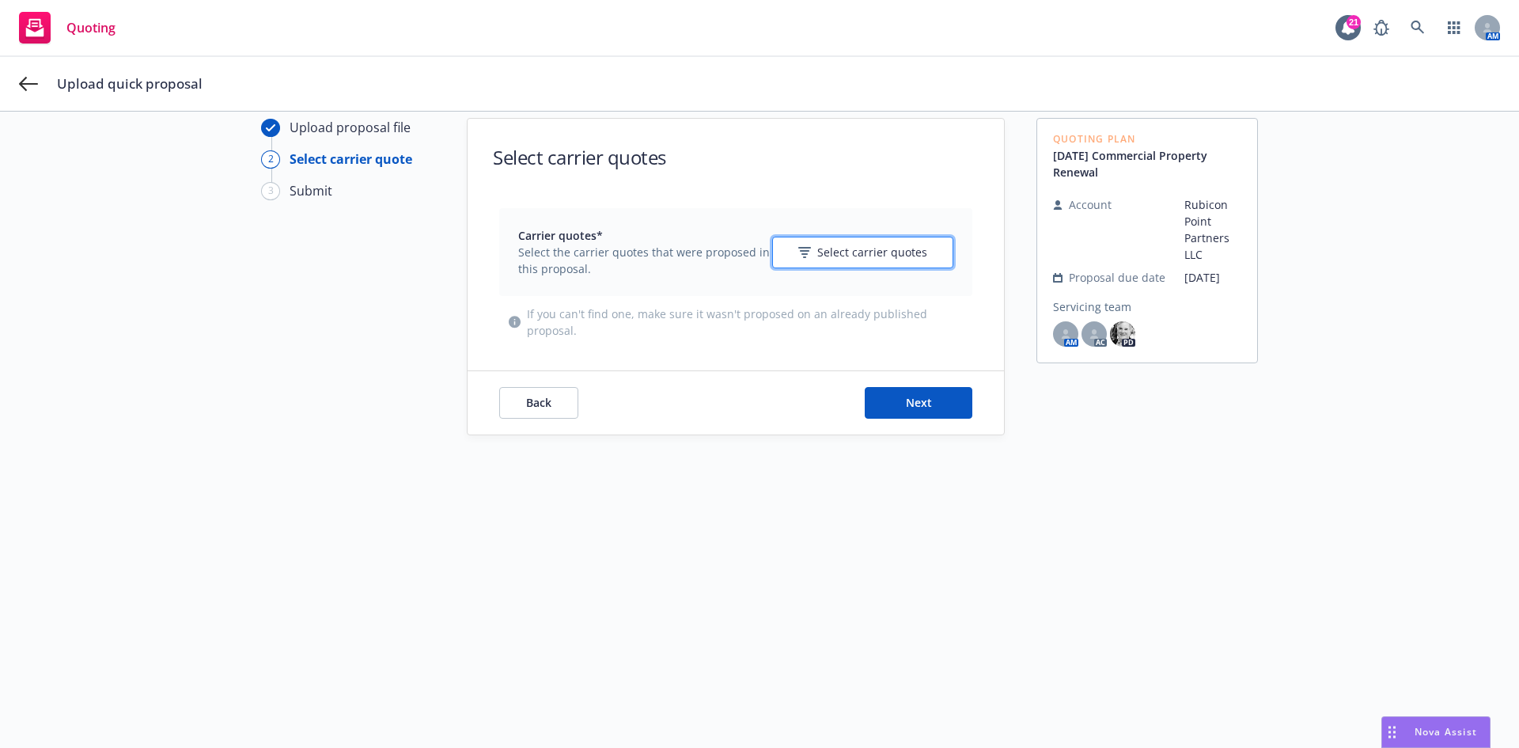
click at [877, 259] on span "Select carrier quotes" at bounding box center [872, 252] width 110 height 17
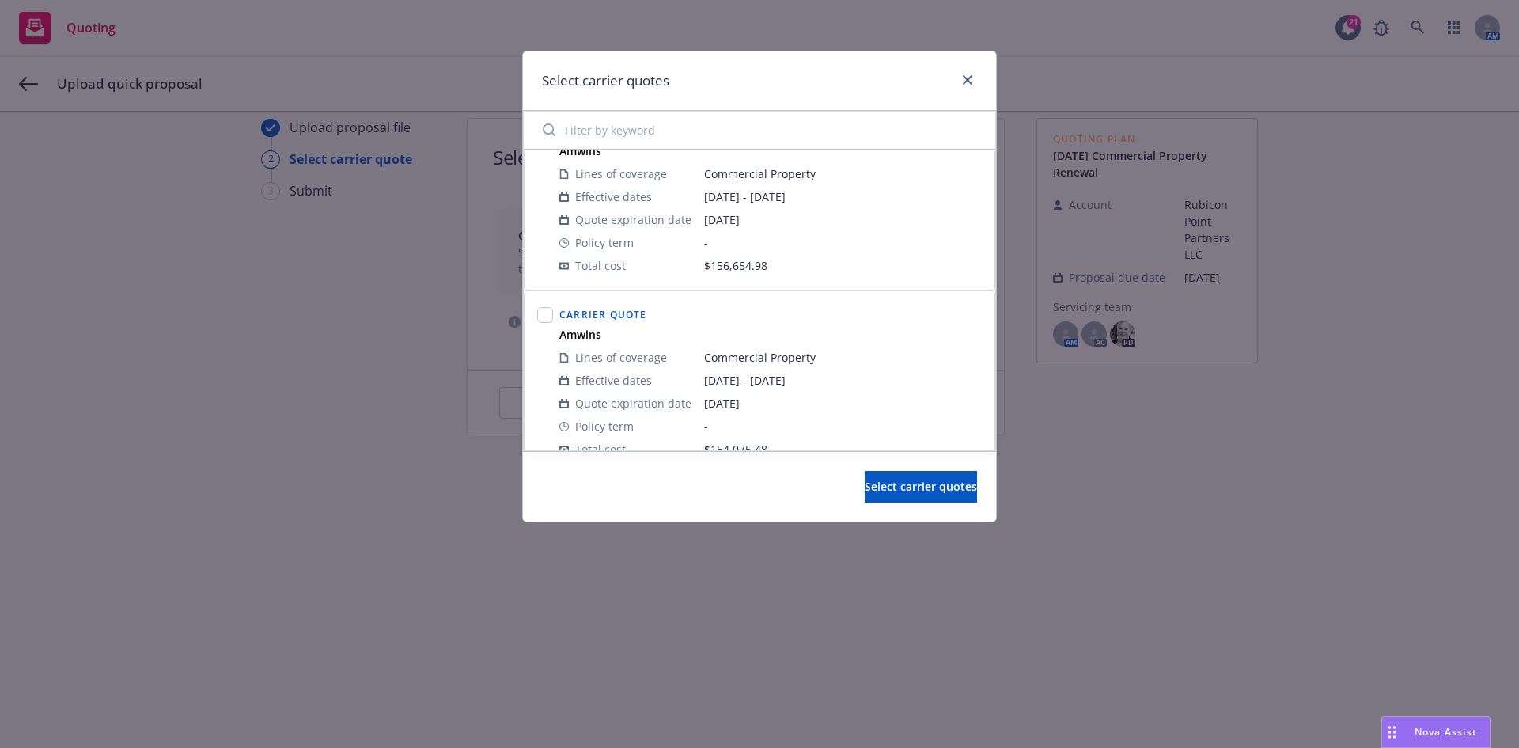
scroll to position [66, 0]
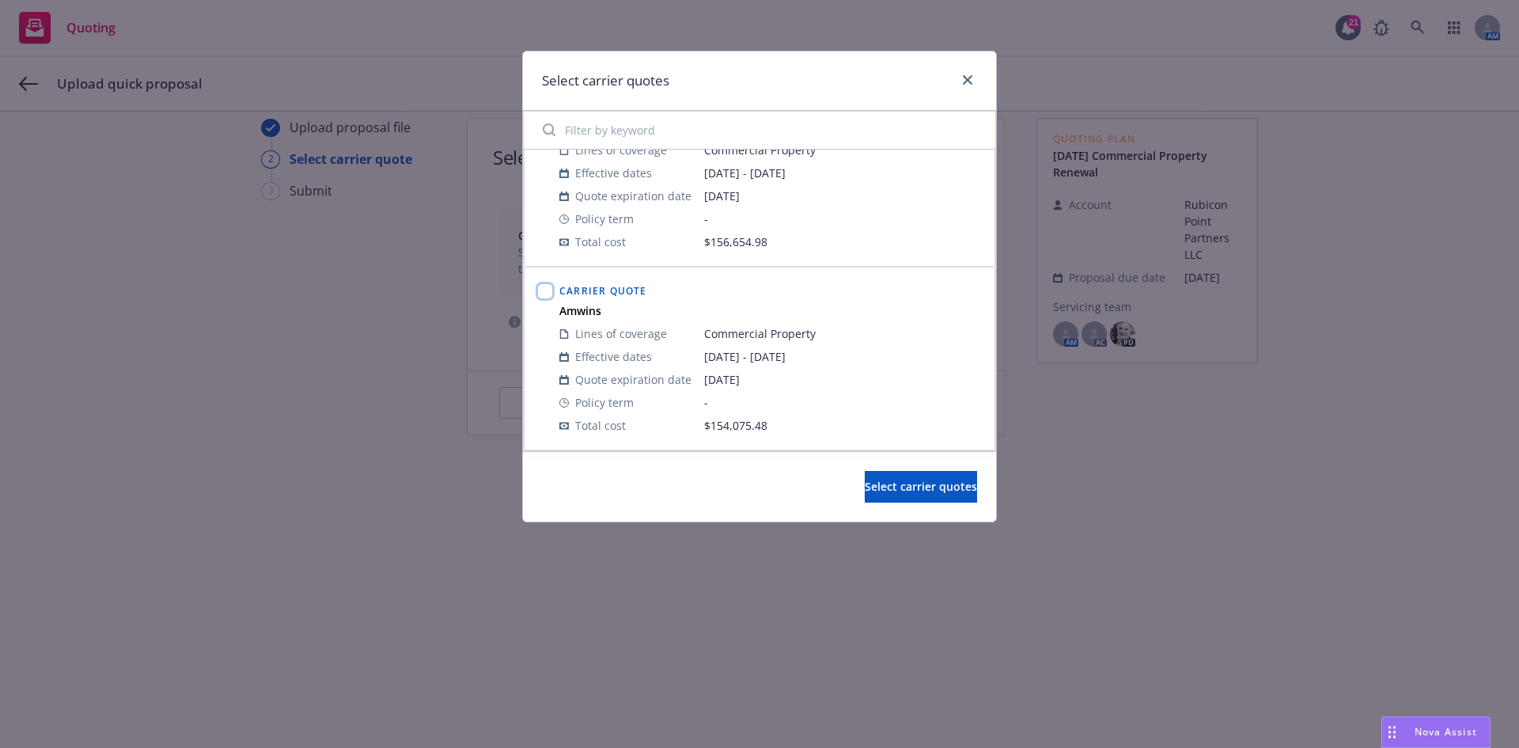
click at [548, 286] on input "checkbox" at bounding box center [545, 291] width 16 height 16
click at [876, 491] on span "Select carrier quotes" at bounding box center [921, 486] width 112 height 15
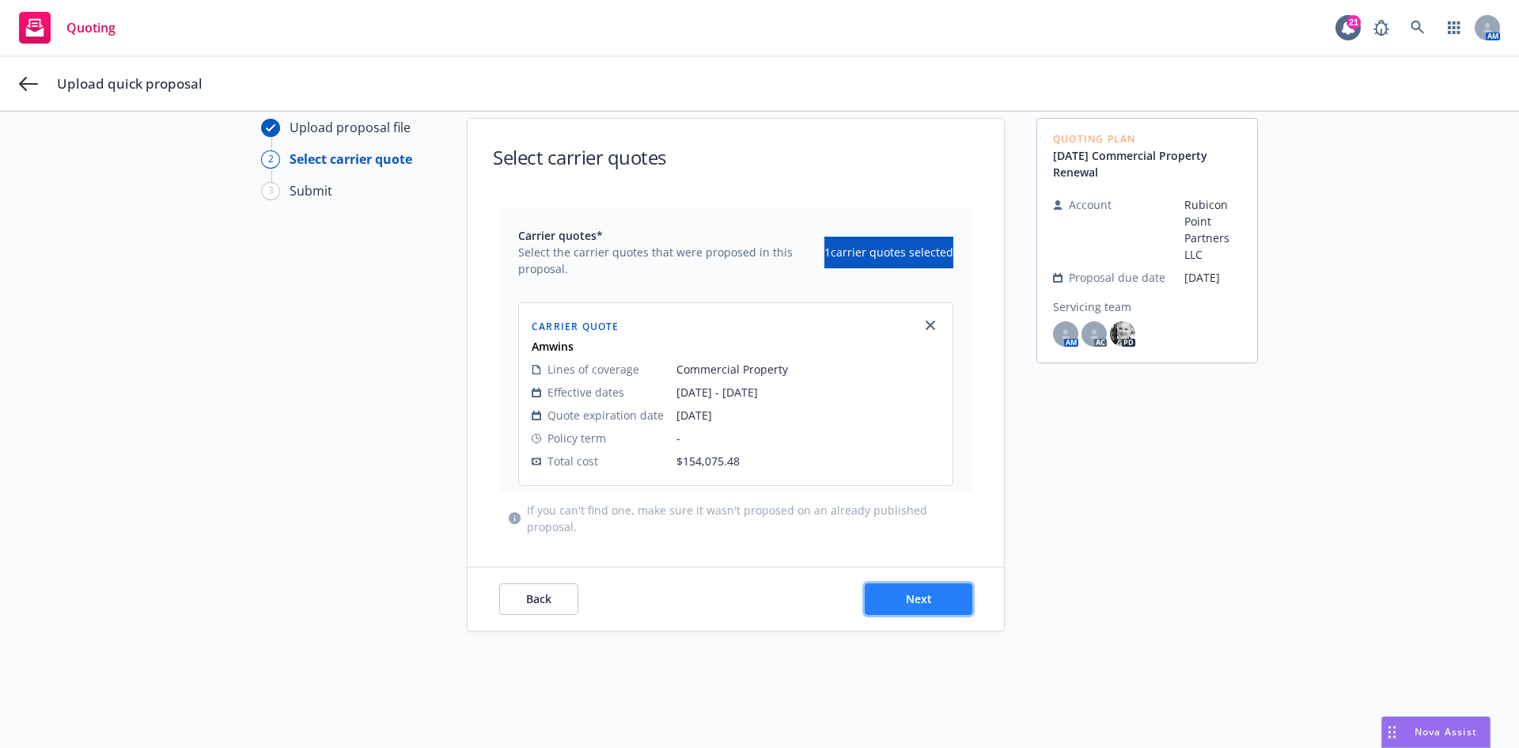
click at [922, 597] on span "Next" at bounding box center [919, 598] width 26 height 15
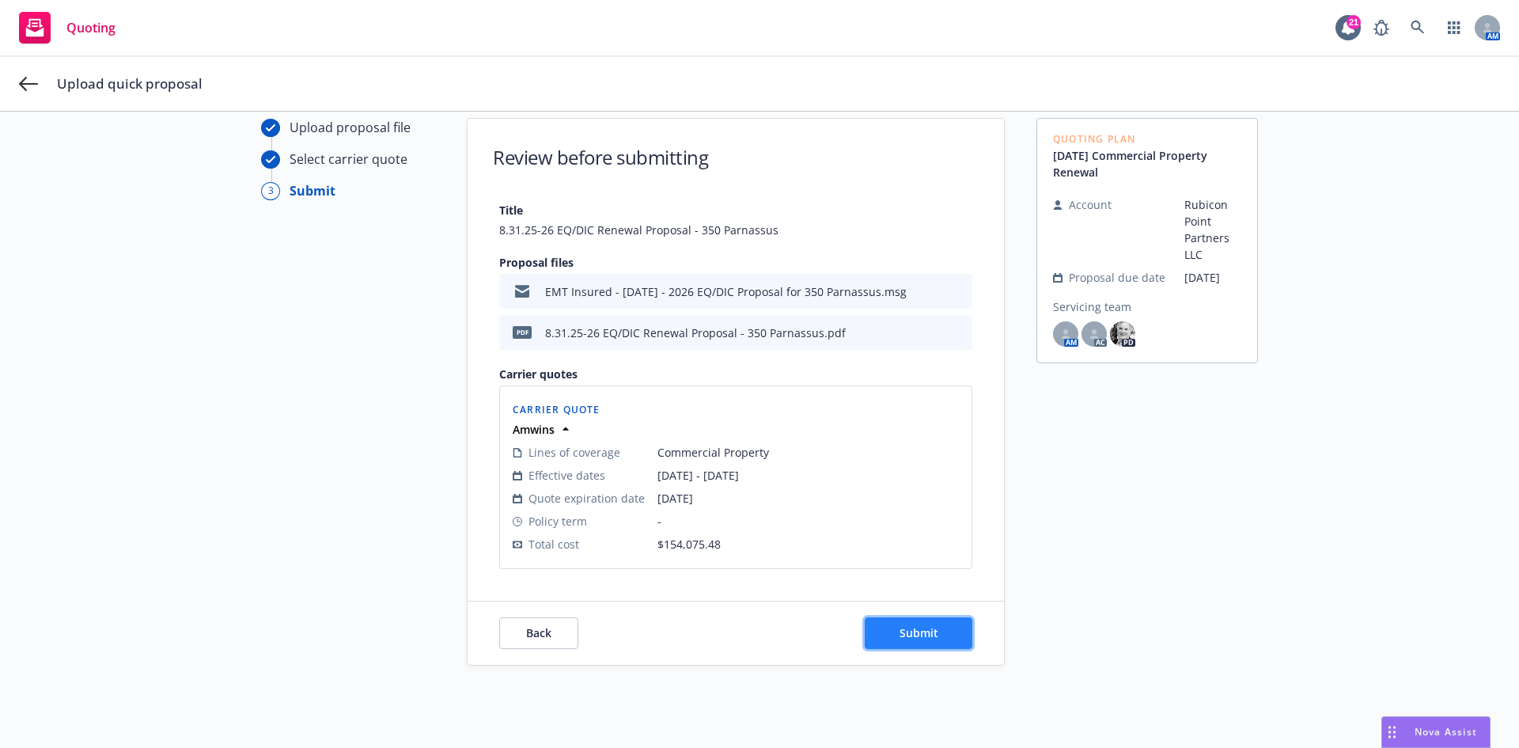
click at [916, 638] on span "Submit" at bounding box center [919, 632] width 39 height 15
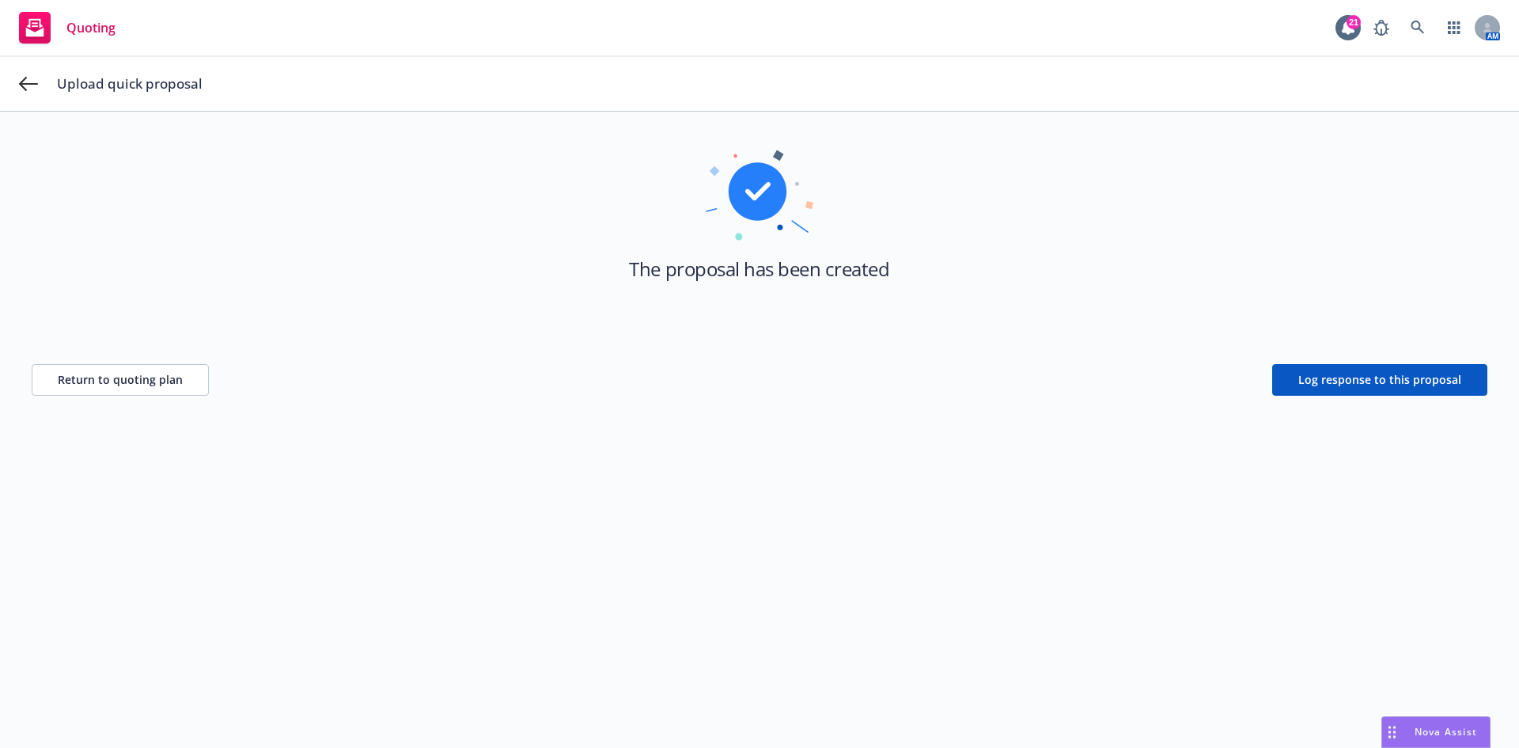
click at [84, 25] on span "Quoting" at bounding box center [90, 27] width 49 height 13
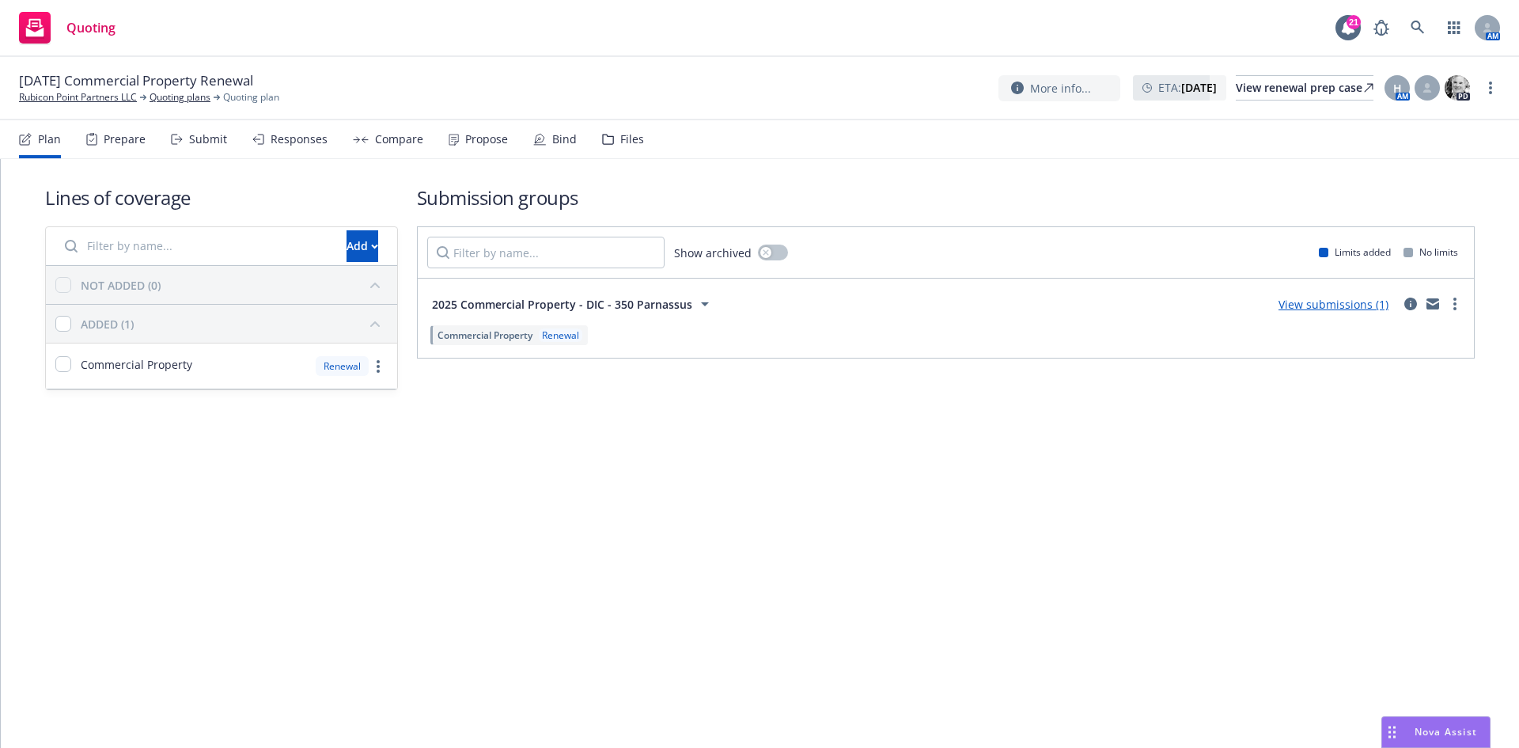
click at [605, 14] on div "Quoting 21 AM" at bounding box center [759, 28] width 1519 height 57
click at [1435, 722] on div "Nova Assist" at bounding box center [1436, 732] width 108 height 30
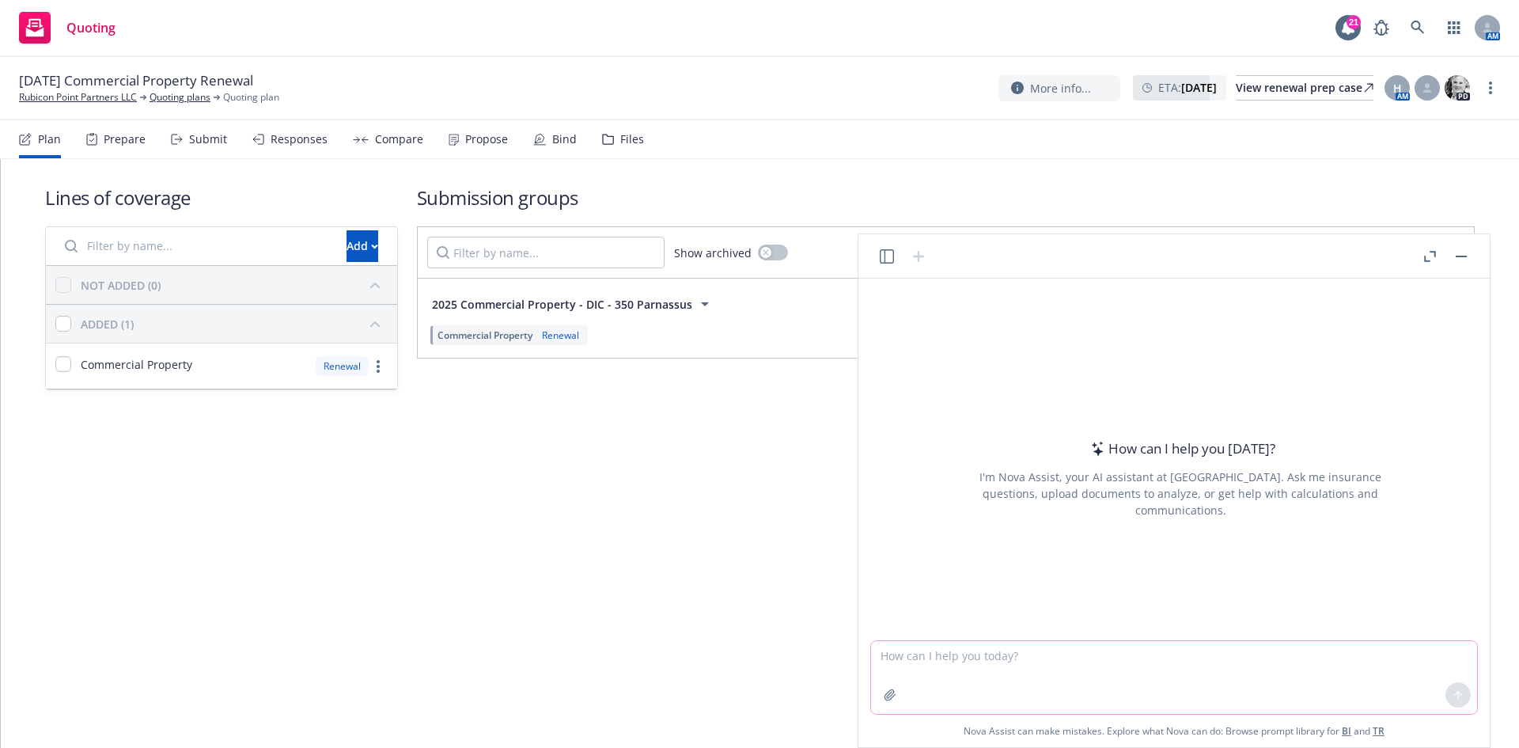
click at [1078, 662] on textarea at bounding box center [1174, 677] width 606 height 73
paste textarea "I wanted to check in on what your availability looks like tomorrow – we are hop…"
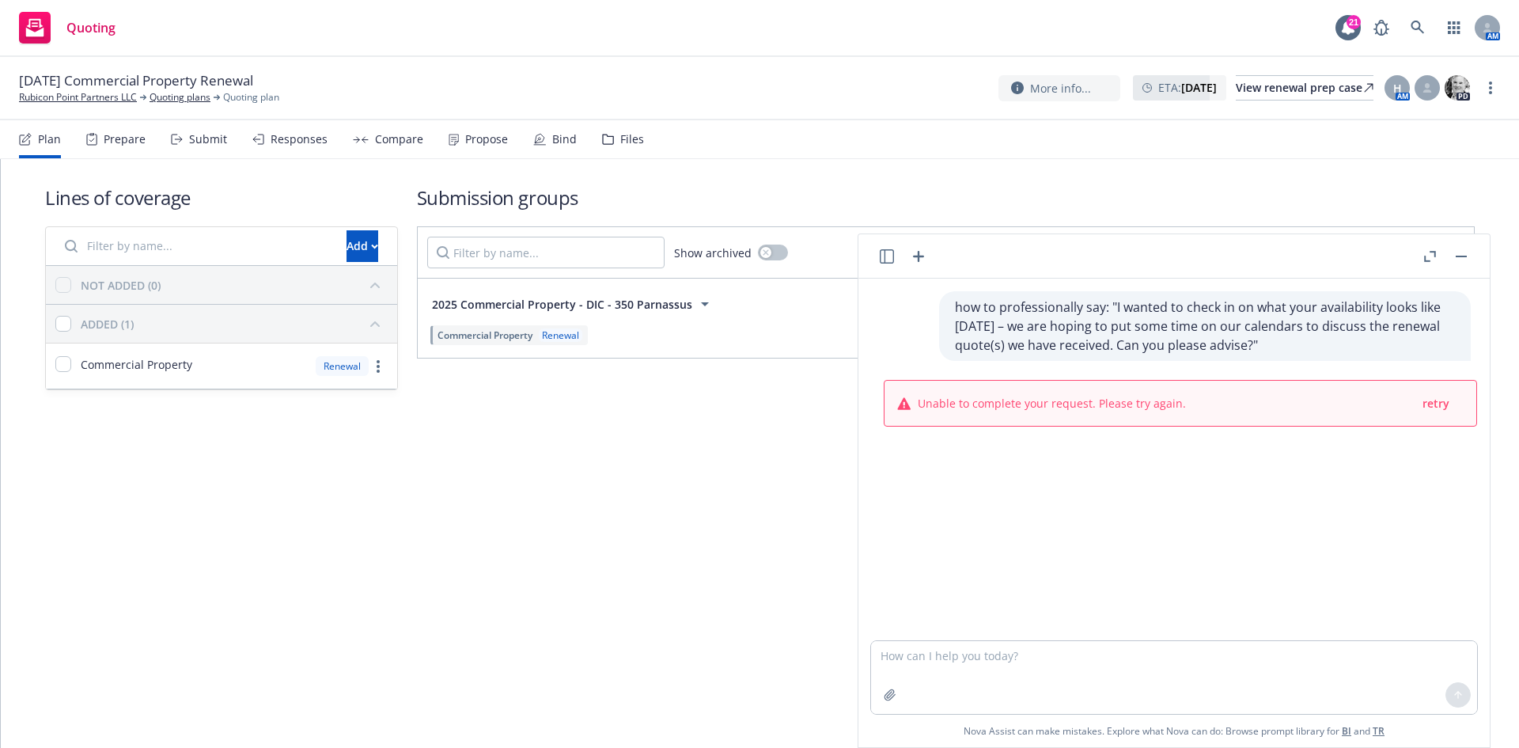
click at [1123, 328] on p "how to professionally say: "I wanted to check in on what your availability look…" at bounding box center [1205, 326] width 500 height 57
click at [1128, 331] on p "how to professionally say: "I wanted to check in on what your availability look…" at bounding box center [1205, 326] width 500 height 57
click at [1238, 343] on p "how to professionally say: "I wanted to check in on what your availability look…" at bounding box center [1205, 326] width 500 height 57
drag, startPoint x: 1247, startPoint y: 343, endPoint x: 984, endPoint y: 291, distance: 267.8
click at [939, 295] on div "how to professionally say: "I wanted to check in on what your availability look…" at bounding box center [1205, 326] width 532 height 70
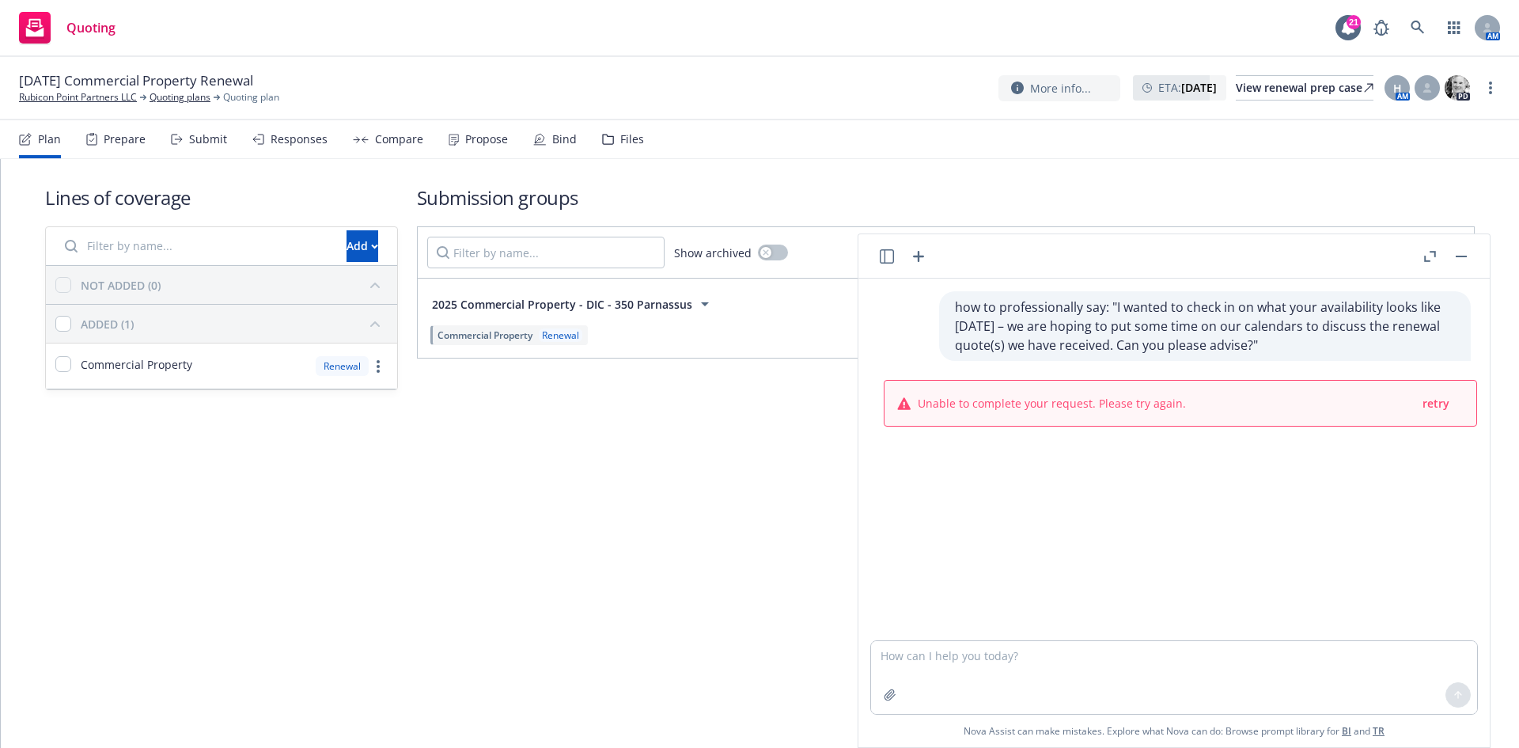
copy p "how to professionally say: "I wanted to check in on what your availability look…"
click at [1117, 683] on textarea at bounding box center [1174, 677] width 606 height 73
paste textarea "how to professionally say: "I wanted to check in on what your availability look…"
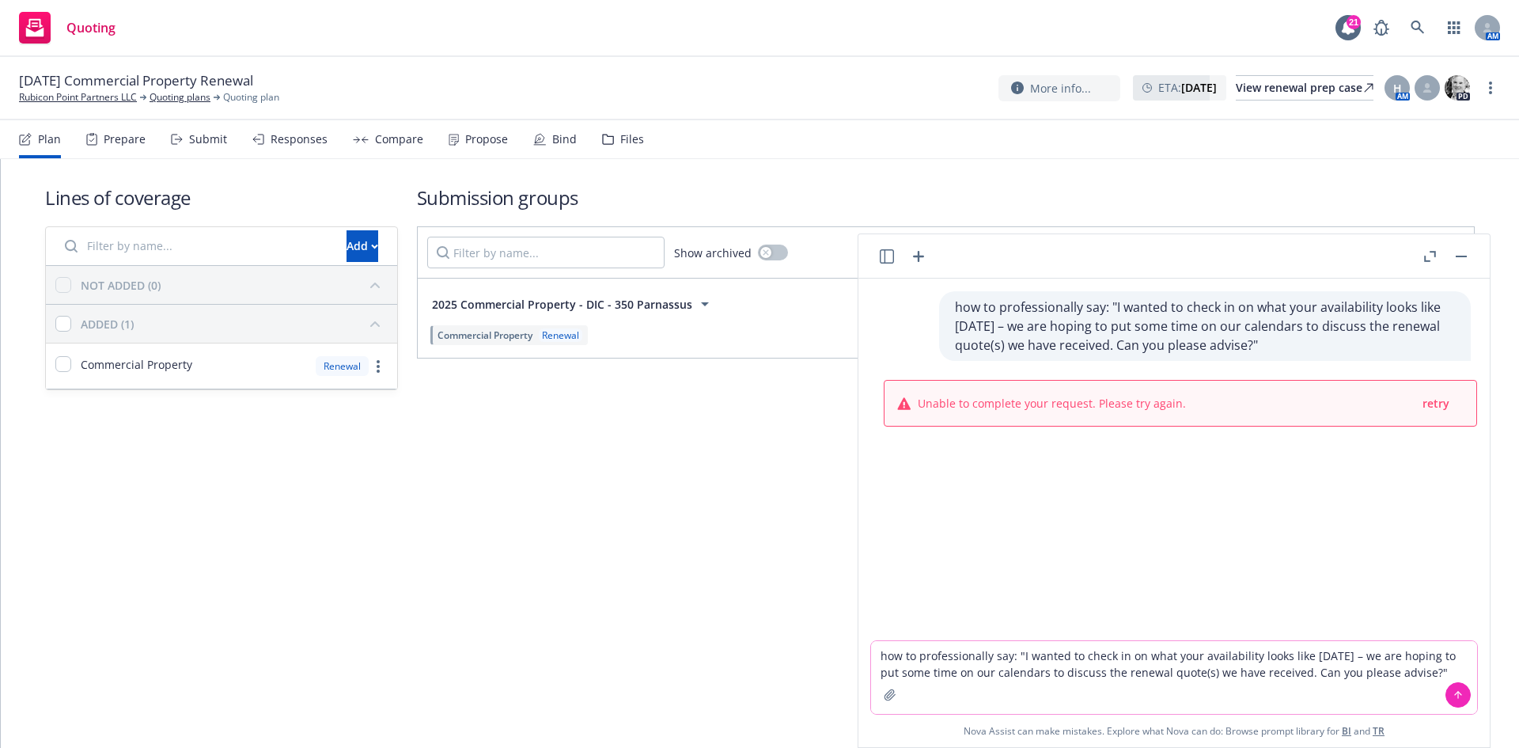
click at [1463, 699] on icon at bounding box center [1458, 694] width 11 height 11
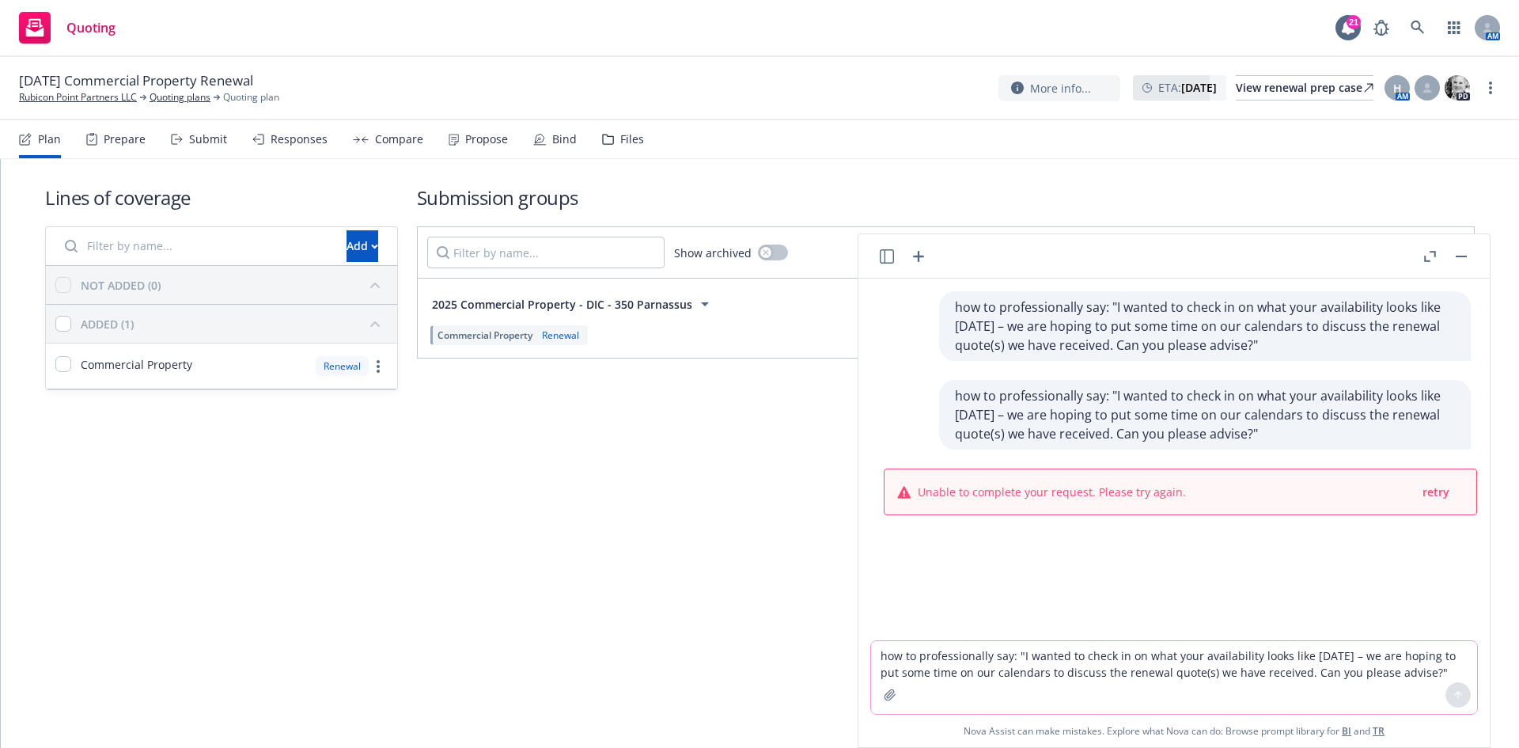
click at [1469, 260] on button "button" at bounding box center [1461, 256] width 19 height 19
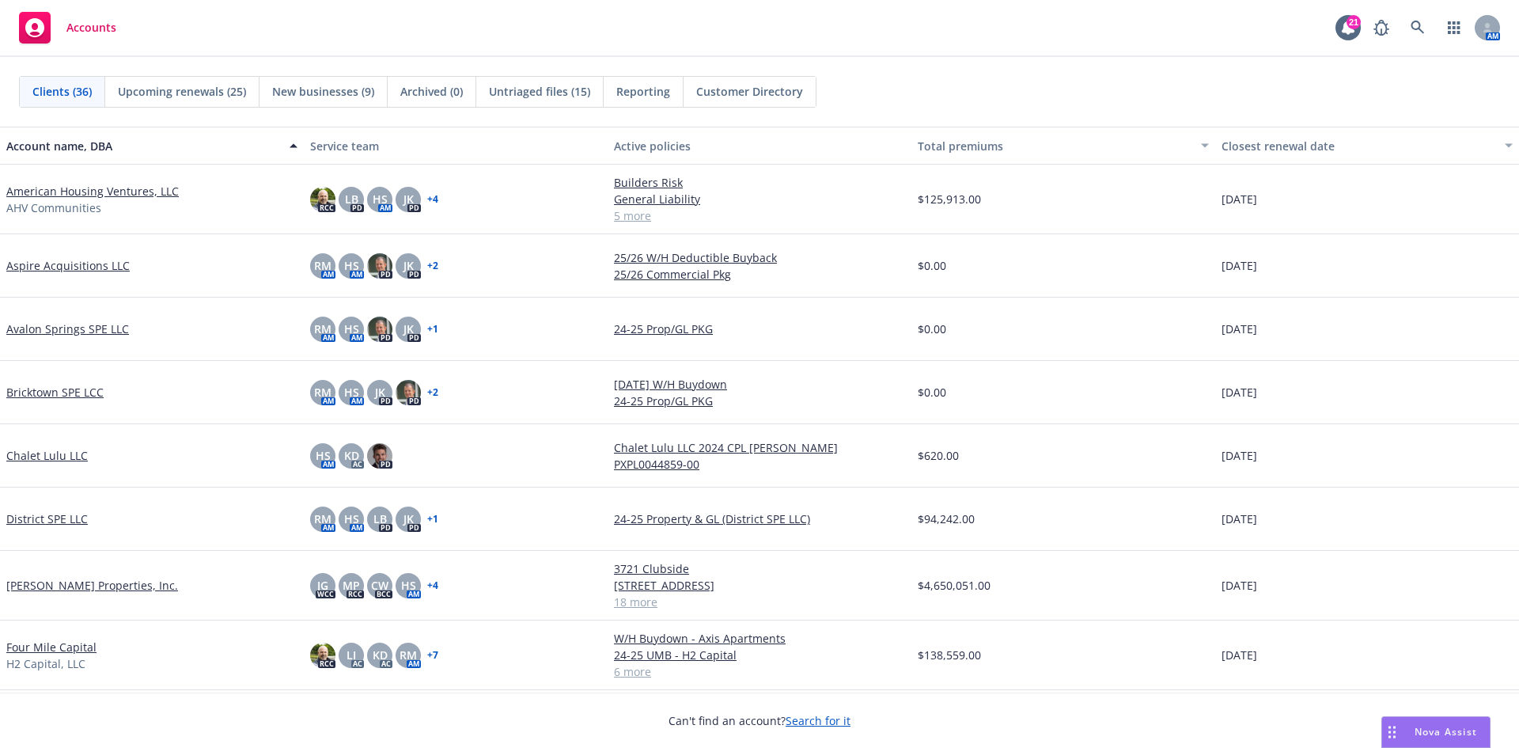
click at [1414, 739] on div "Nova Assist" at bounding box center [1436, 732] width 108 height 30
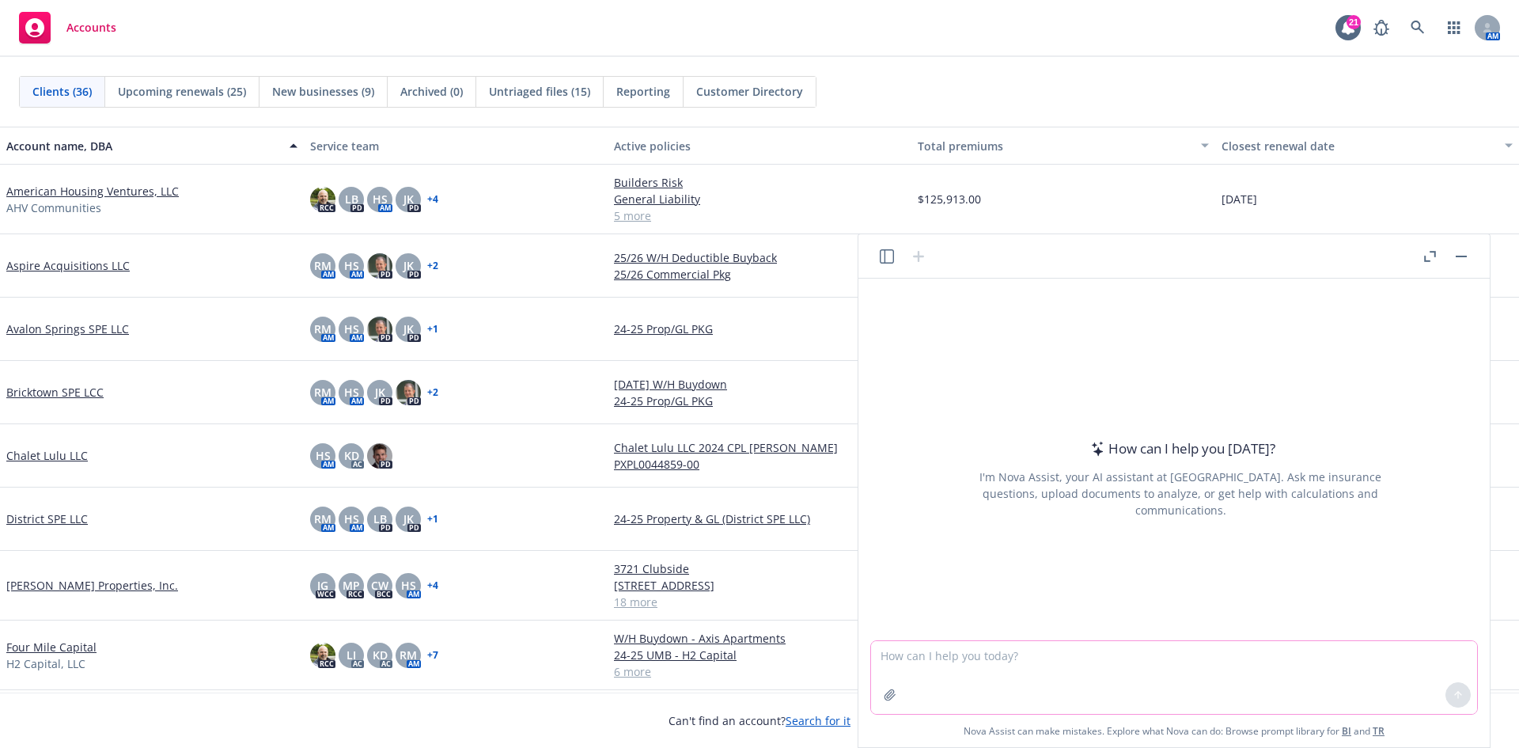
click at [1159, 664] on textarea at bounding box center [1174, 677] width 606 height 73
paste textarea "how to professionally say: "I wanted to check in on what your availability look…"
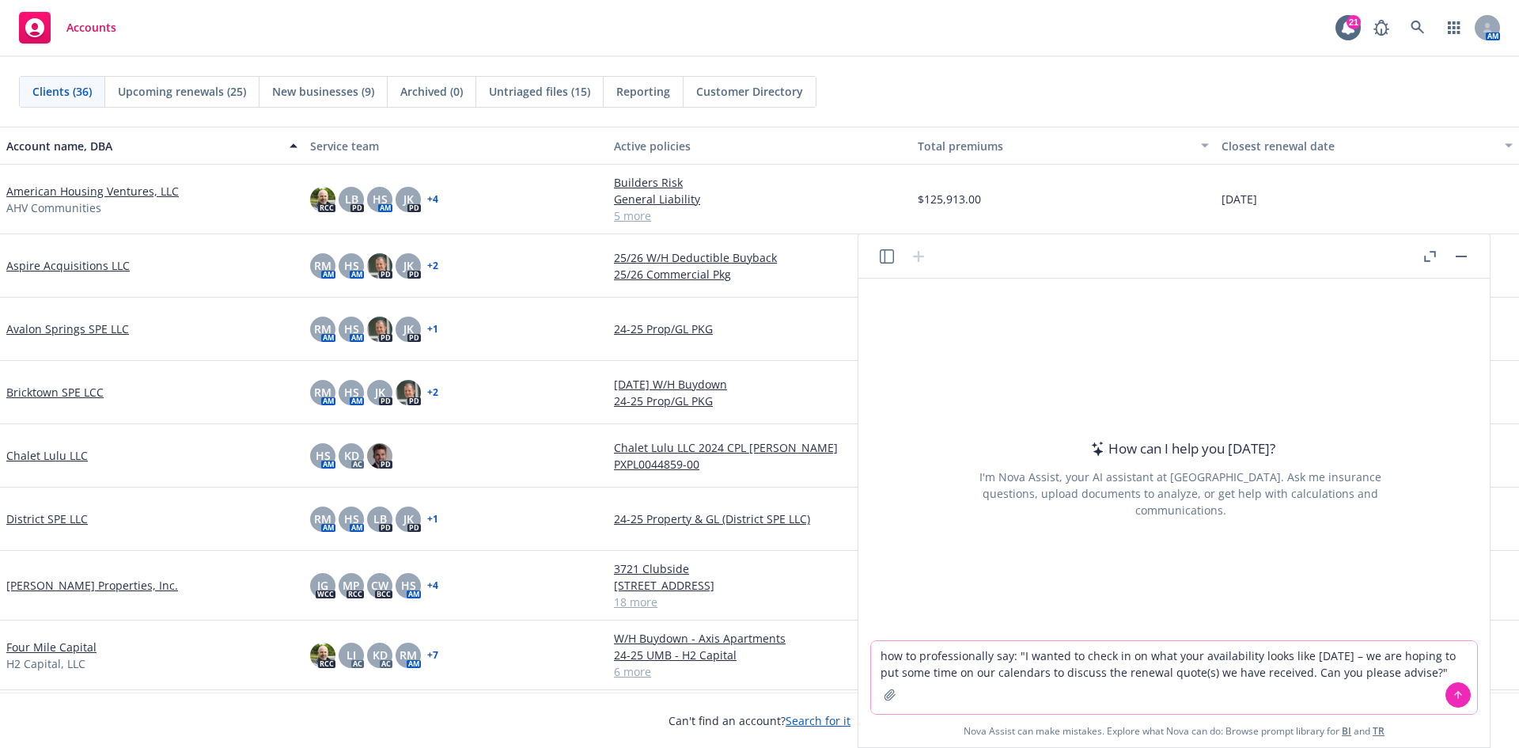
type textarea "how to professionally say: "I wanted to check in on what your availability look…"
click at [1462, 694] on icon at bounding box center [1458, 693] width 6 height 3
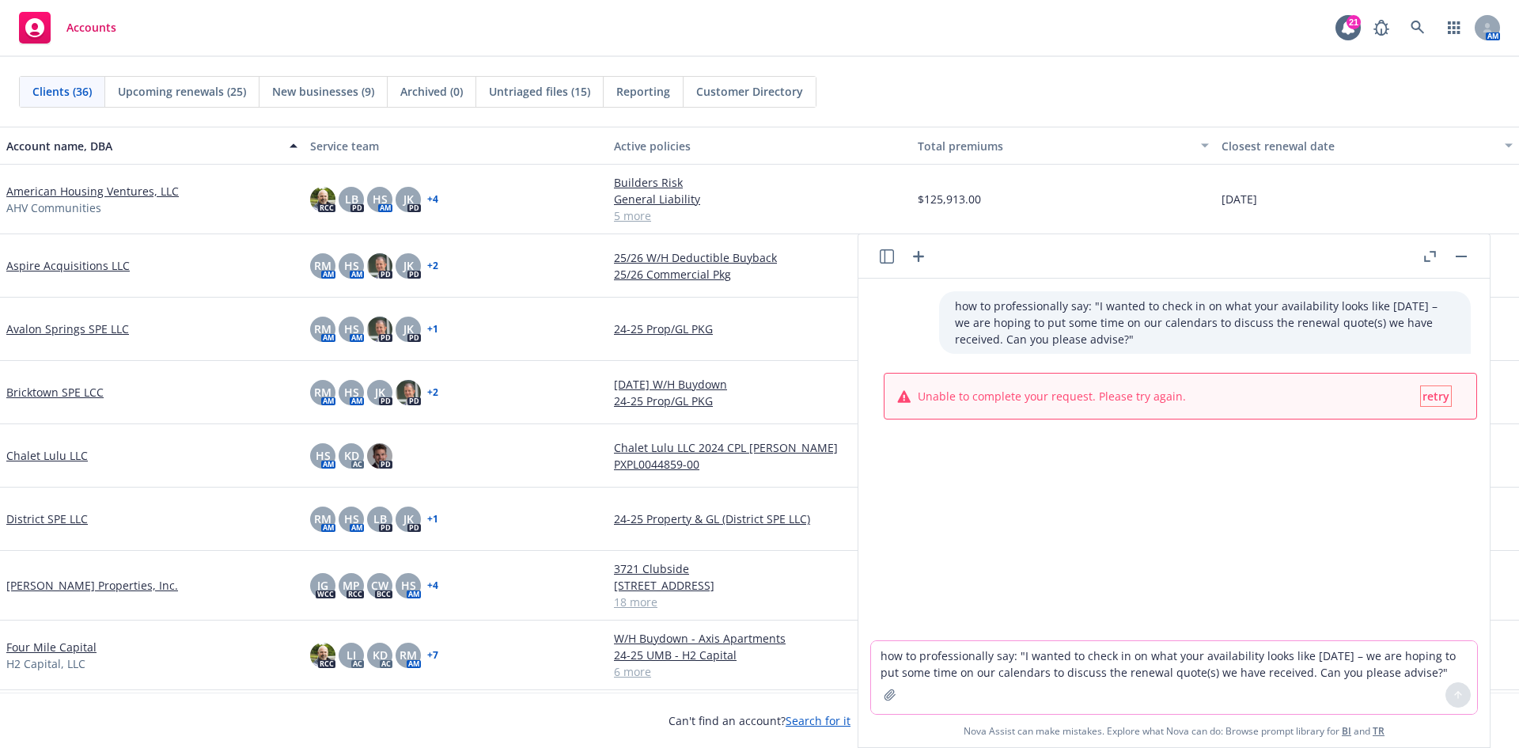
click at [1427, 397] on span "retry" at bounding box center [1436, 396] width 27 height 15
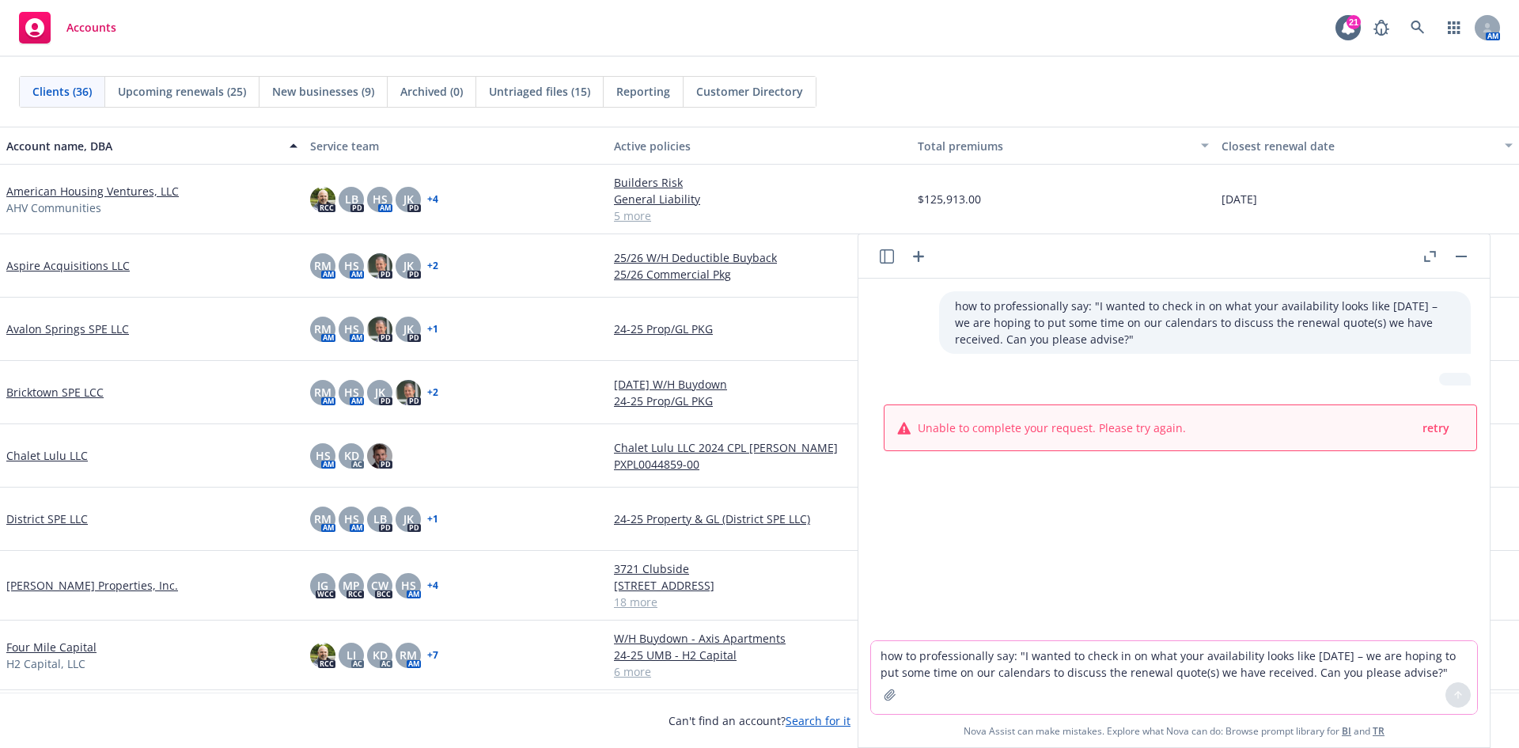
click at [1014, 685] on textarea "how to professionally say: "I wanted to check in on what your availability look…" at bounding box center [1174, 677] width 606 height 73
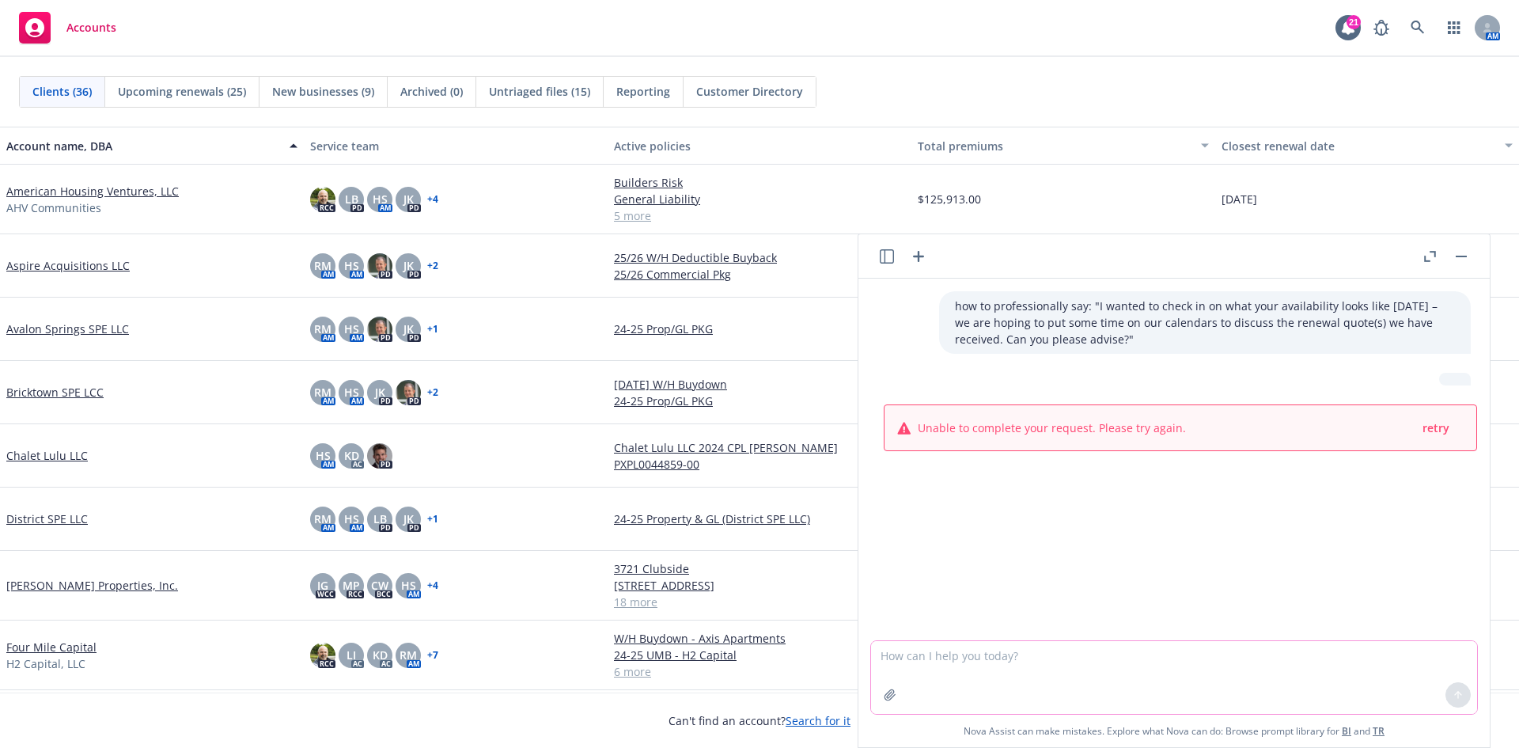
paste textarea "how to professionally say: "I wanted to check in on what your availability look…"
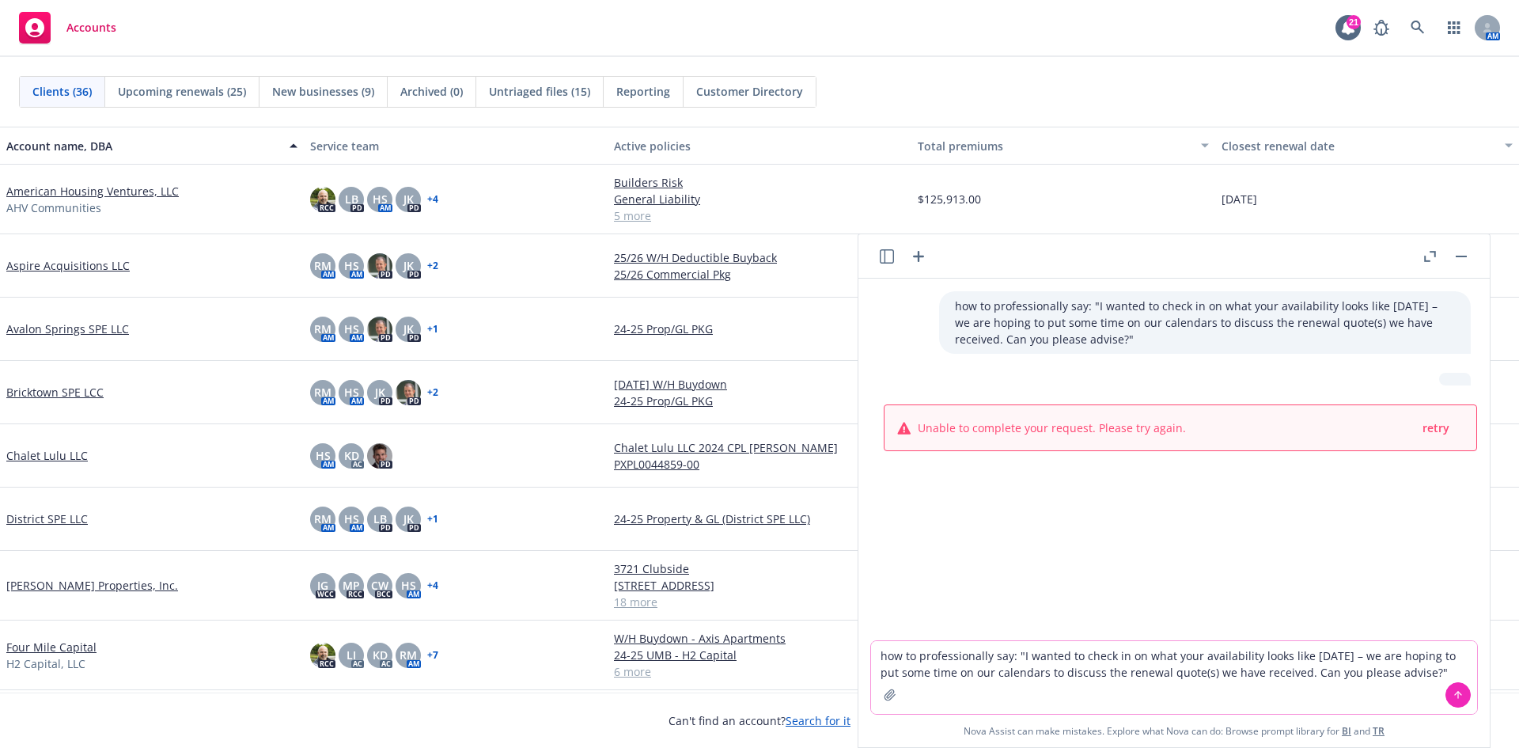
click at [1025, 654] on textarea "how to professionally say: "I wanted to check in on what your availability look…" at bounding box center [1174, 677] width 606 height 73
click at [1020, 658] on textarea "how to professionally say: "I wanted to check in on what your availability look…" at bounding box center [1174, 677] width 606 height 73
click at [1018, 657] on textarea "how to professionally say: "I wanted to check in on what your availability look…" at bounding box center [1174, 677] width 606 height 73
click at [883, 658] on textarea "how to professionally say: "I wanted to check in on what your availability look…" at bounding box center [1174, 677] width 606 height 73
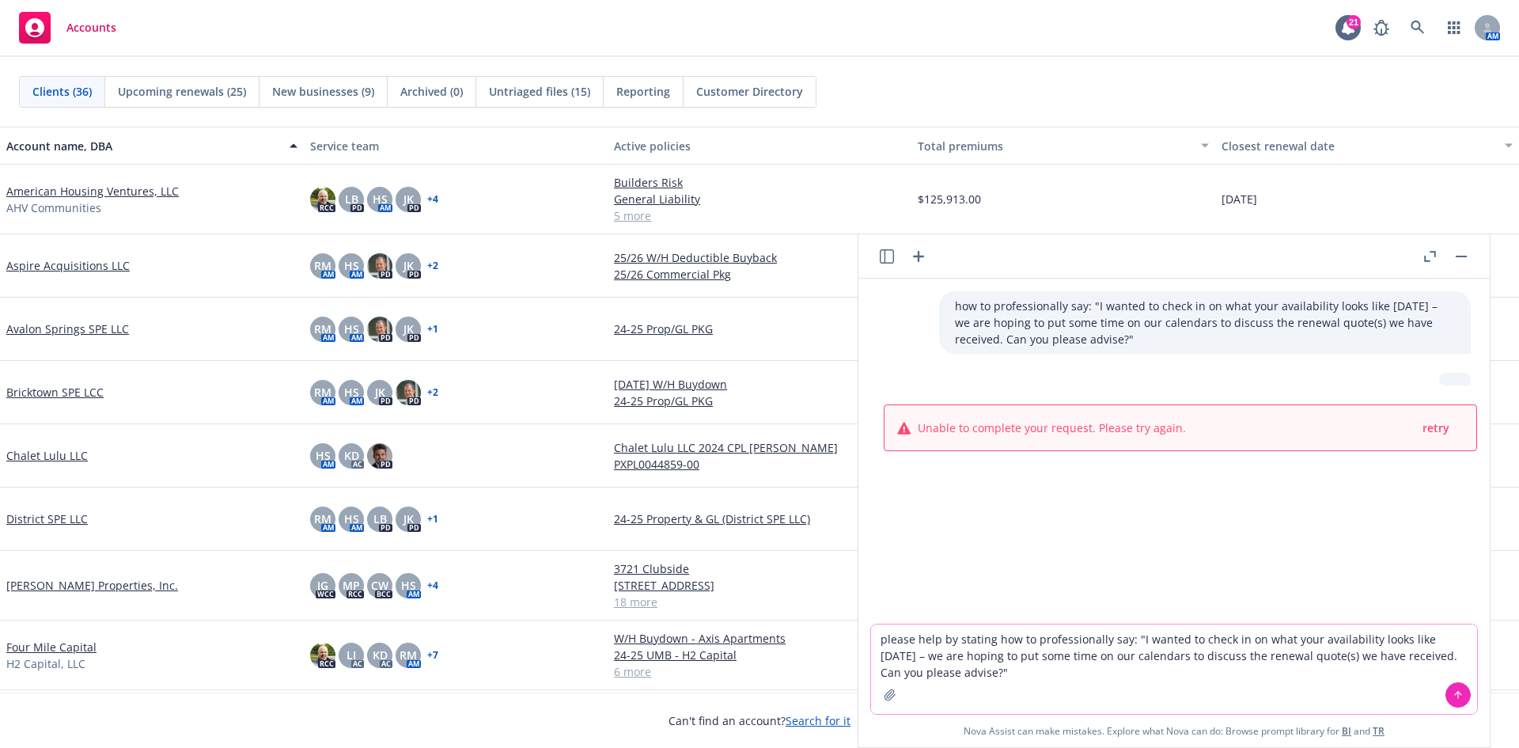
type textarea "please help by stating how to professionally say: "I wanted to check in on what…"
click at [1464, 688] on button at bounding box center [1458, 694] width 25 height 25
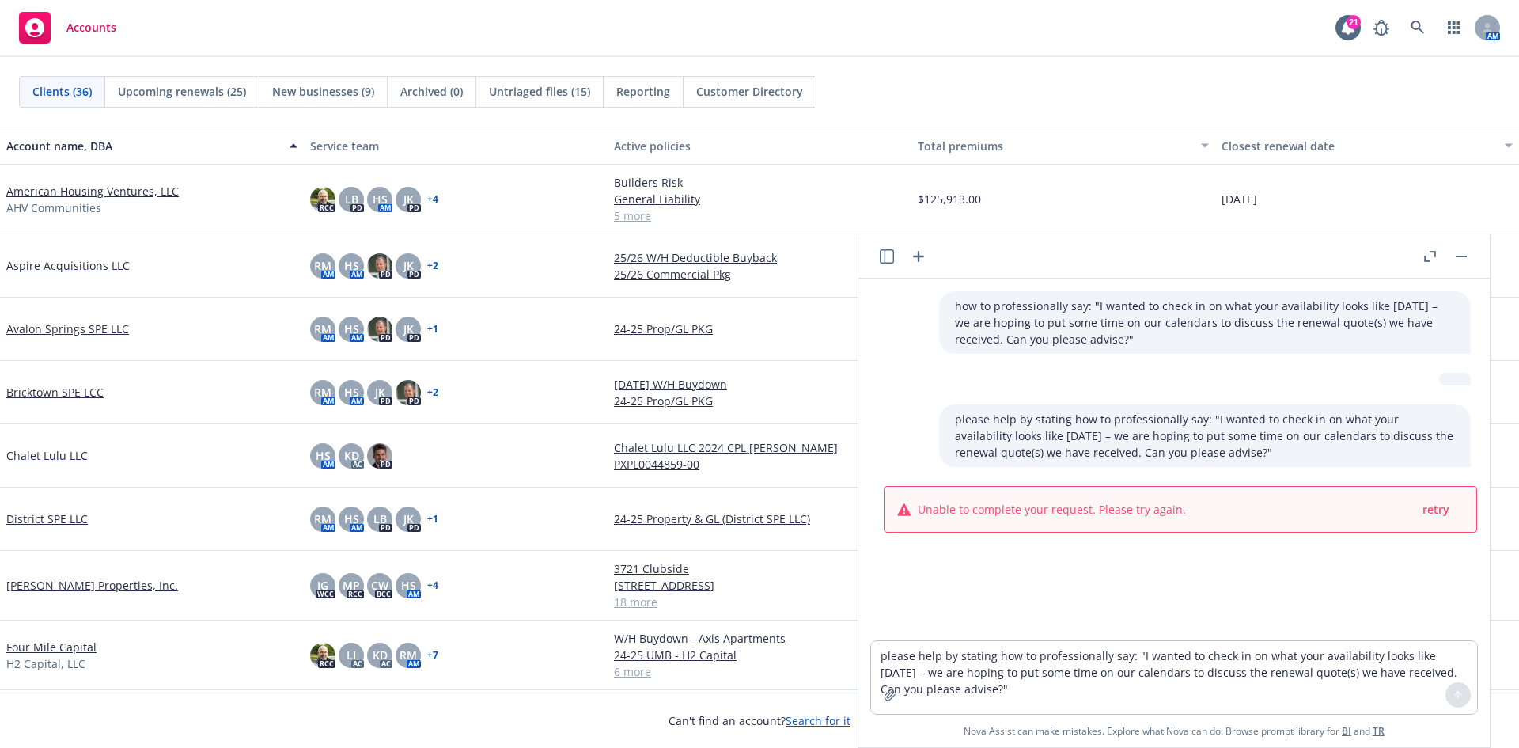
click at [1466, 252] on button "button" at bounding box center [1461, 256] width 19 height 19
